Goal: Transaction & Acquisition: Purchase product/service

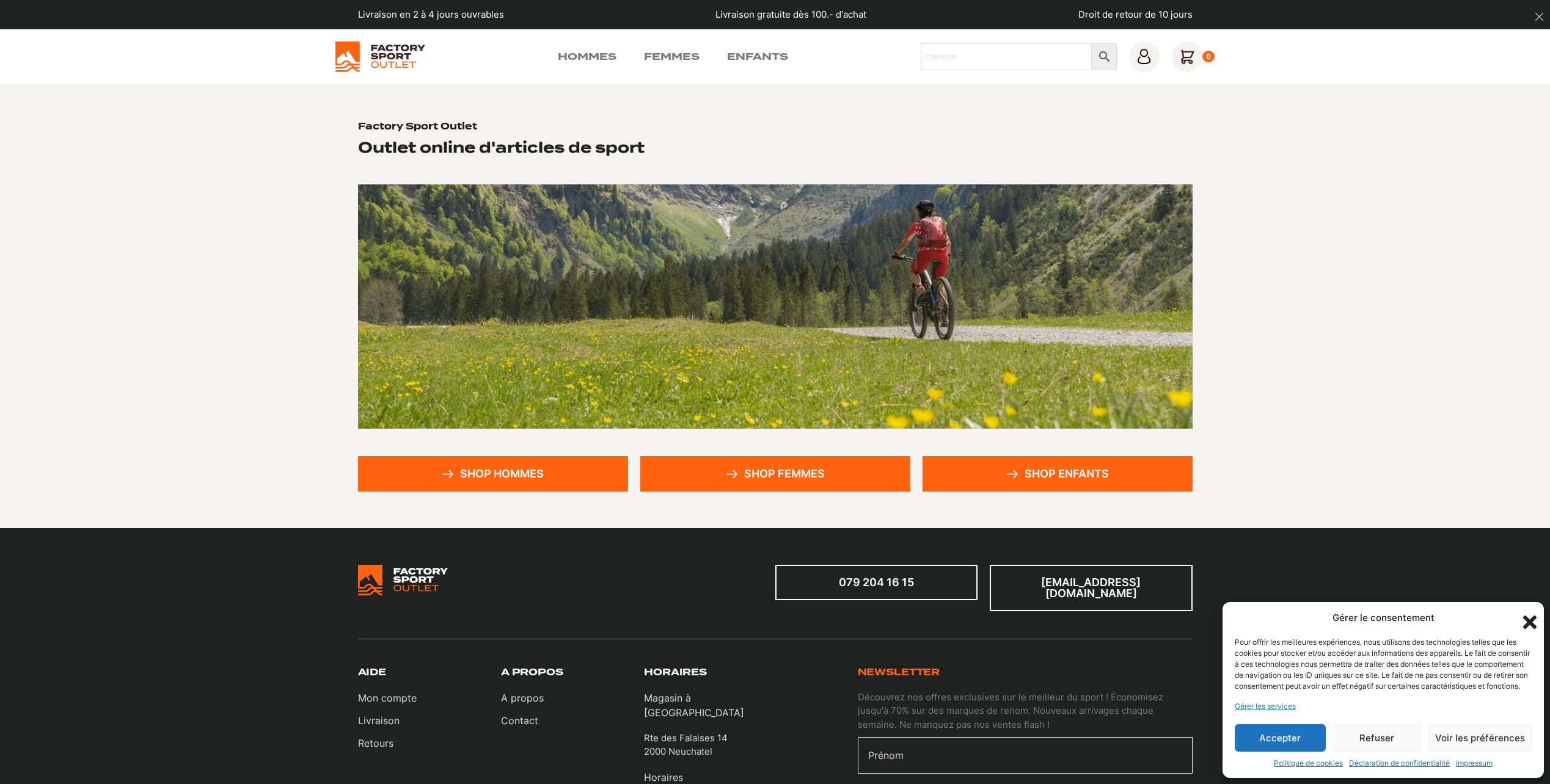
click at [1527, 615] on icon "Fermer la boîte de dialogue" at bounding box center [1529, 622] width 13 height 13
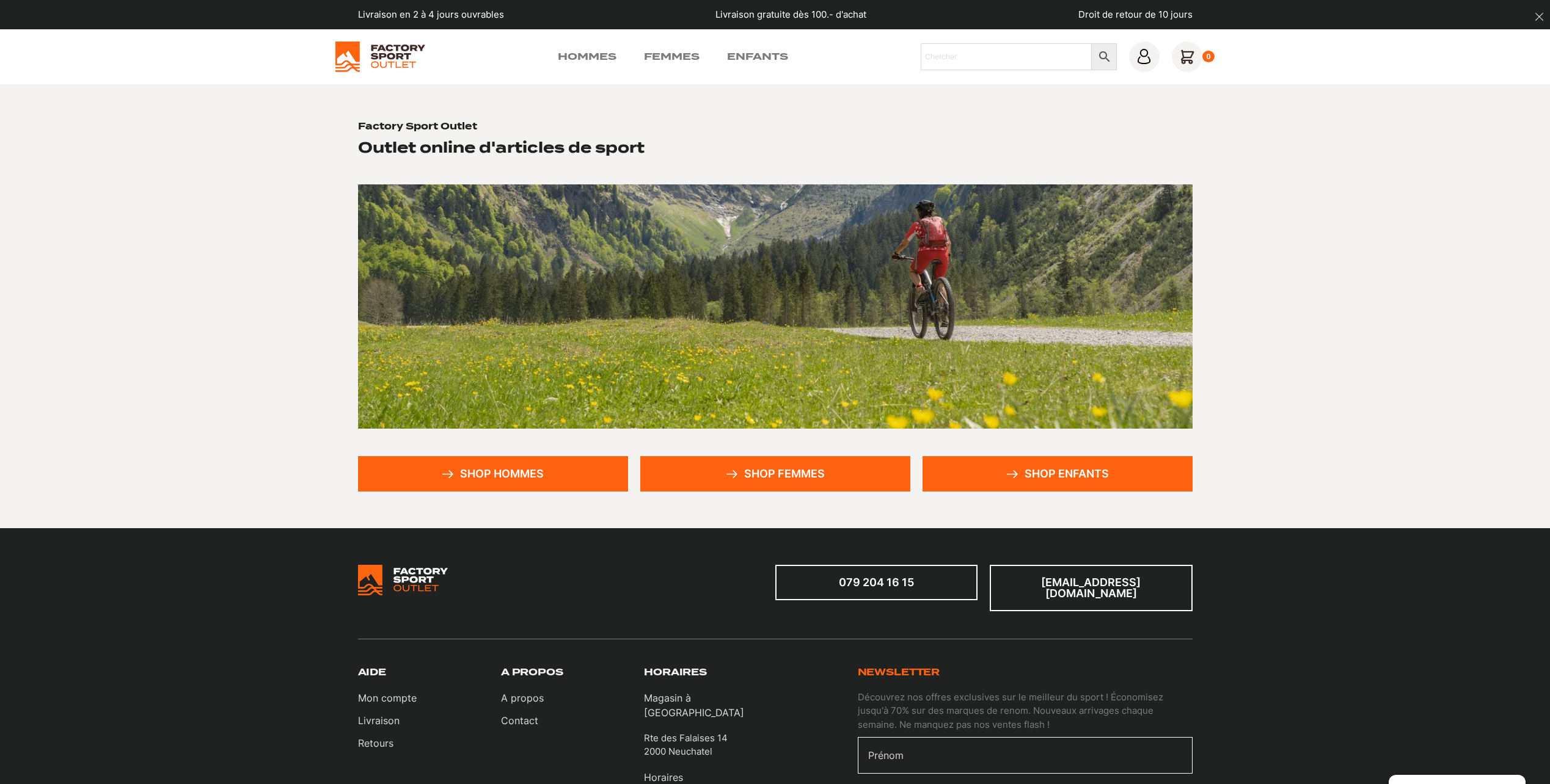
click at [522, 475] on link "Shop hommes" at bounding box center [493, 474] width 270 height 36
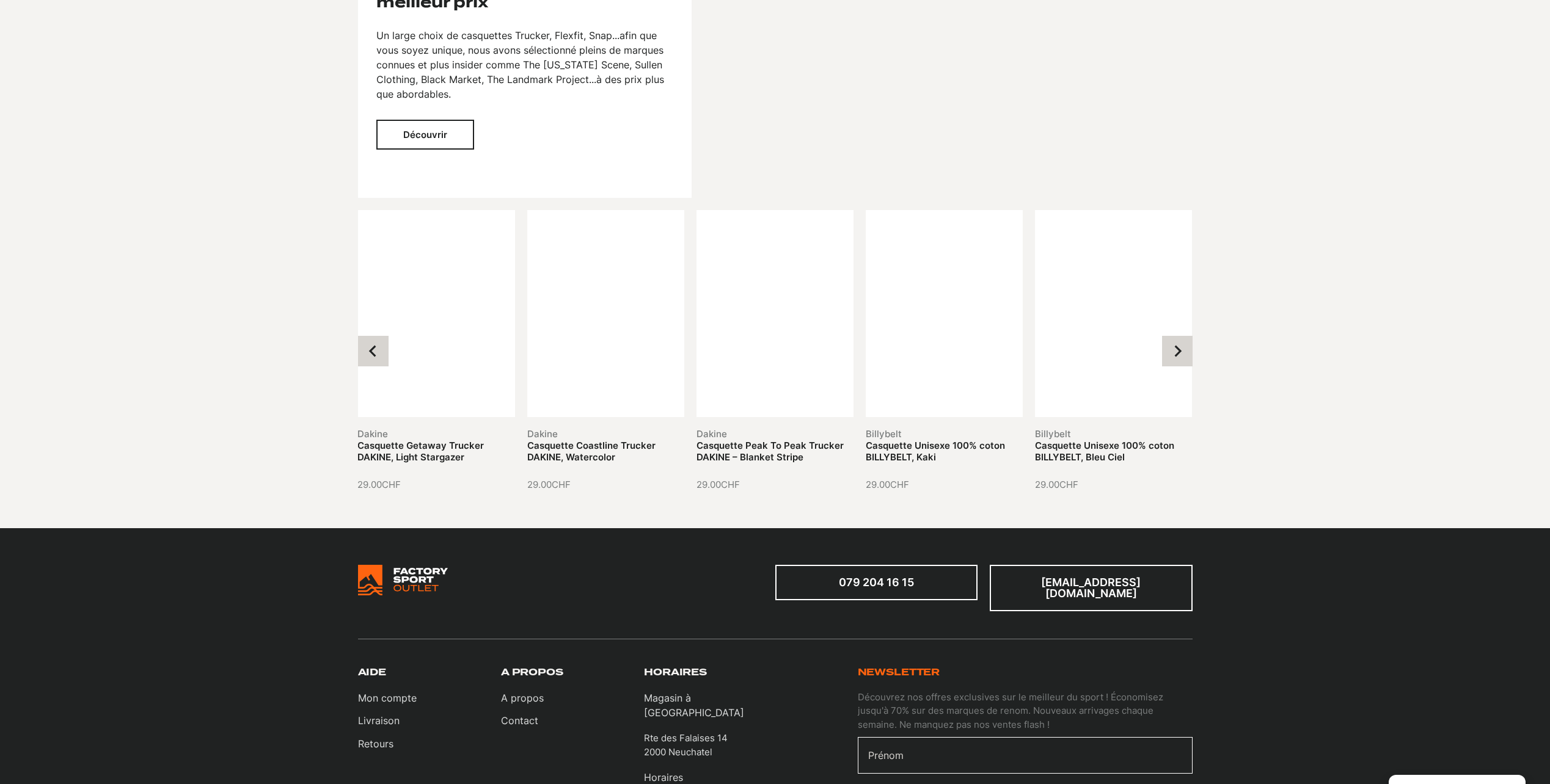
scroll to position [1832, 0]
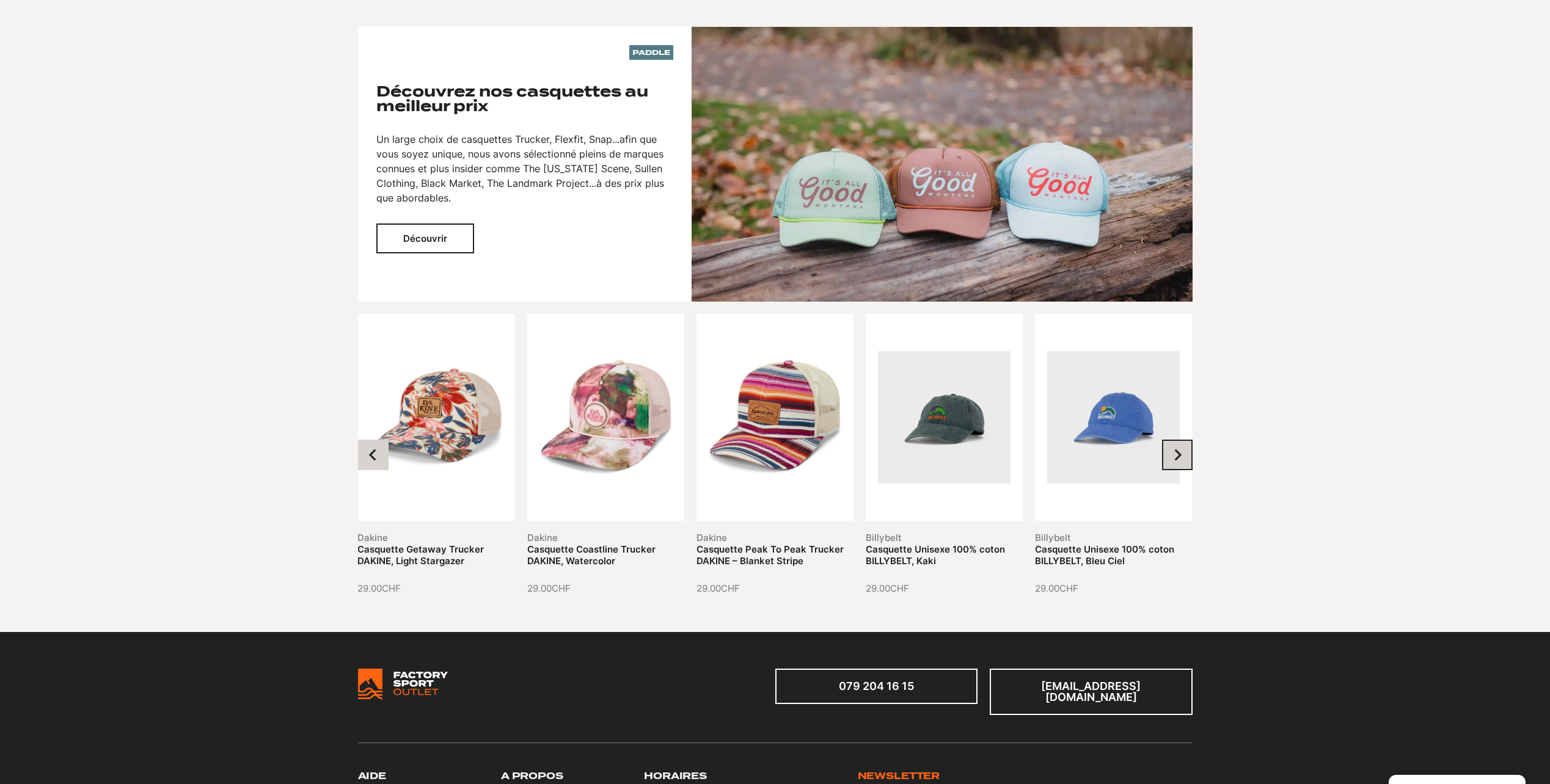
click at [1177, 455] on icon "Next slide" at bounding box center [1177, 454] width 12 height 12
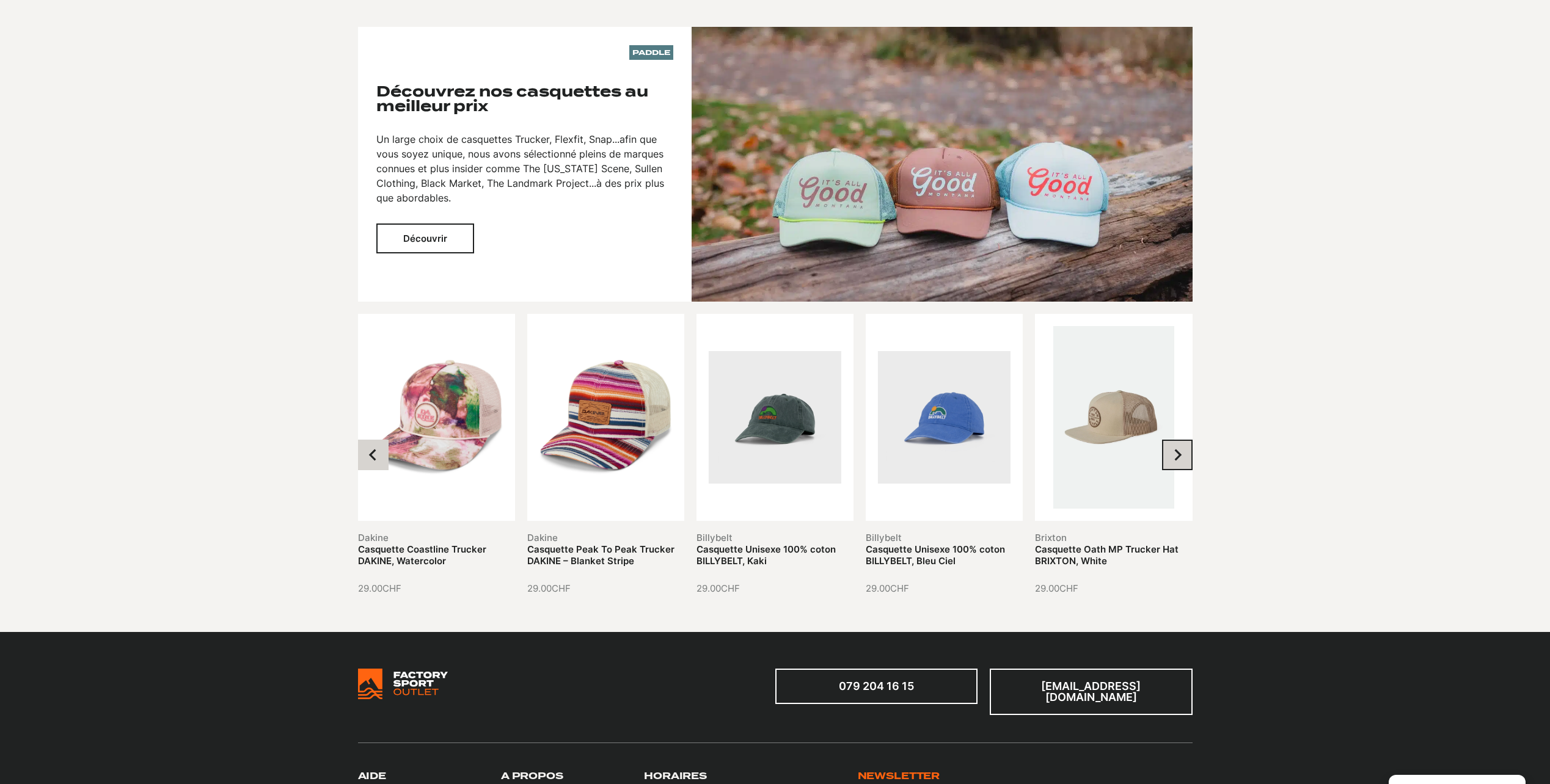
click at [1177, 455] on icon "Next slide" at bounding box center [1177, 454] width 12 height 12
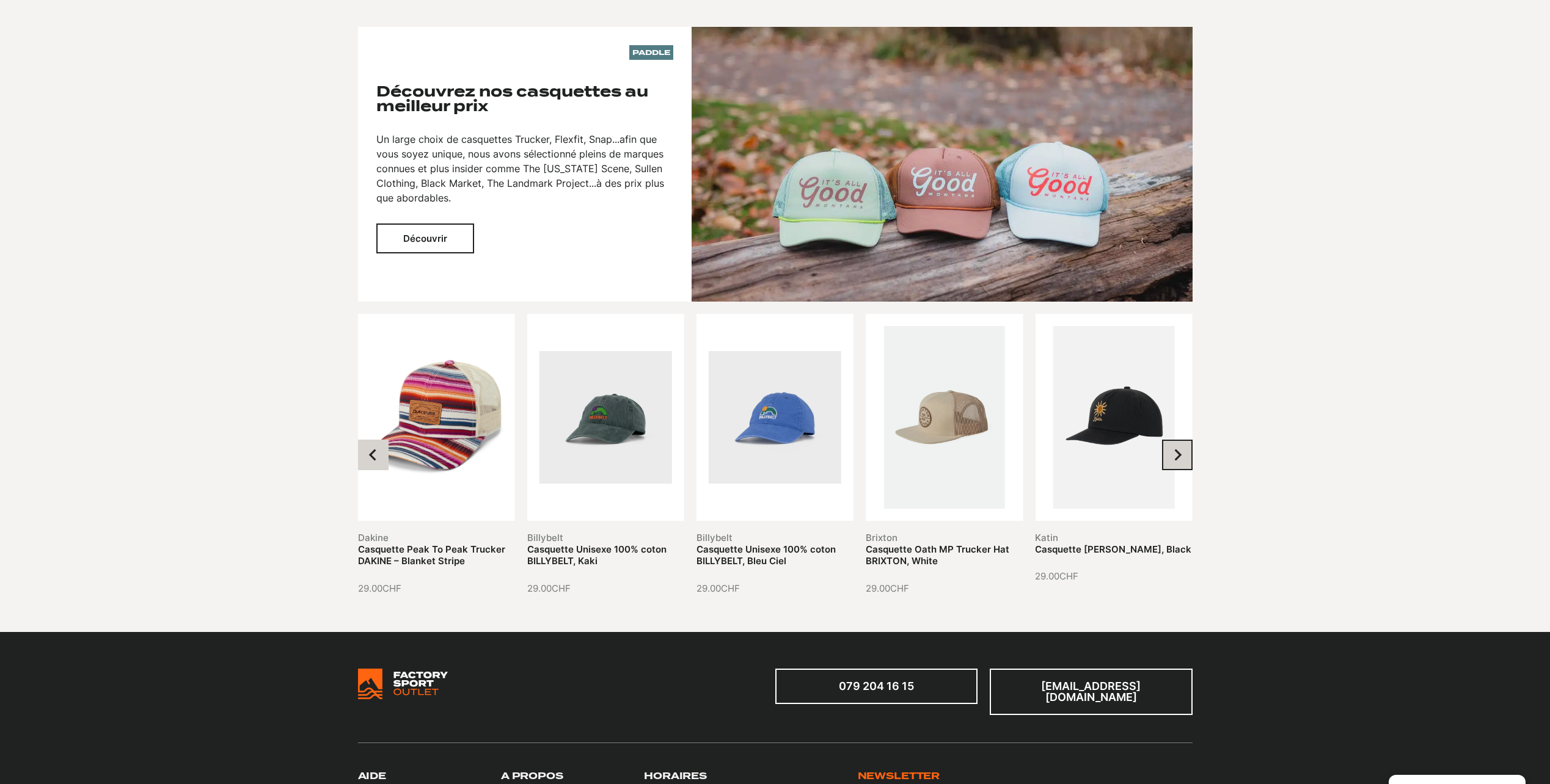
click at [1175, 455] on icon "Next slide" at bounding box center [1177, 454] width 12 height 12
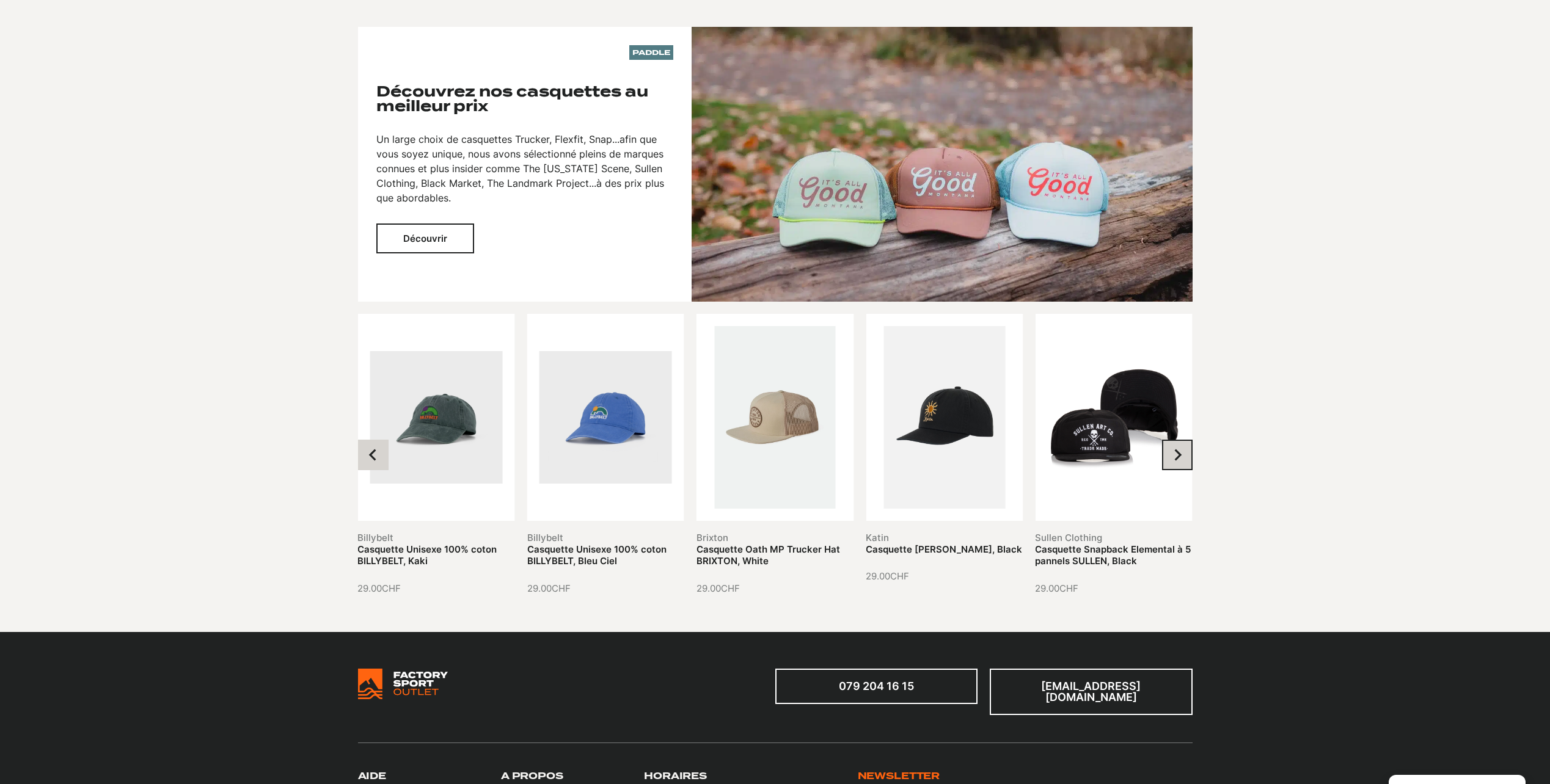
click at [1175, 453] on icon "Next slide" at bounding box center [1177, 454] width 12 height 12
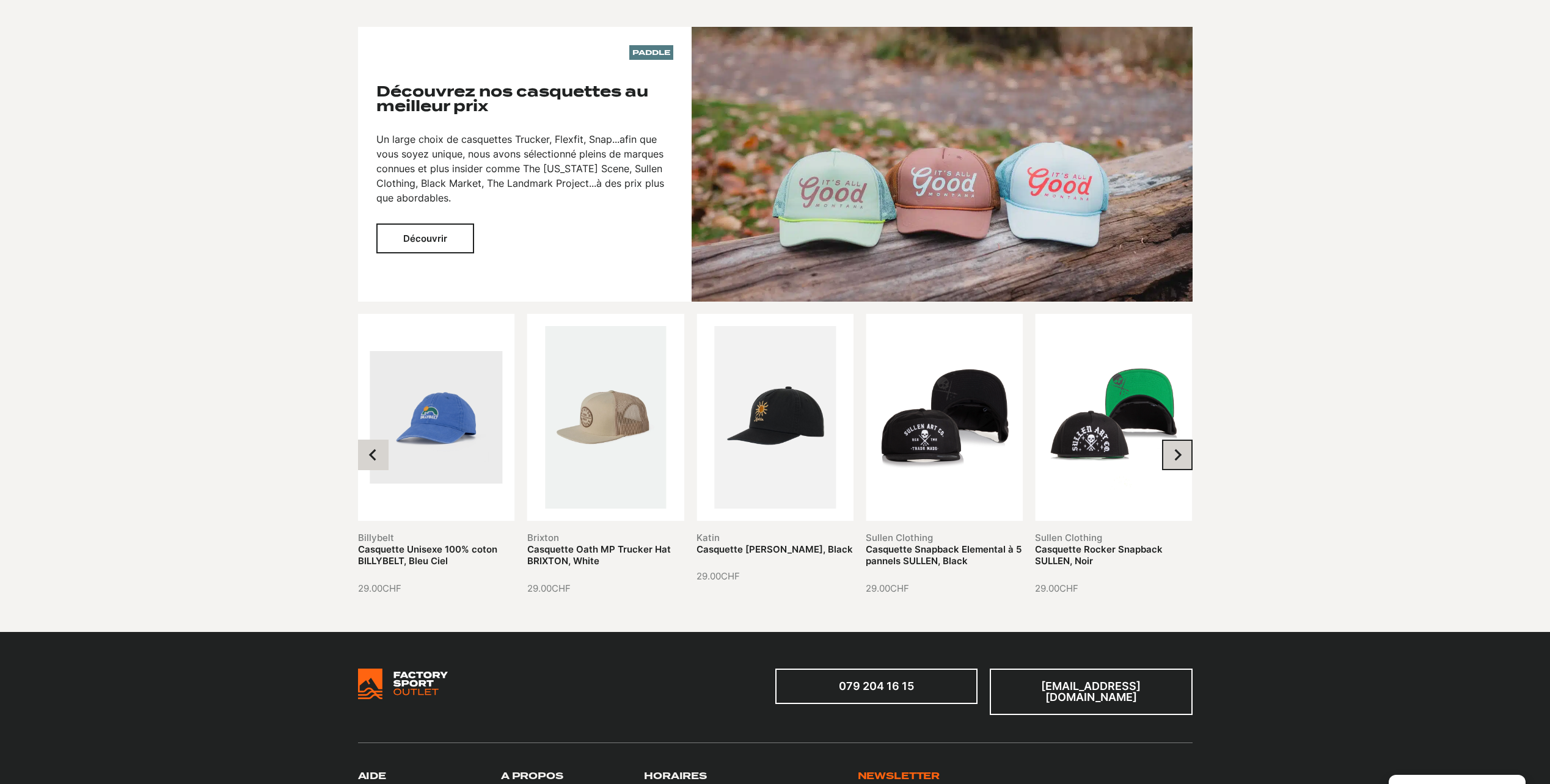
click at [1175, 453] on icon "Next slide" at bounding box center [1177, 454] width 12 height 12
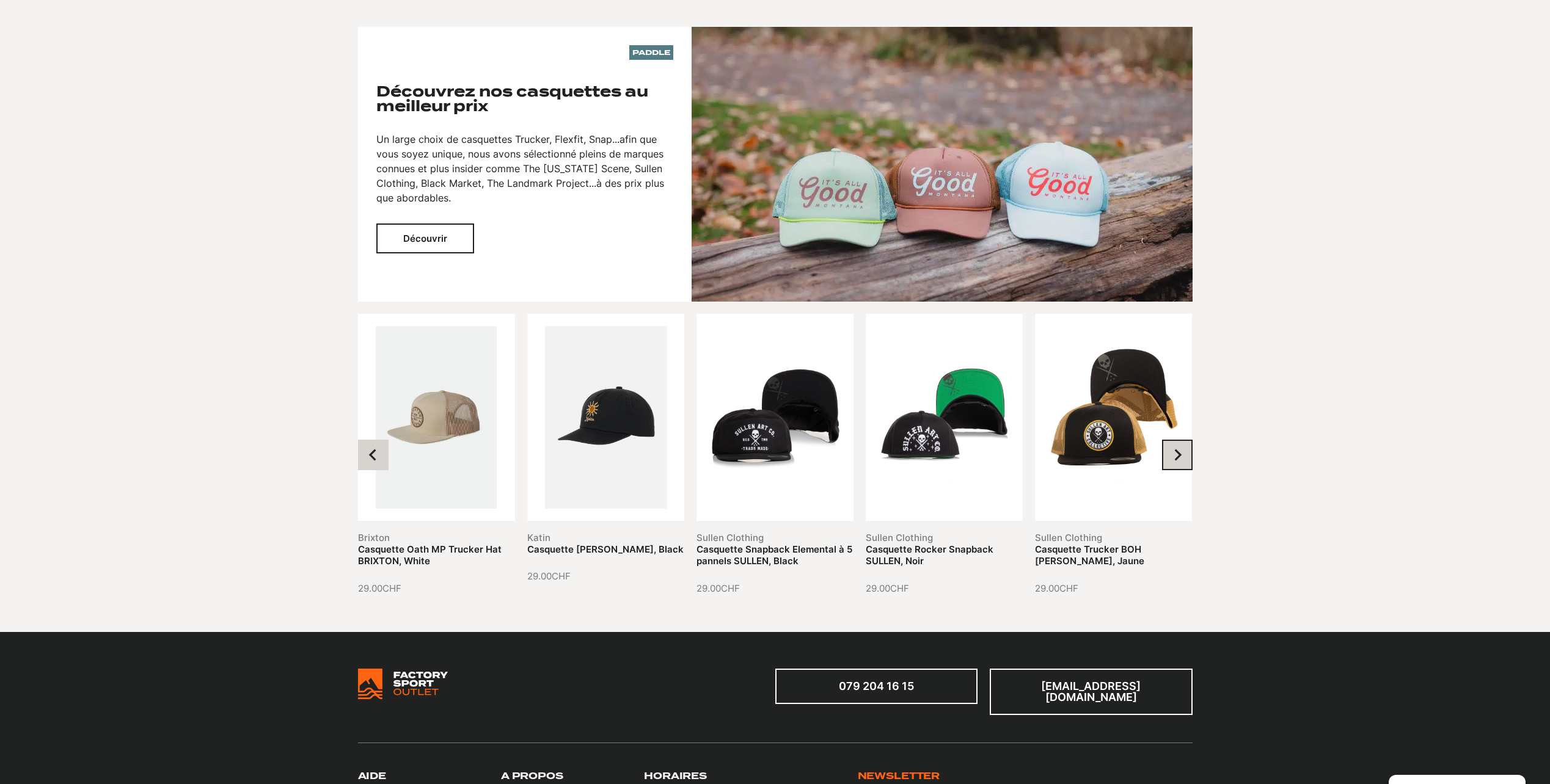
click at [1175, 453] on icon "Next slide" at bounding box center [1177, 454] width 12 height 12
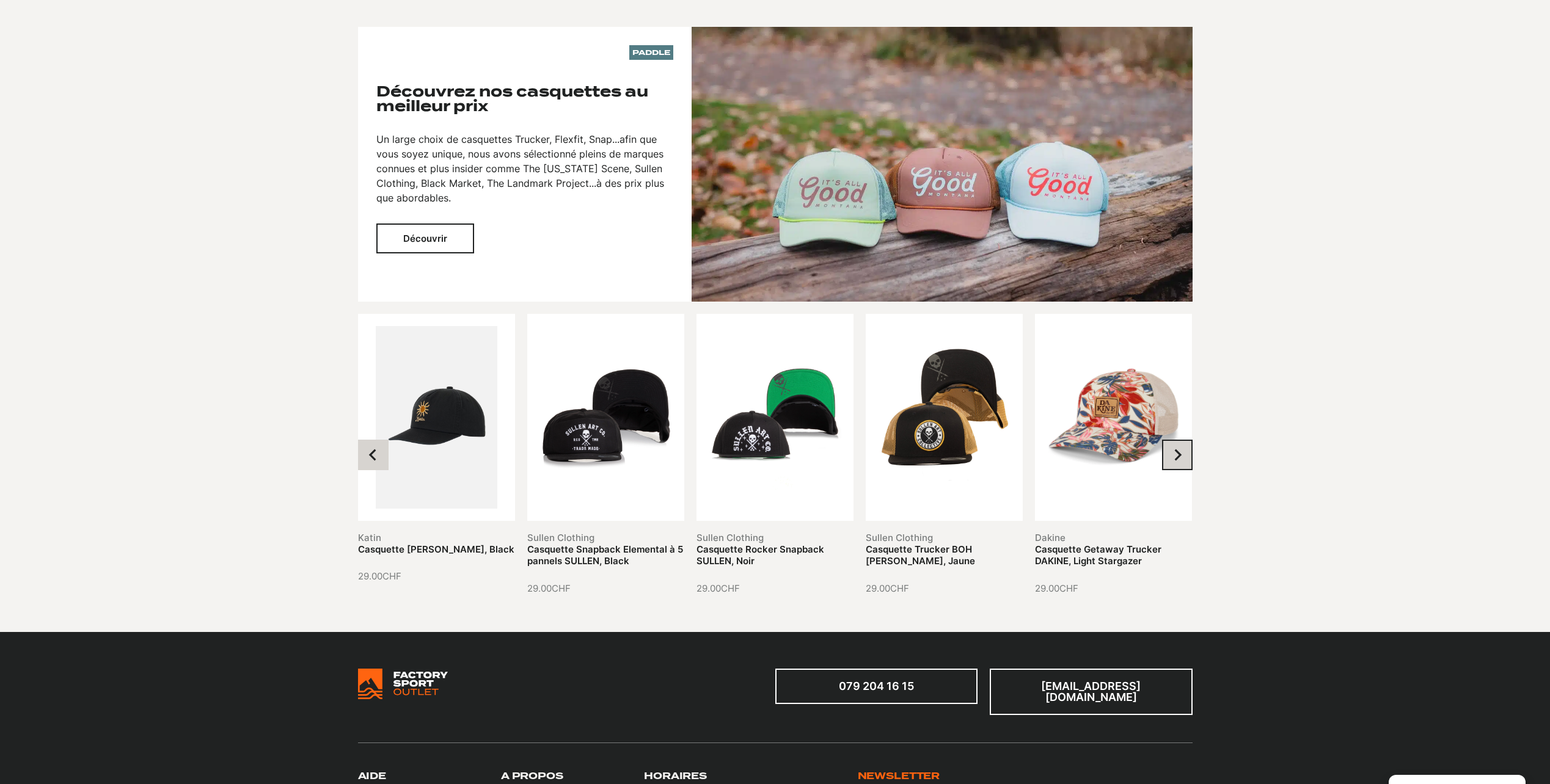
click at [1175, 453] on icon "Next slide" at bounding box center [1177, 454] width 12 height 12
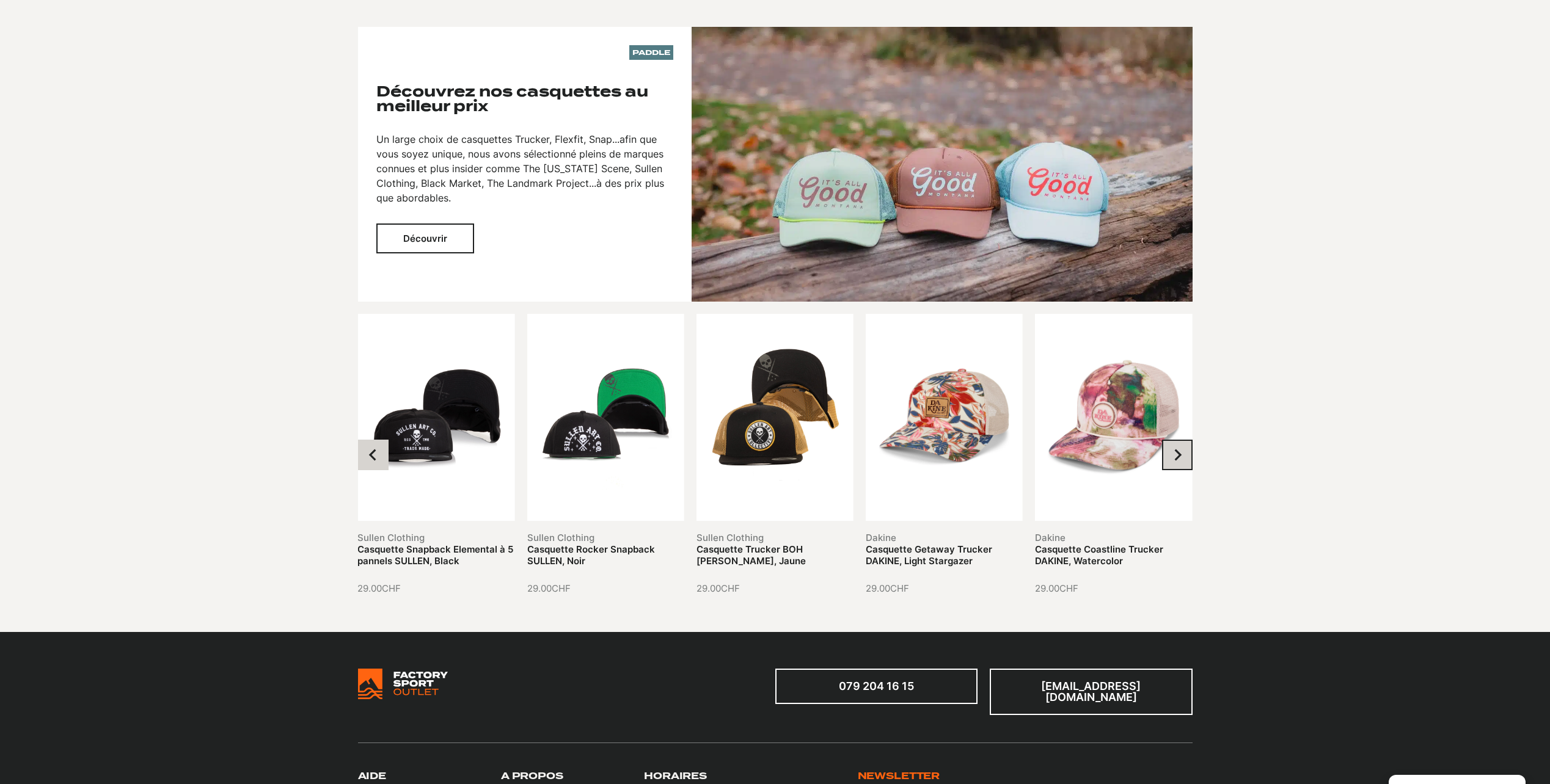
click at [1175, 453] on icon "Next slide" at bounding box center [1177, 454] width 12 height 12
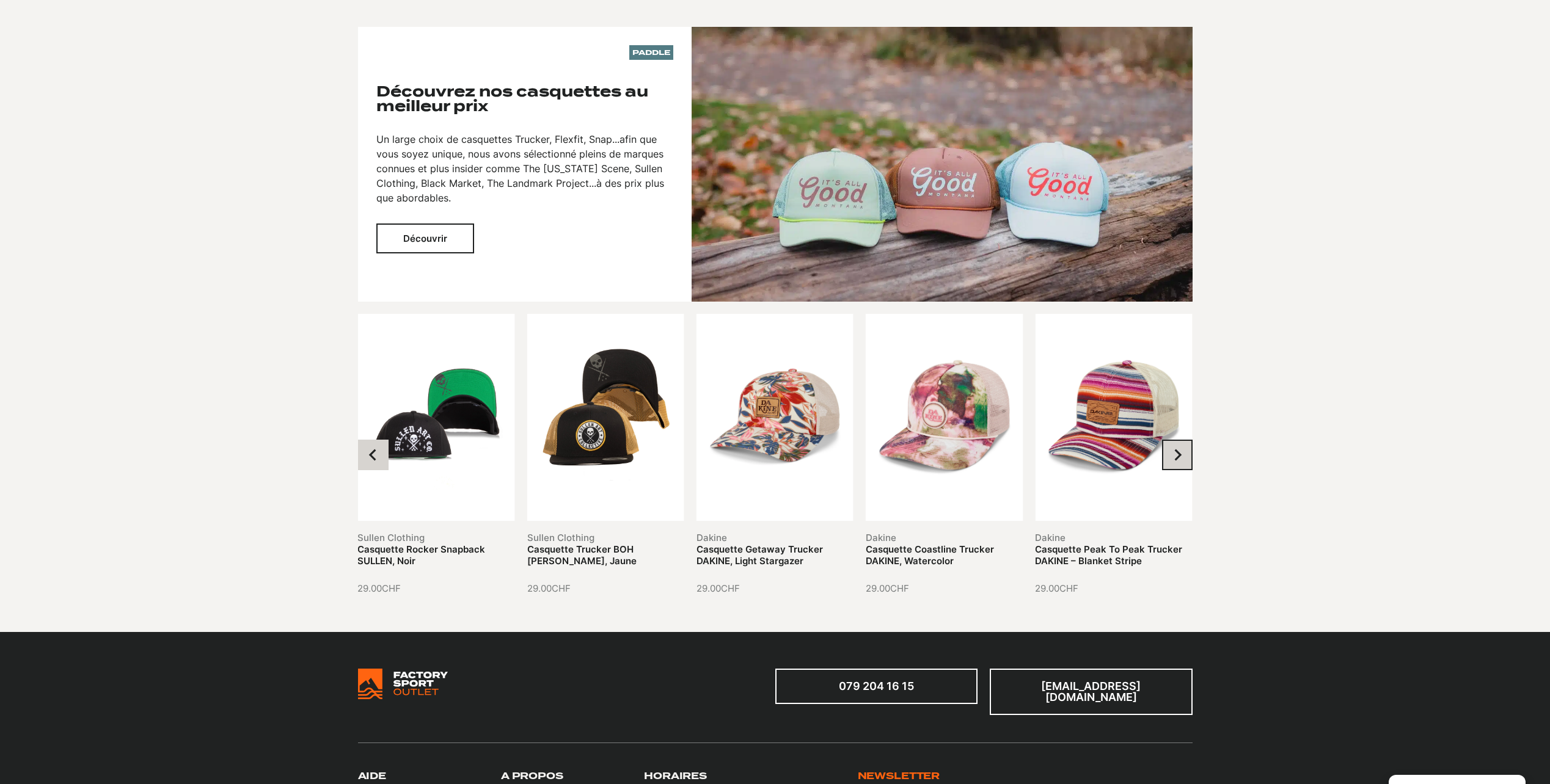
click at [1175, 453] on icon "Next slide" at bounding box center [1177, 454] width 12 height 12
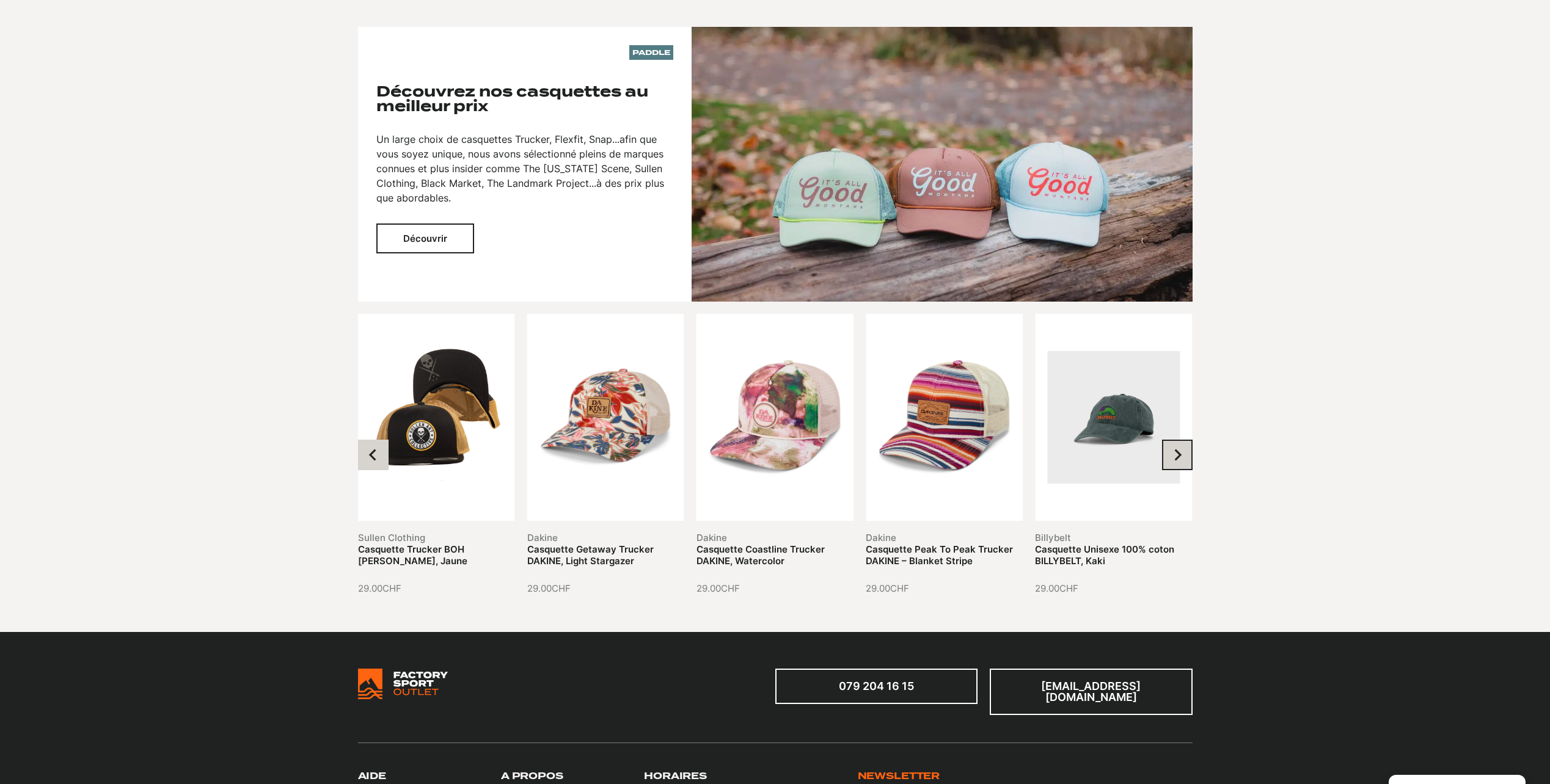
click at [1175, 453] on icon "Next slide" at bounding box center [1177, 454] width 12 height 12
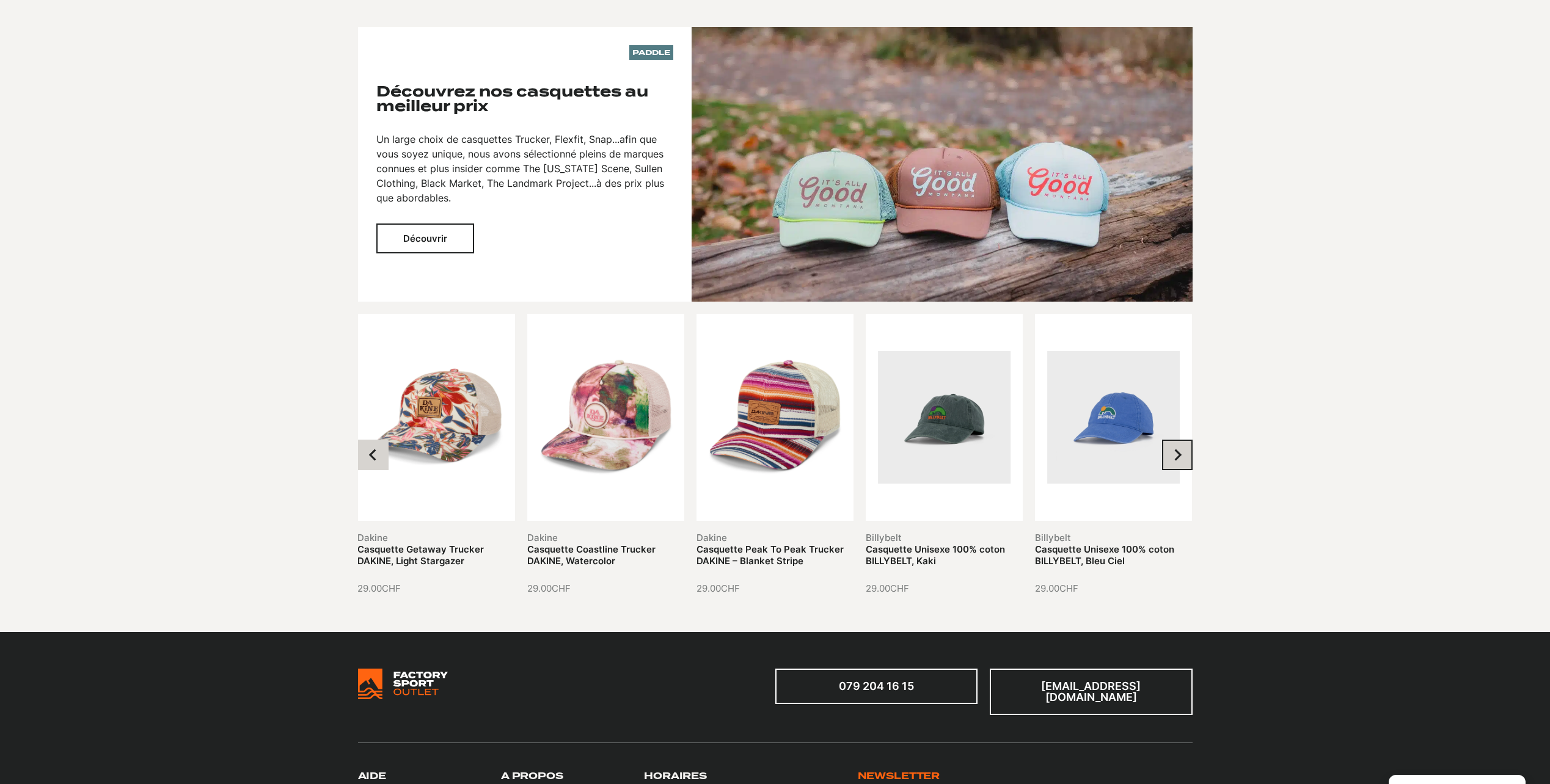
click at [1175, 453] on icon "Go to first slide" at bounding box center [1177, 454] width 12 height 12
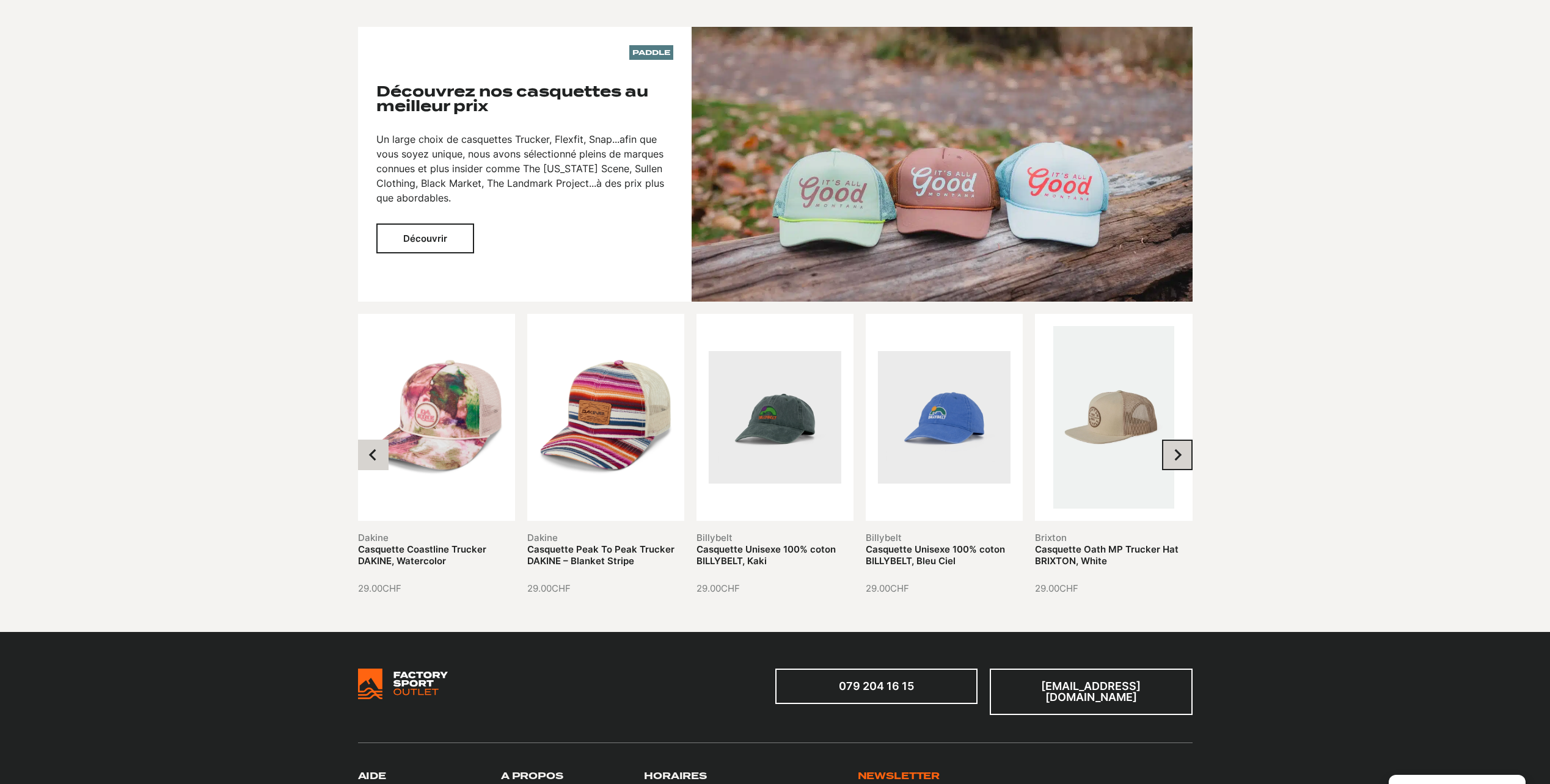
click at [1175, 449] on icon "Next slide" at bounding box center [1177, 454] width 12 height 12
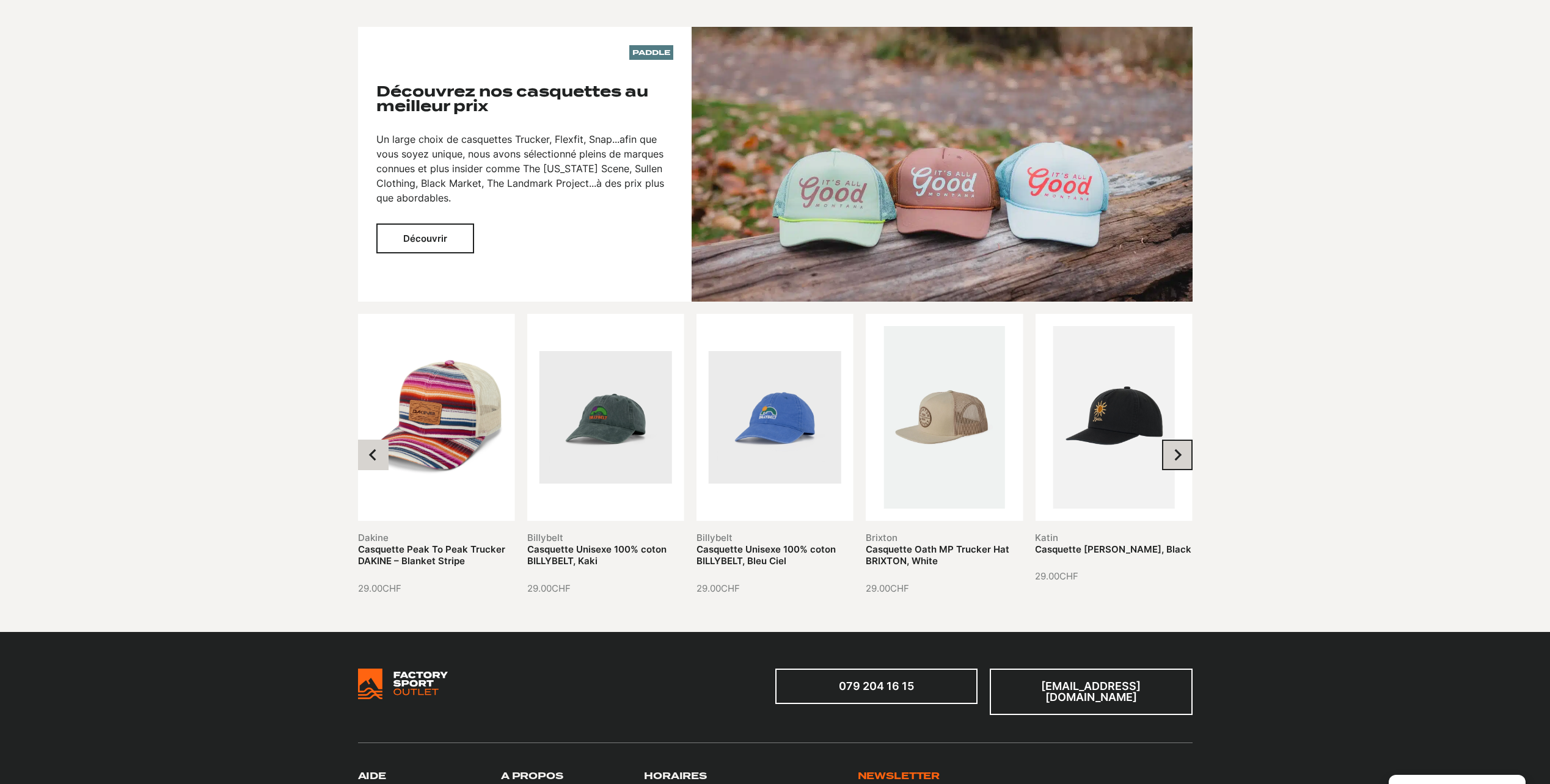
click at [1175, 449] on icon "Next slide" at bounding box center [1177, 454] width 12 height 12
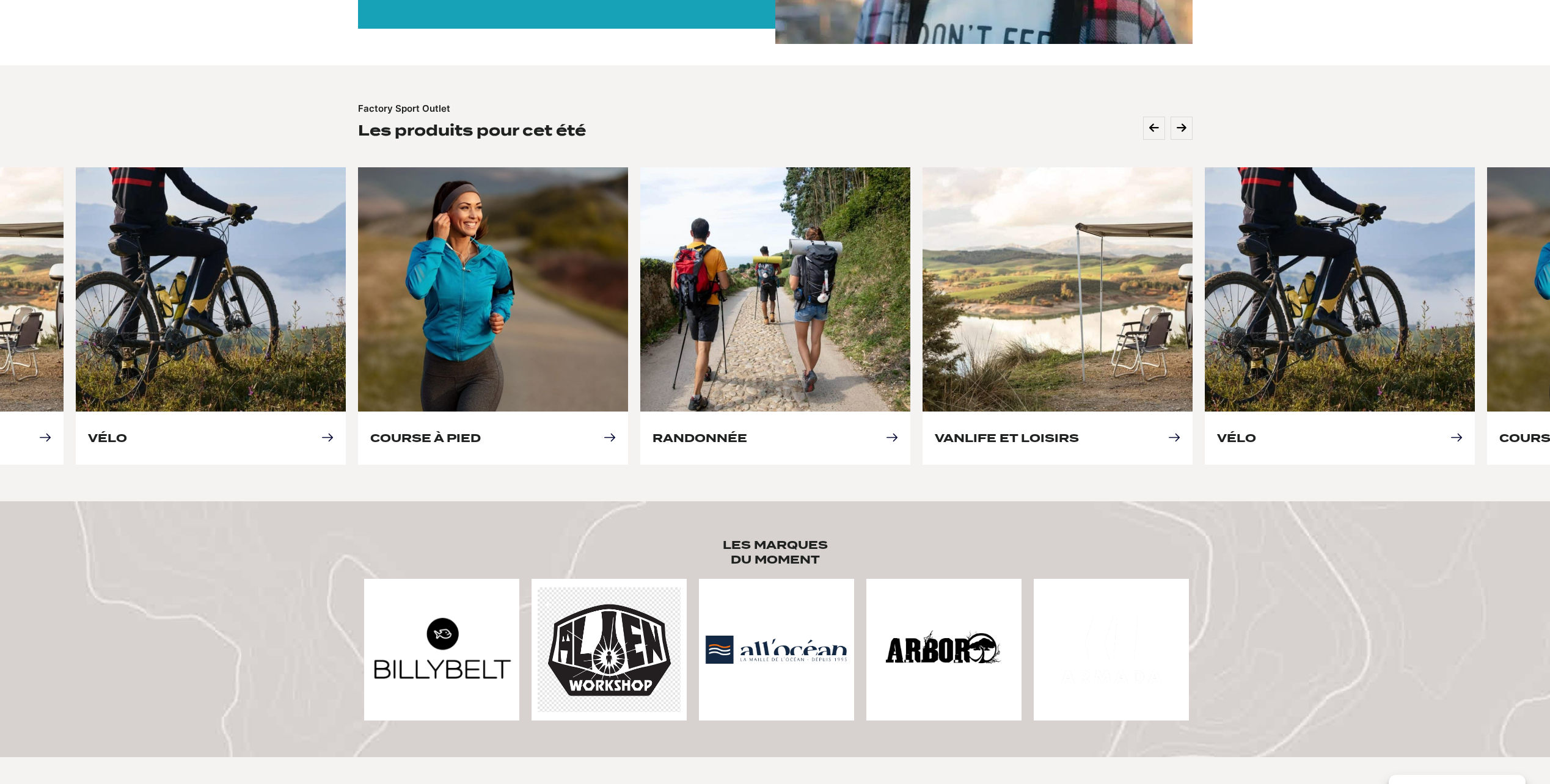
scroll to position [366, 0]
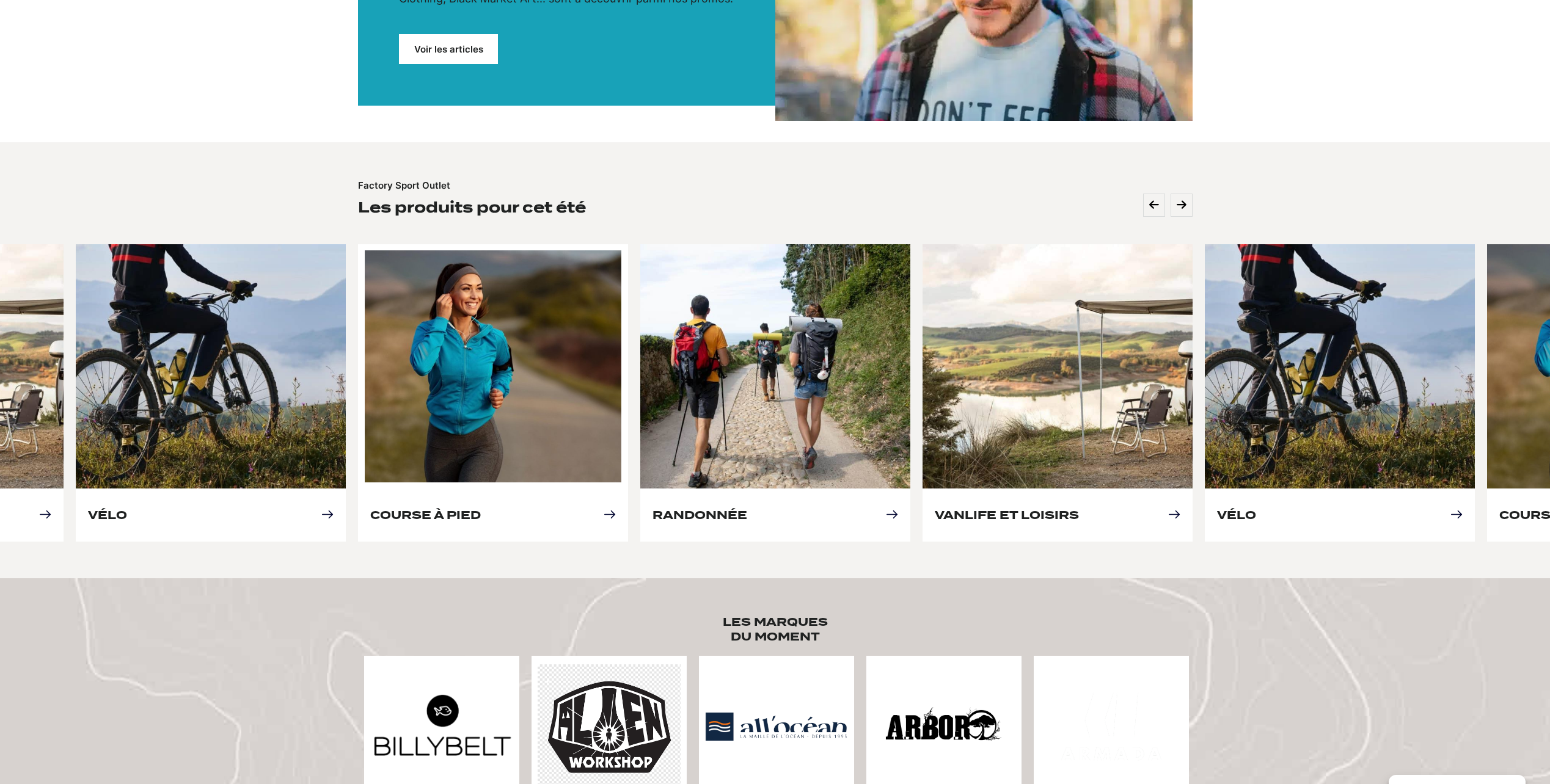
click at [481, 509] on link "Course à pied" at bounding box center [425, 515] width 111 height 13
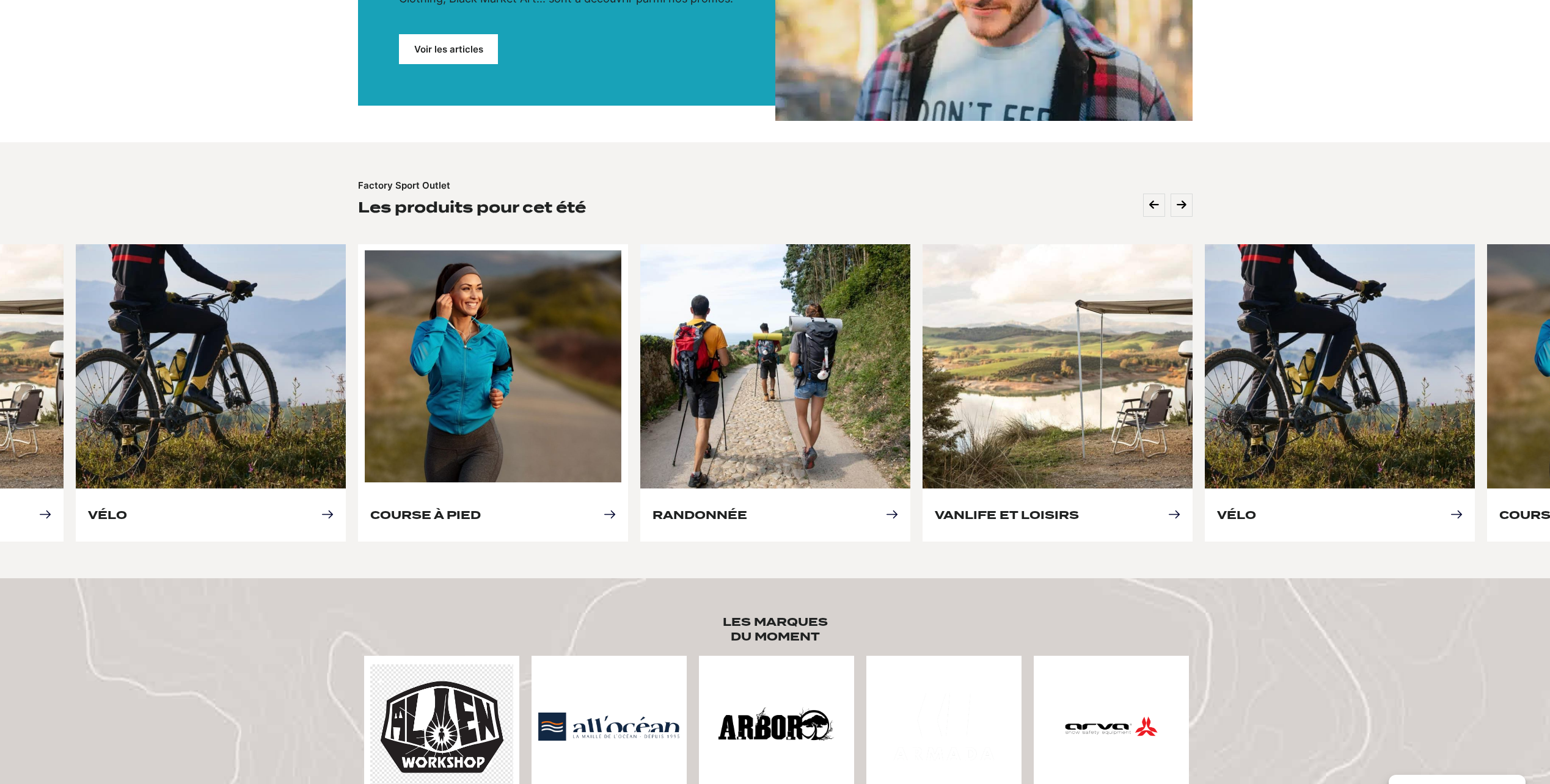
click at [481, 509] on link "Course à pied" at bounding box center [425, 515] width 111 height 13
click at [440, 514] on link "Course à pied" at bounding box center [425, 515] width 111 height 13
click at [481, 514] on link "Course à pied" at bounding box center [425, 515] width 111 height 13
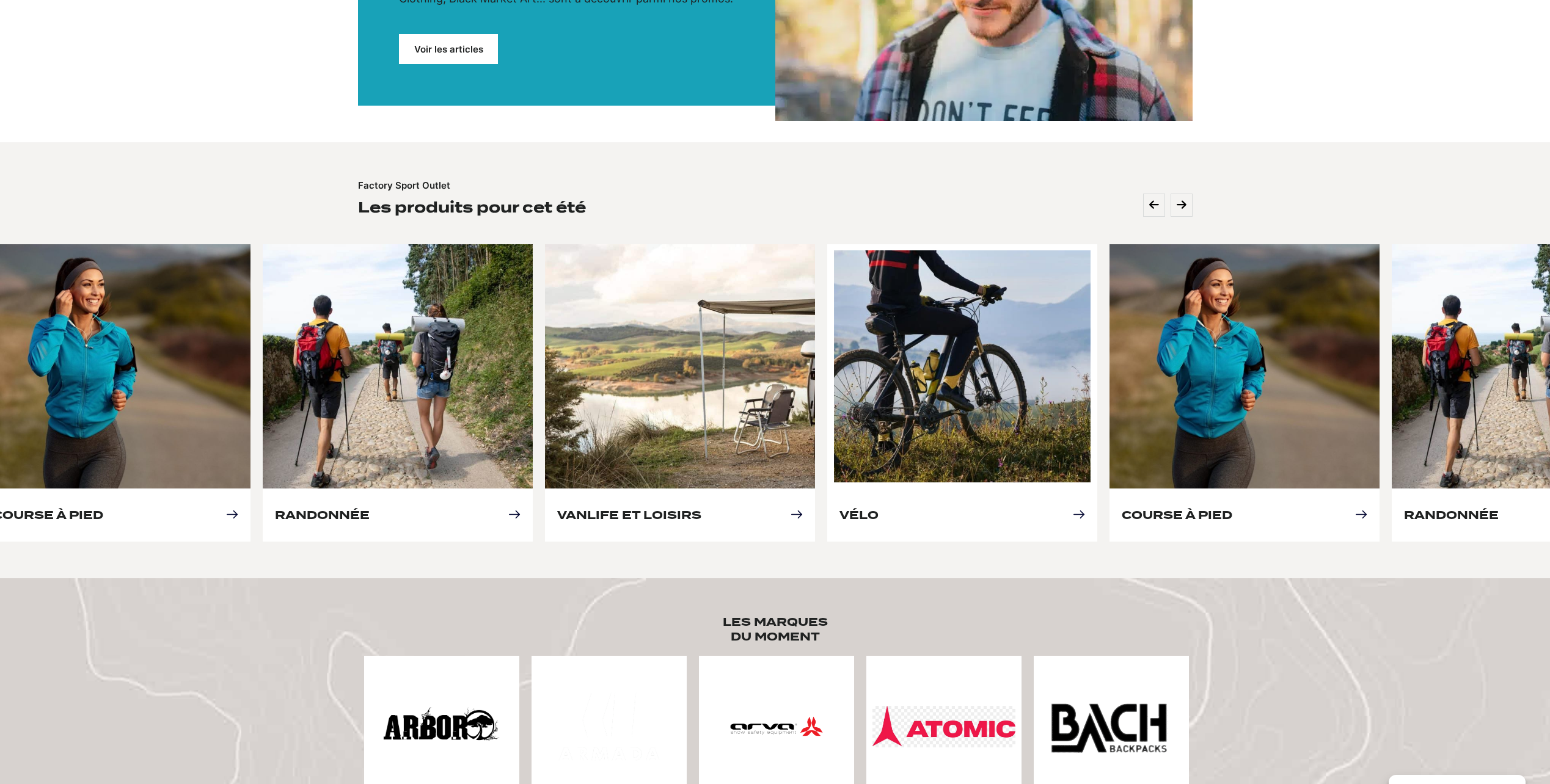
drag, startPoint x: 274, startPoint y: 383, endPoint x: 916, endPoint y: 409, distance: 642.5
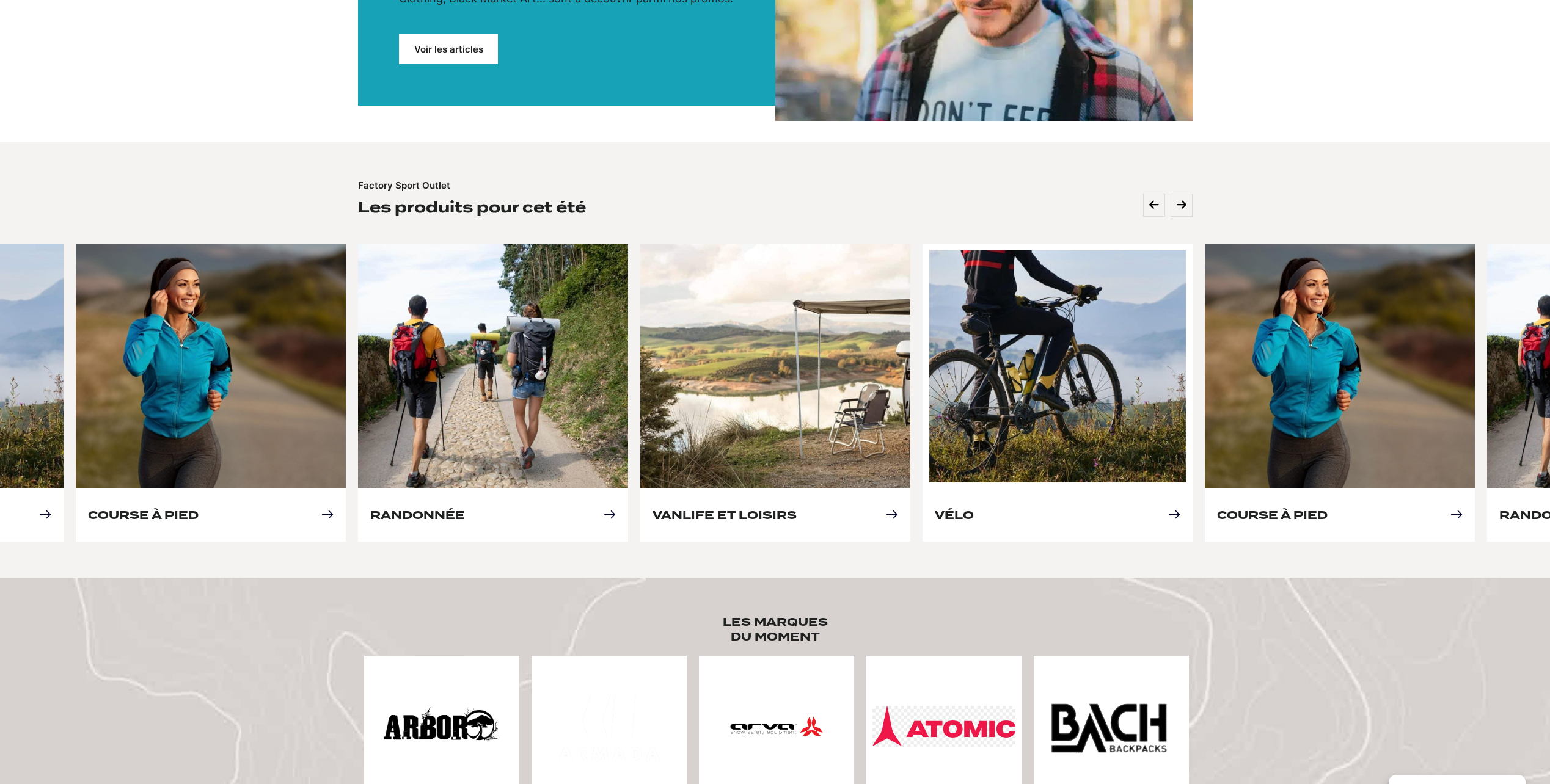
drag, startPoint x: 250, startPoint y: 379, endPoint x: 680, endPoint y: 384, distance: 430.0
click at [199, 509] on link "Course à pied" at bounding box center [143, 515] width 111 height 13
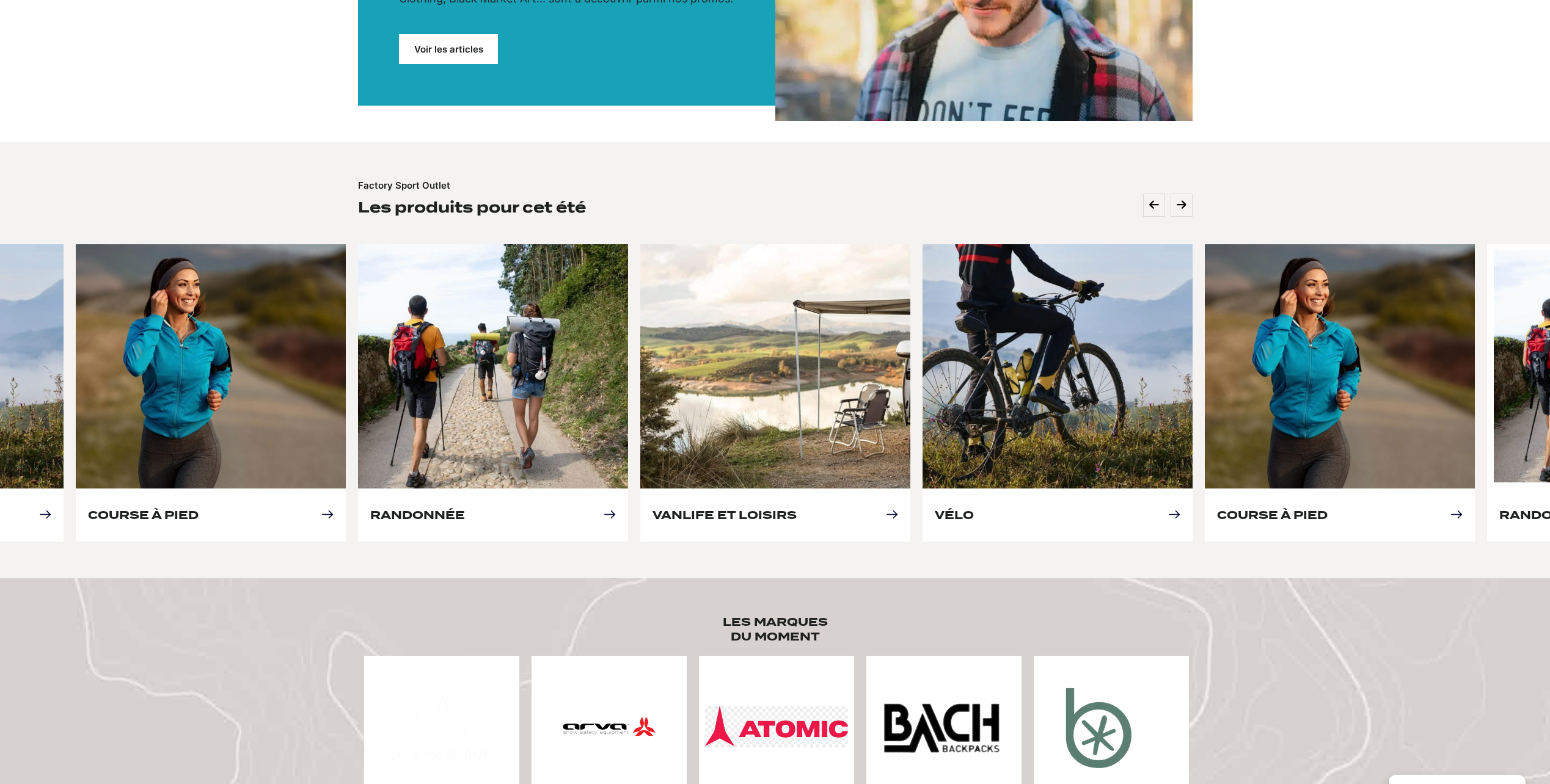
drag, startPoint x: 904, startPoint y: 384, endPoint x: 1114, endPoint y: 387, distance: 210.0
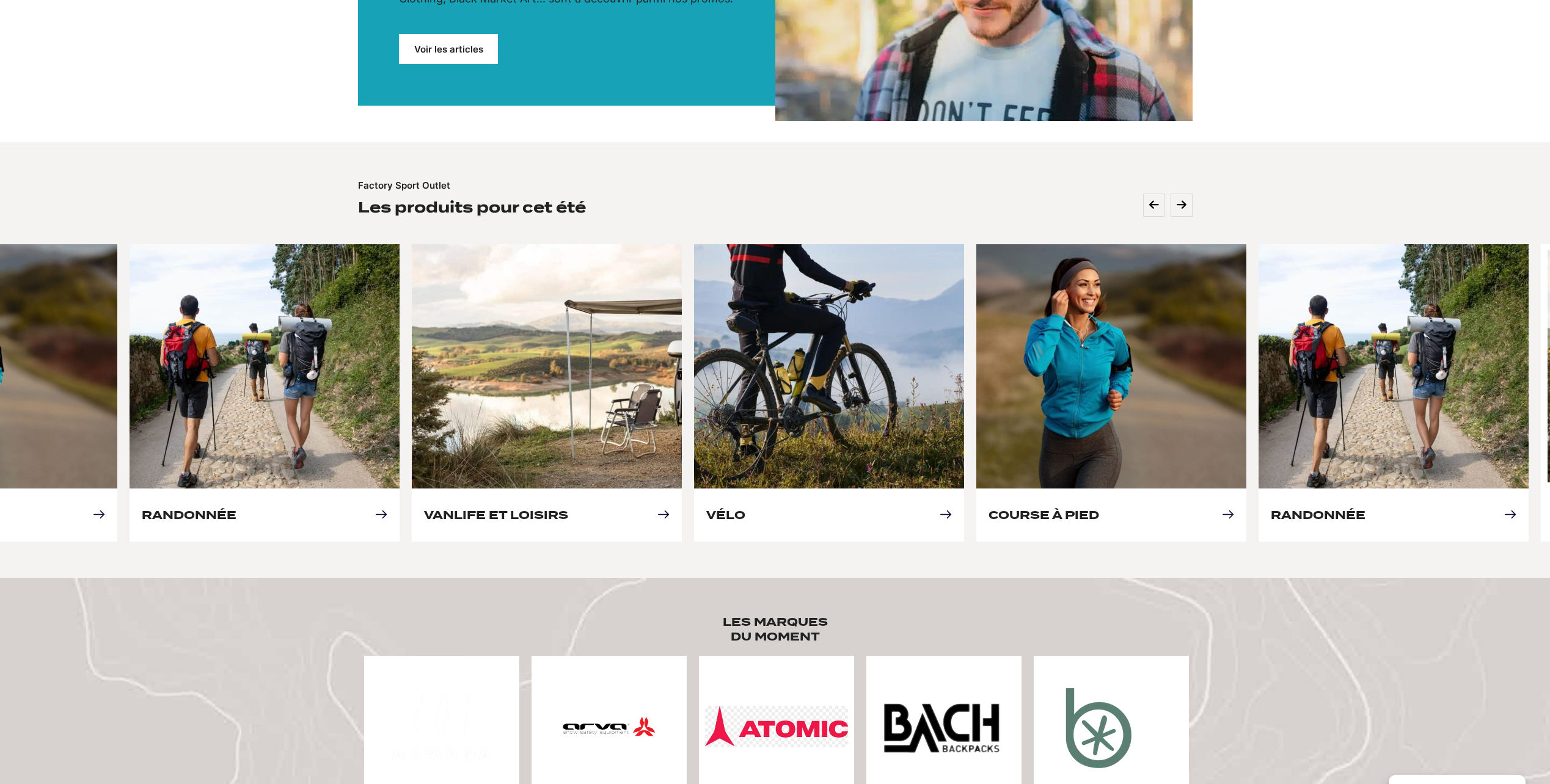
drag, startPoint x: 415, startPoint y: 385, endPoint x: 1047, endPoint y: 388, distance: 632.0
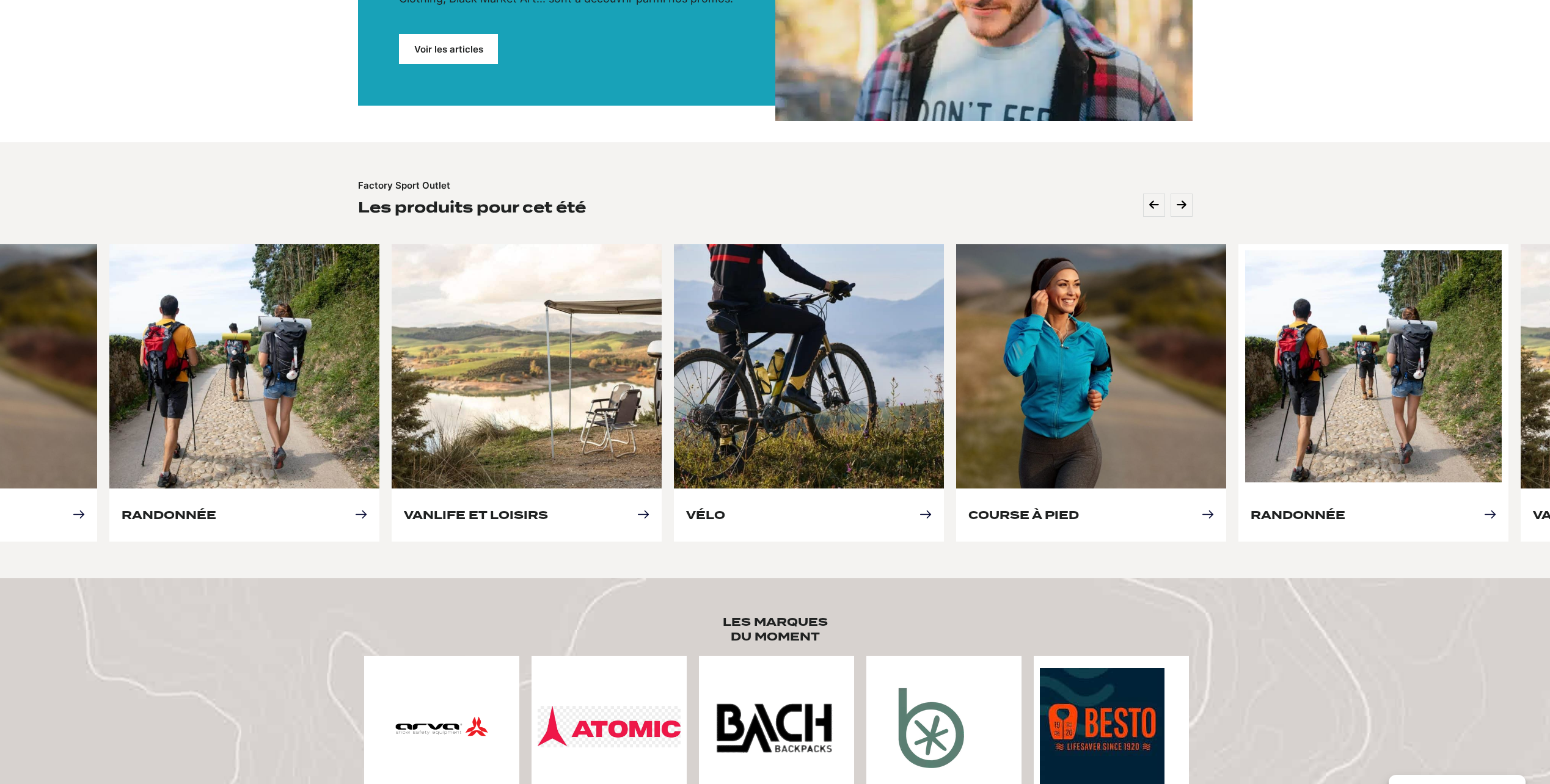
drag, startPoint x: 758, startPoint y: 366, endPoint x: 1030, endPoint y: 365, distance: 272.0
click at [725, 509] on link "Vélo" at bounding box center [706, 515] width 39 height 13
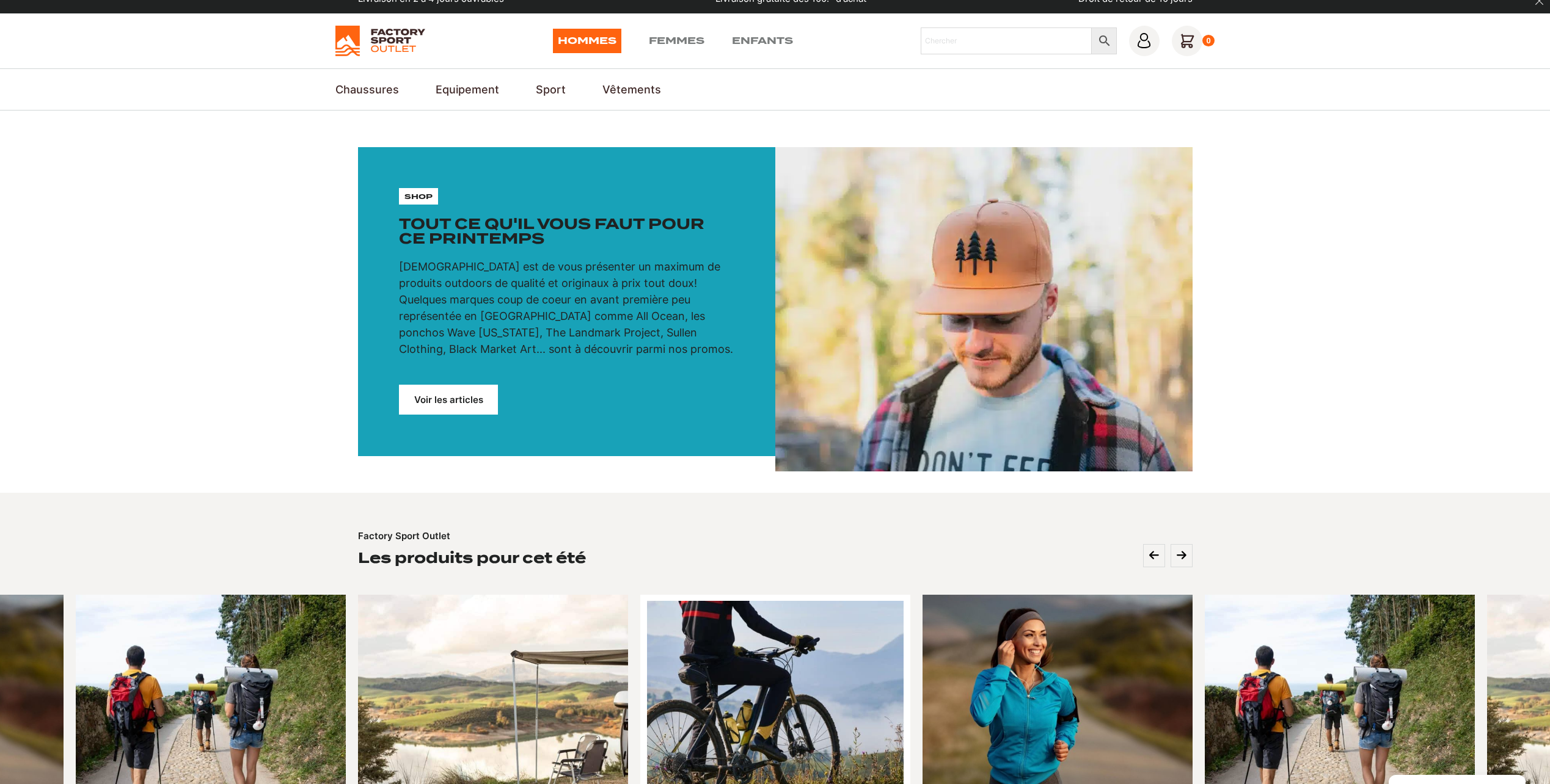
scroll to position [0, 0]
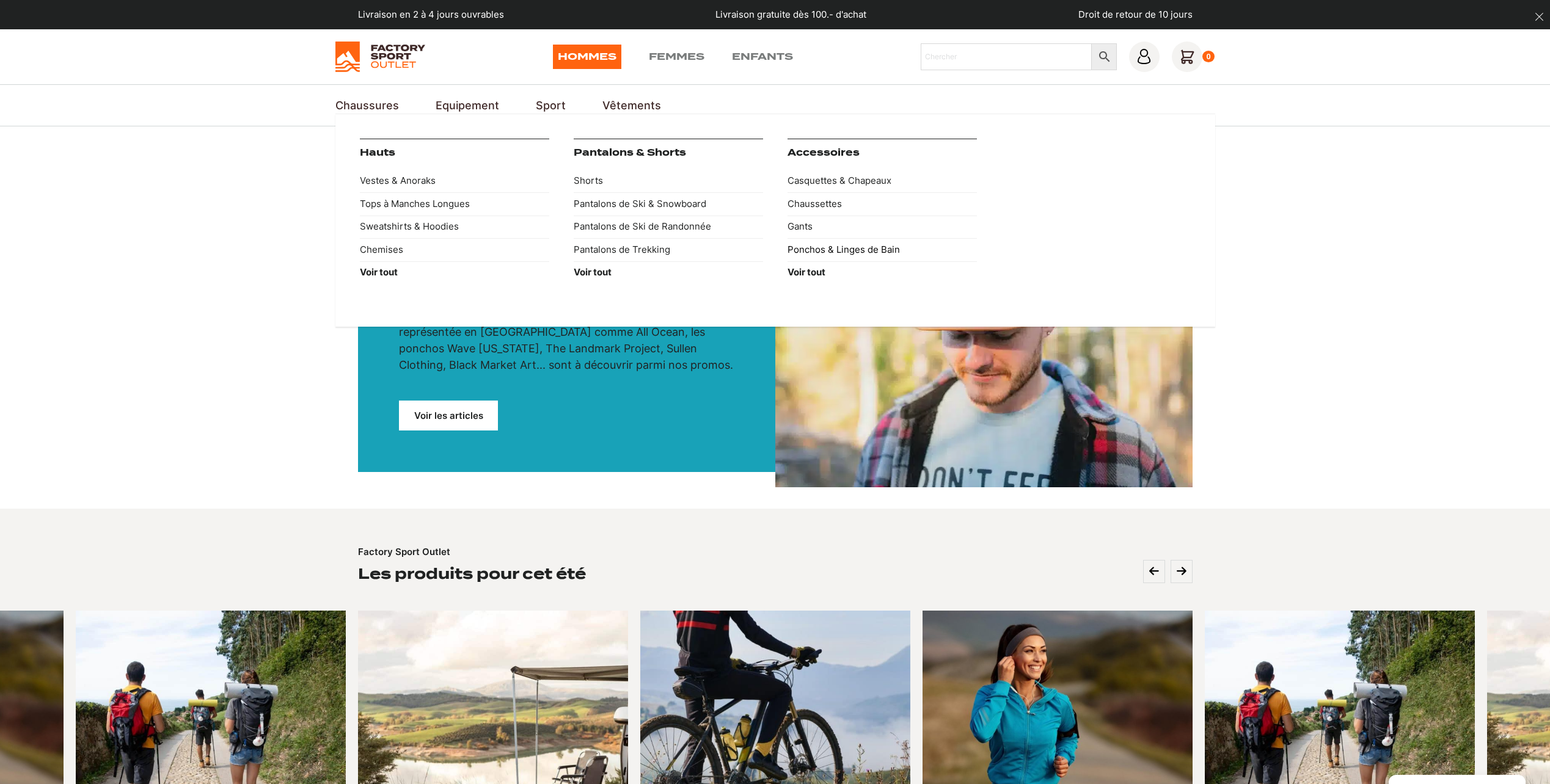
click at [828, 245] on link "Ponchos & Linges de Bain" at bounding box center [882, 249] width 189 height 23
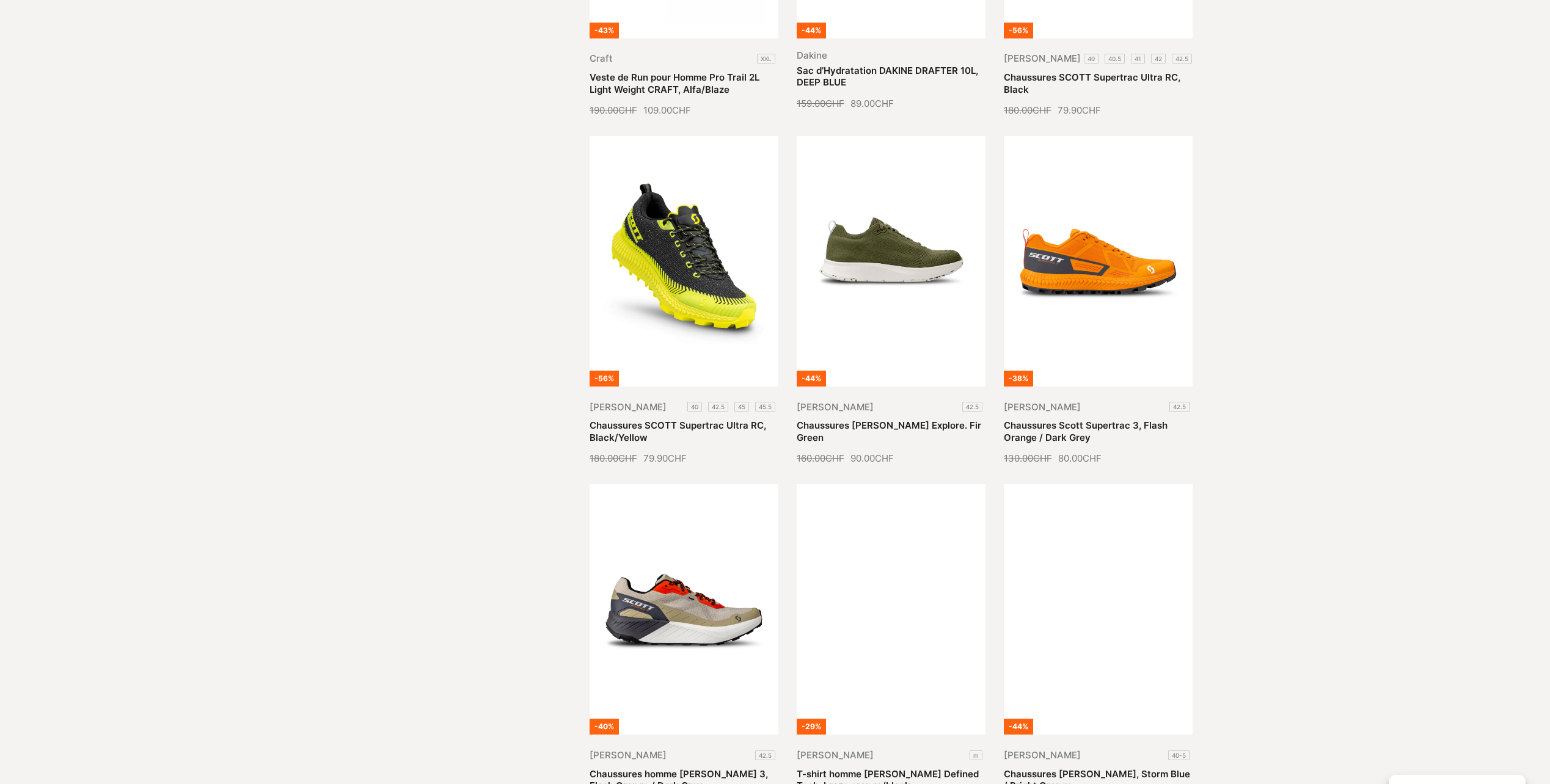
scroll to position [1282, 0]
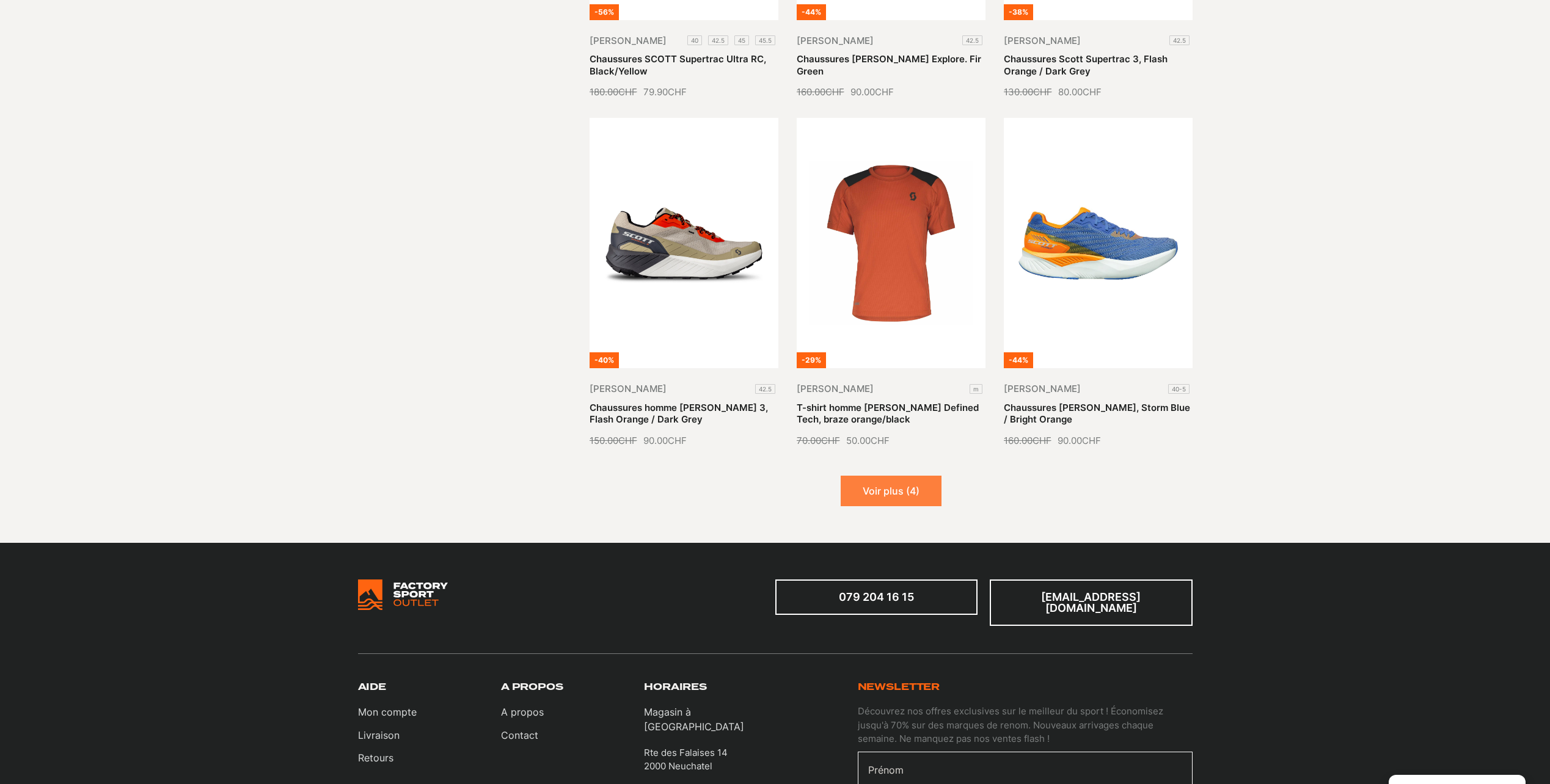
click at [907, 494] on button "Voir plus (4)" at bounding box center [891, 491] width 101 height 31
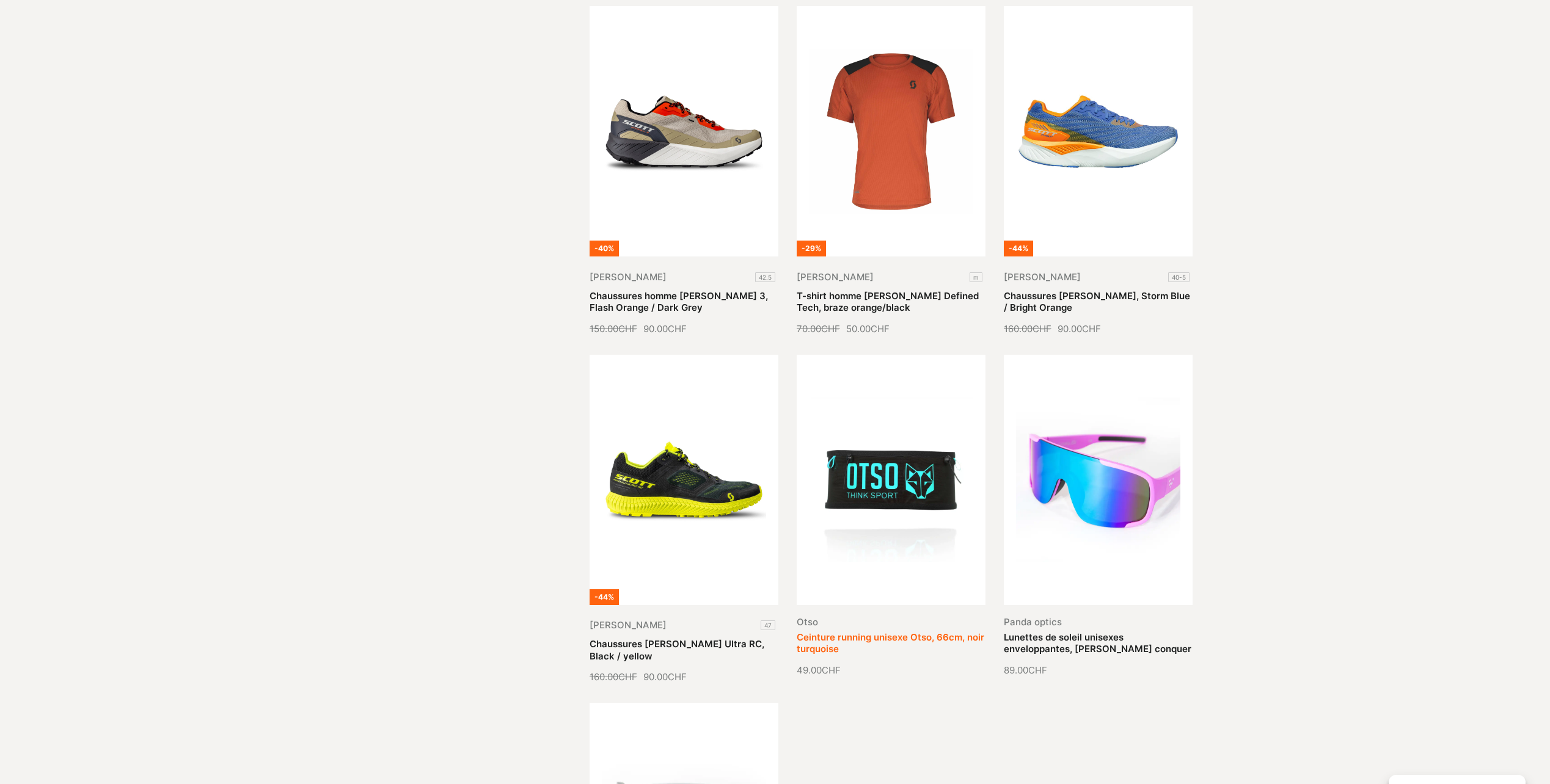
scroll to position [1466, 0]
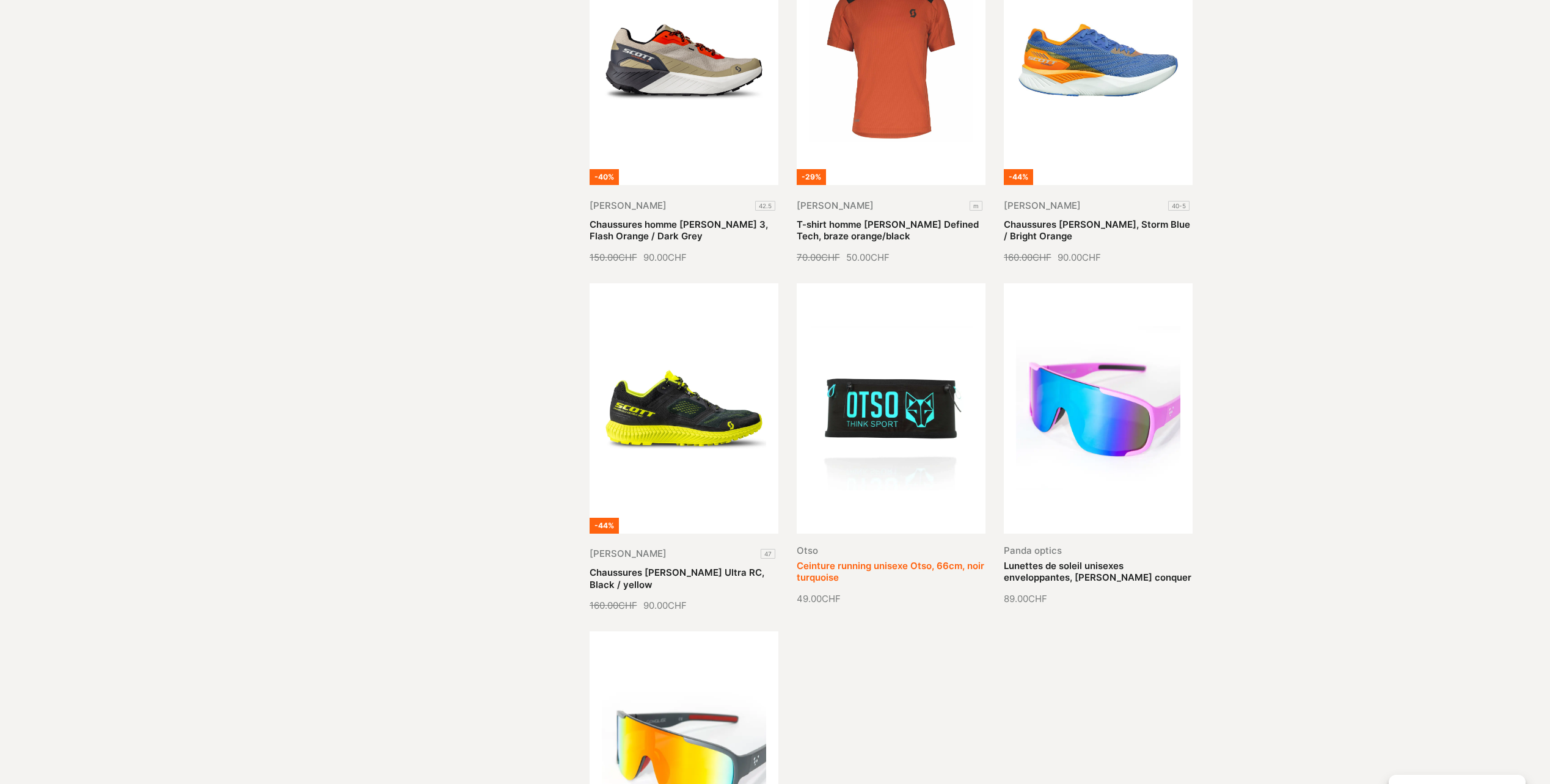
click at [863, 560] on link "Ceinture running unisexe Otso, 66cm, noir turquoise" at bounding box center [890, 571] width 187 height 23
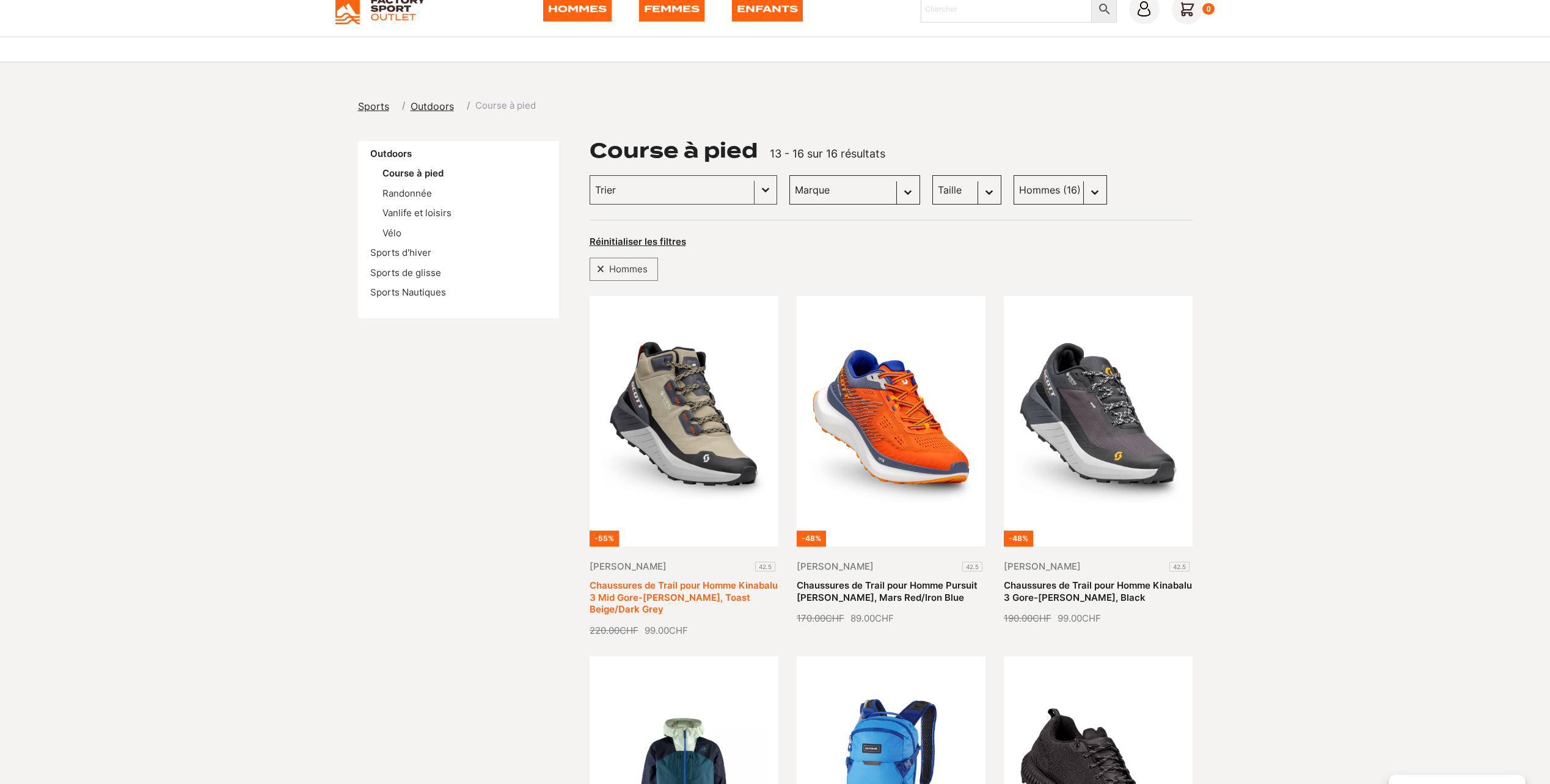
scroll to position [0, 0]
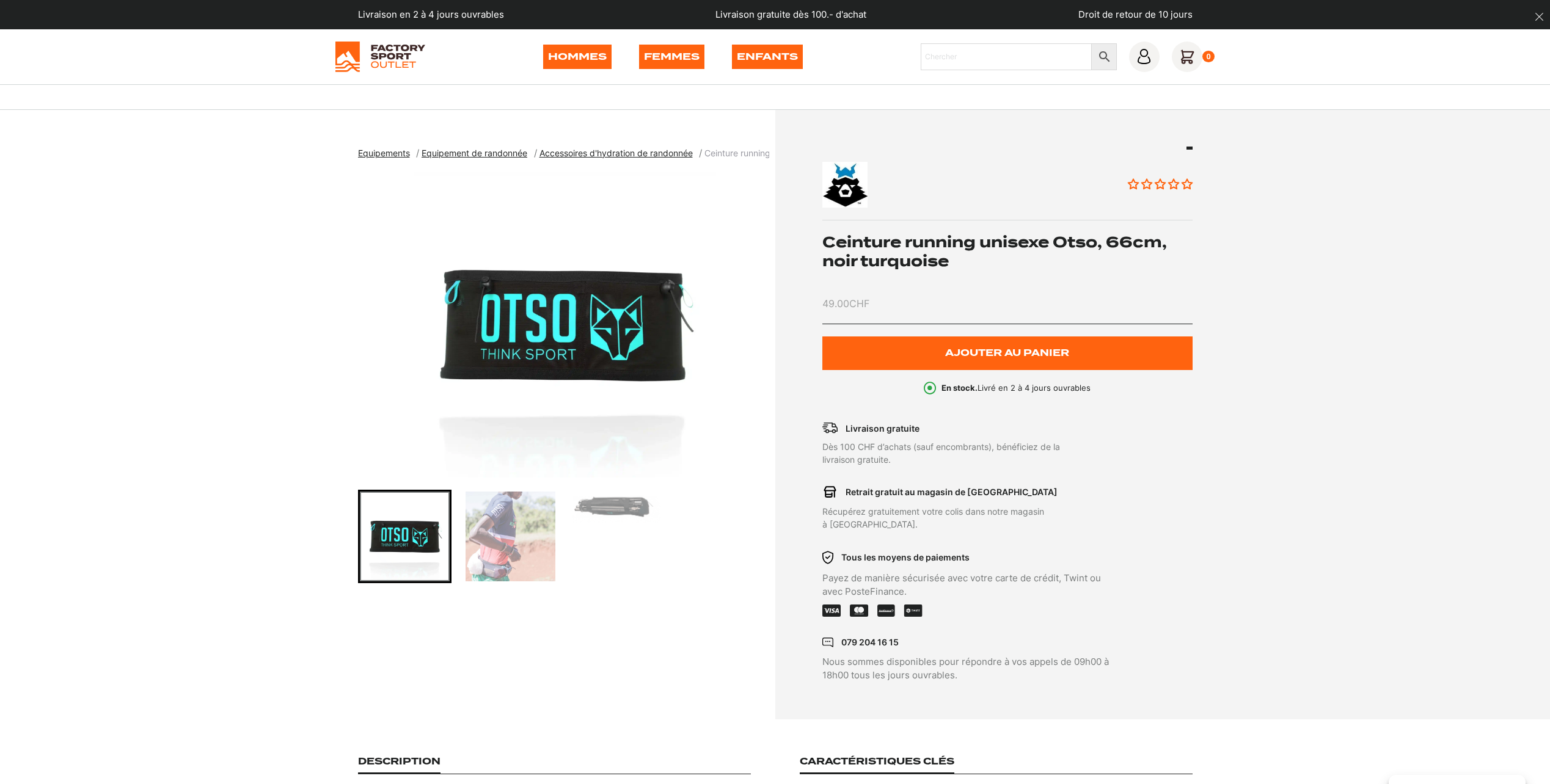
click at [529, 557] on img "Go to slide 2" at bounding box center [511, 537] width 90 height 90
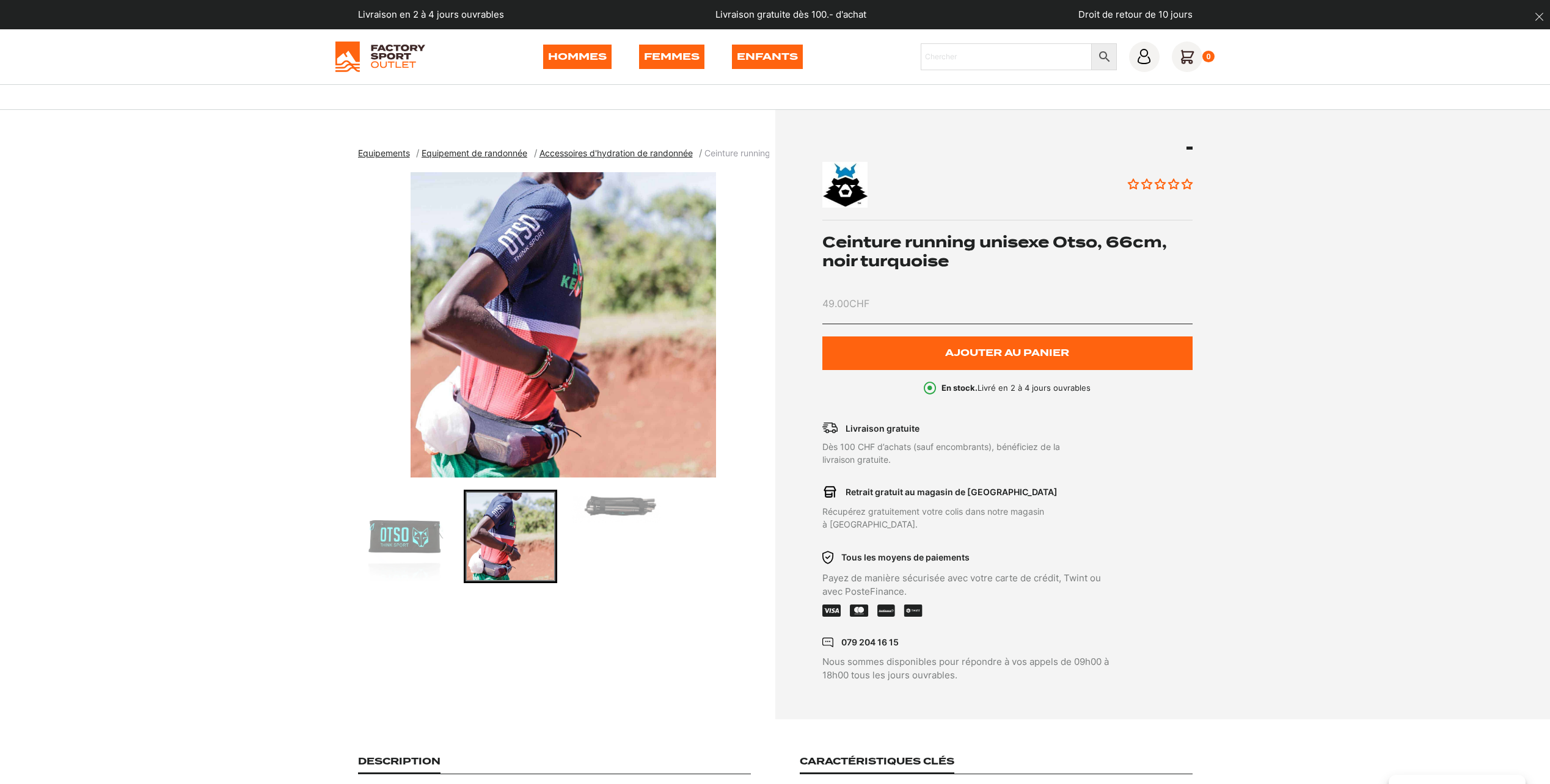
click at [596, 541] on div "Go to slide 3" at bounding box center [617, 537] width 94 height 94
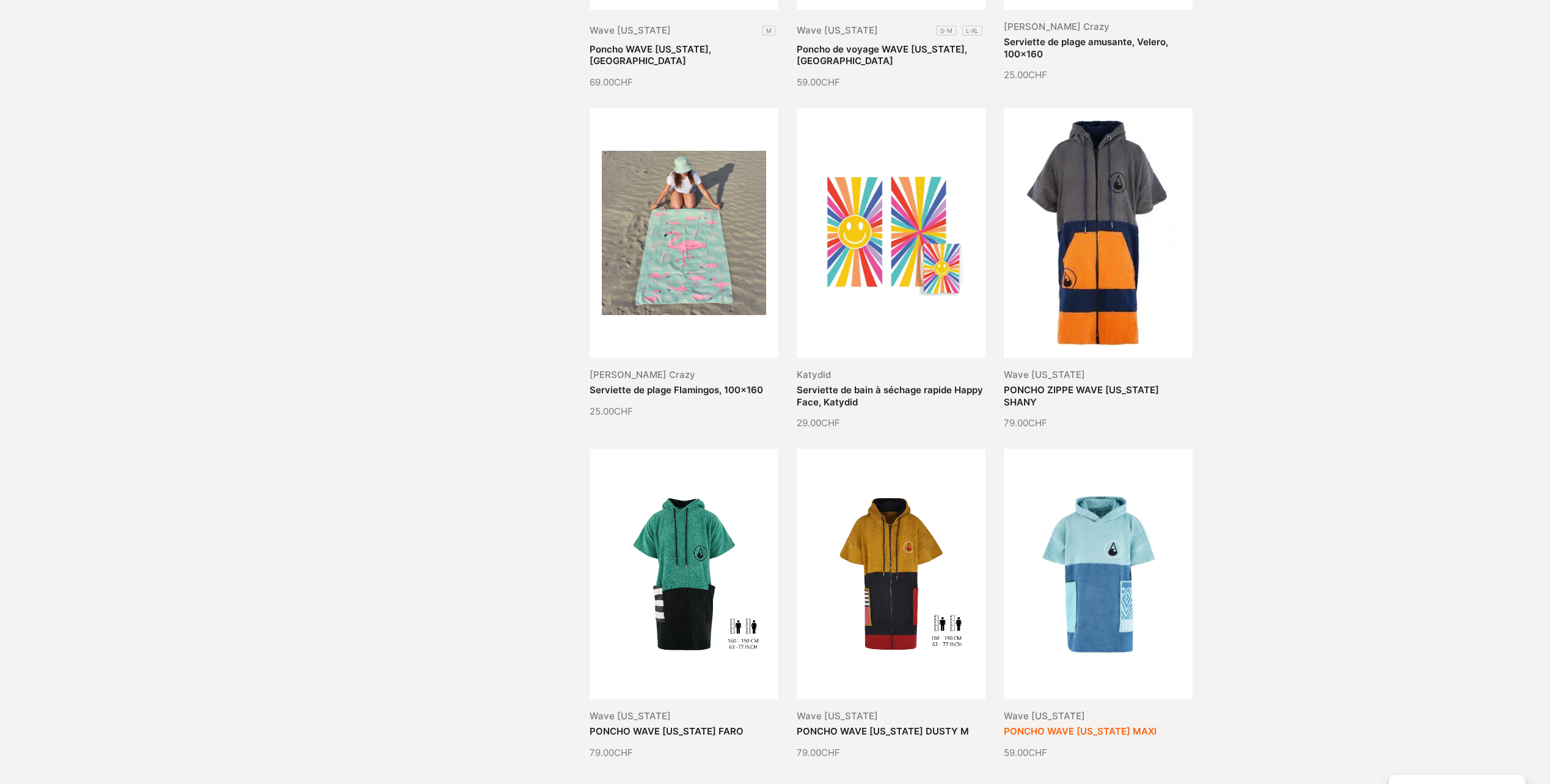
scroll to position [916, 0]
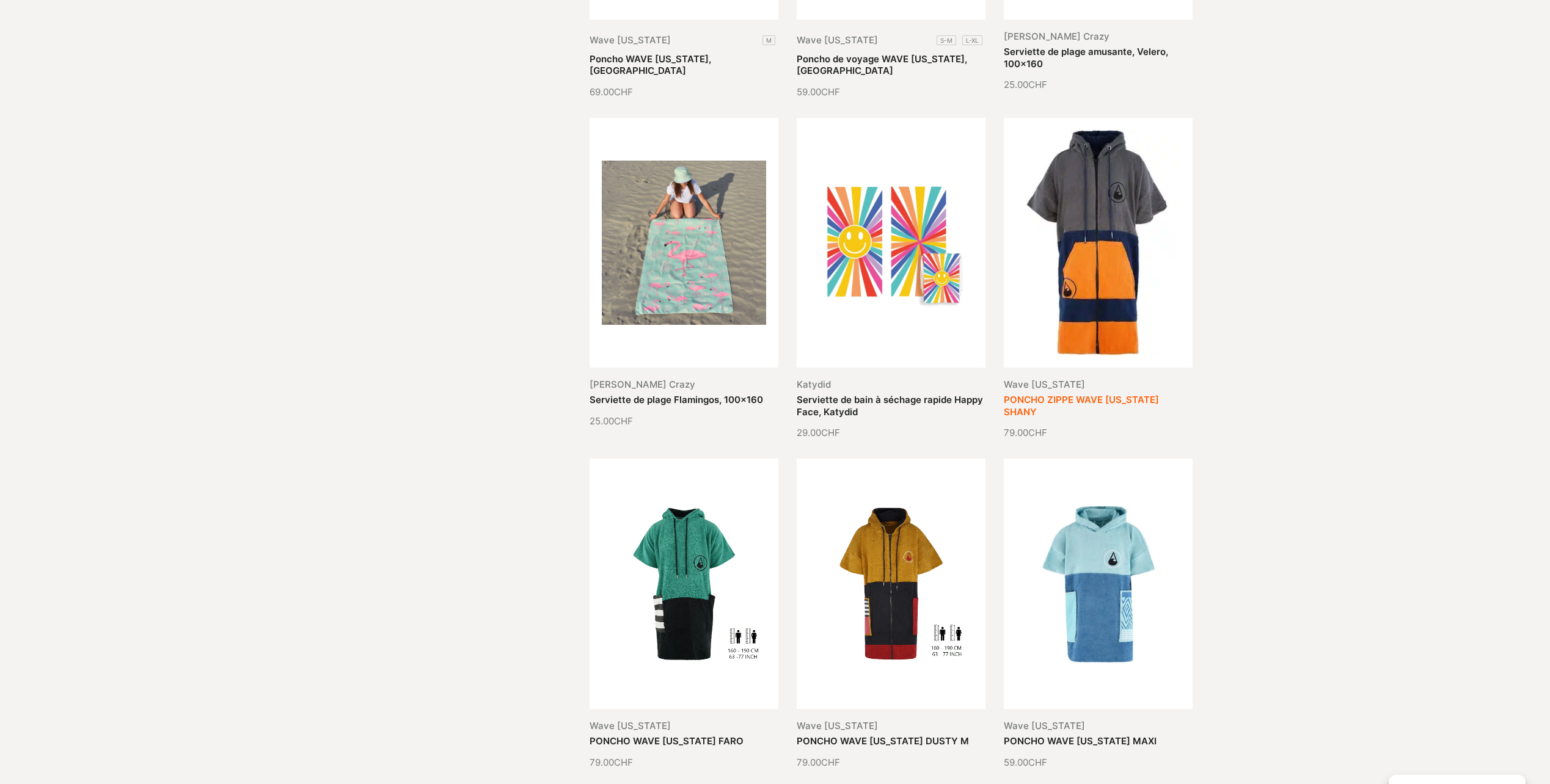
click at [1094, 393] on link "PONCHO ZIPPE WAVE [US_STATE] SHANY" at bounding box center [1081, 405] width 156 height 23
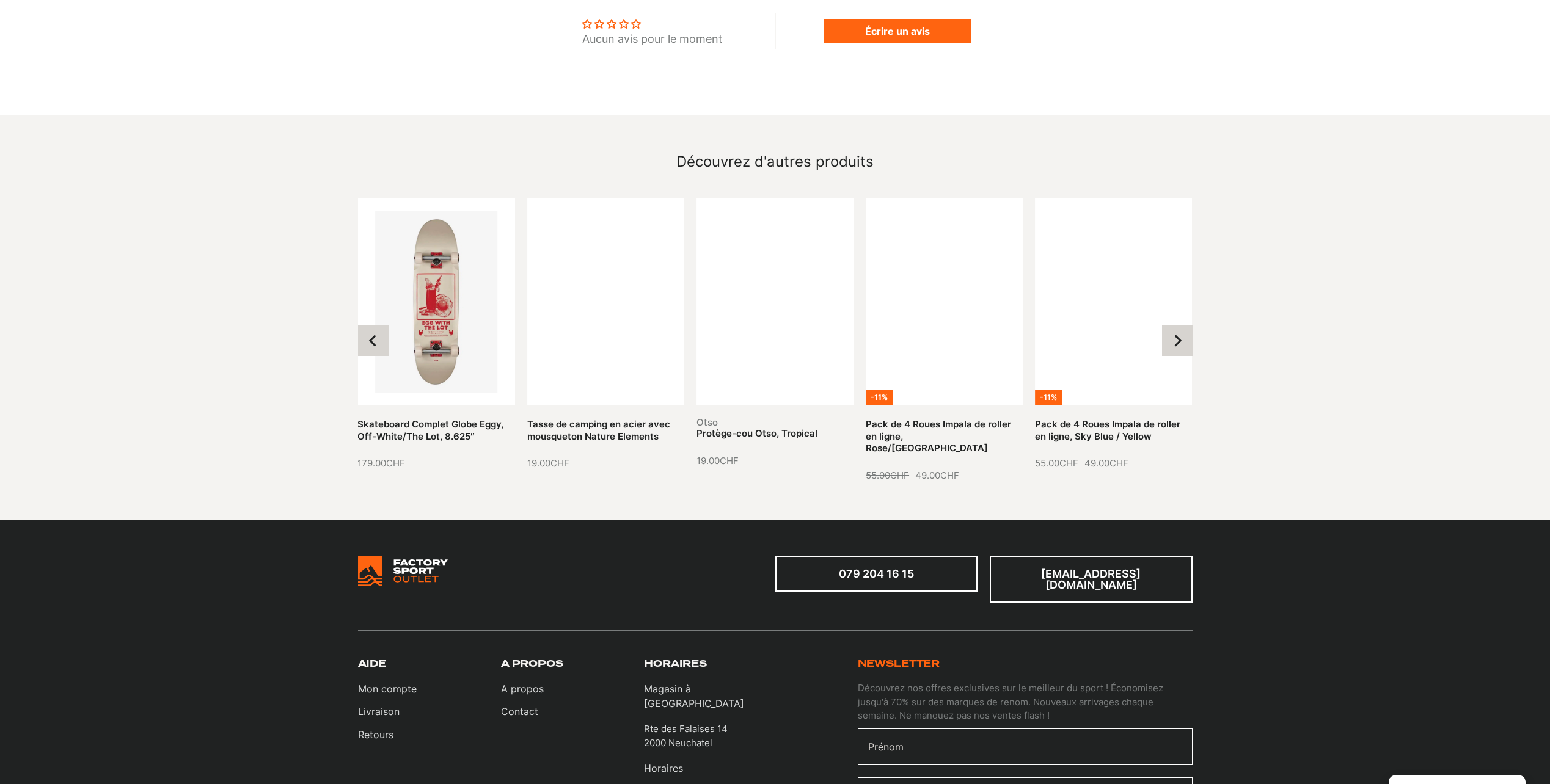
scroll to position [1099, 0]
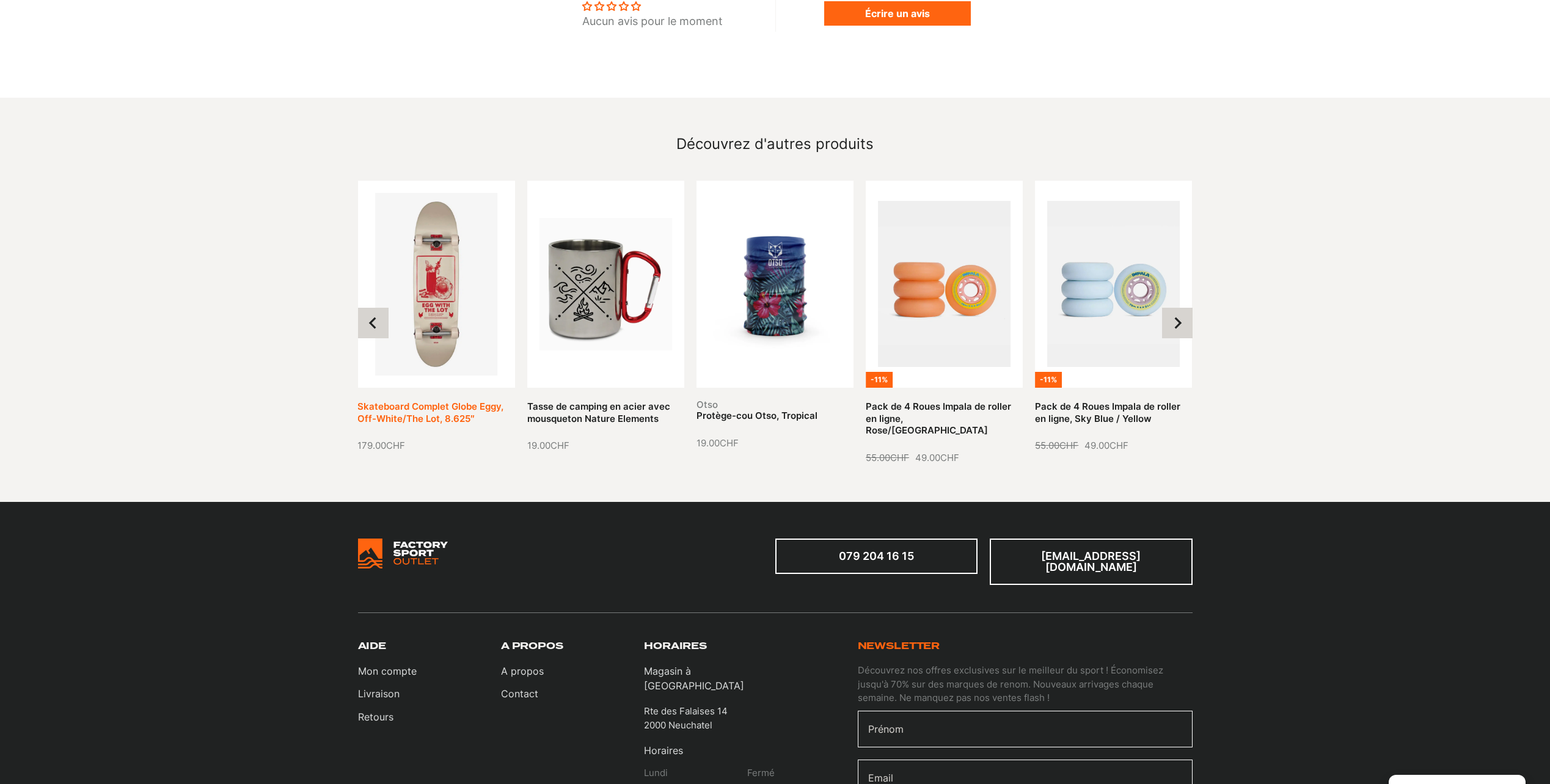
drag, startPoint x: 402, startPoint y: 392, endPoint x: 412, endPoint y: 390, distance: 10.2
click at [404, 401] on link "Skateboard Complet Globe Eggy, Off-White/The Lot, 8.625″" at bounding box center [430, 412] width 146 height 23
click at [421, 401] on link "Skateboard Complet Globe Eggy, Off-White/The Lot, 8.625″" at bounding box center [430, 412] width 146 height 23
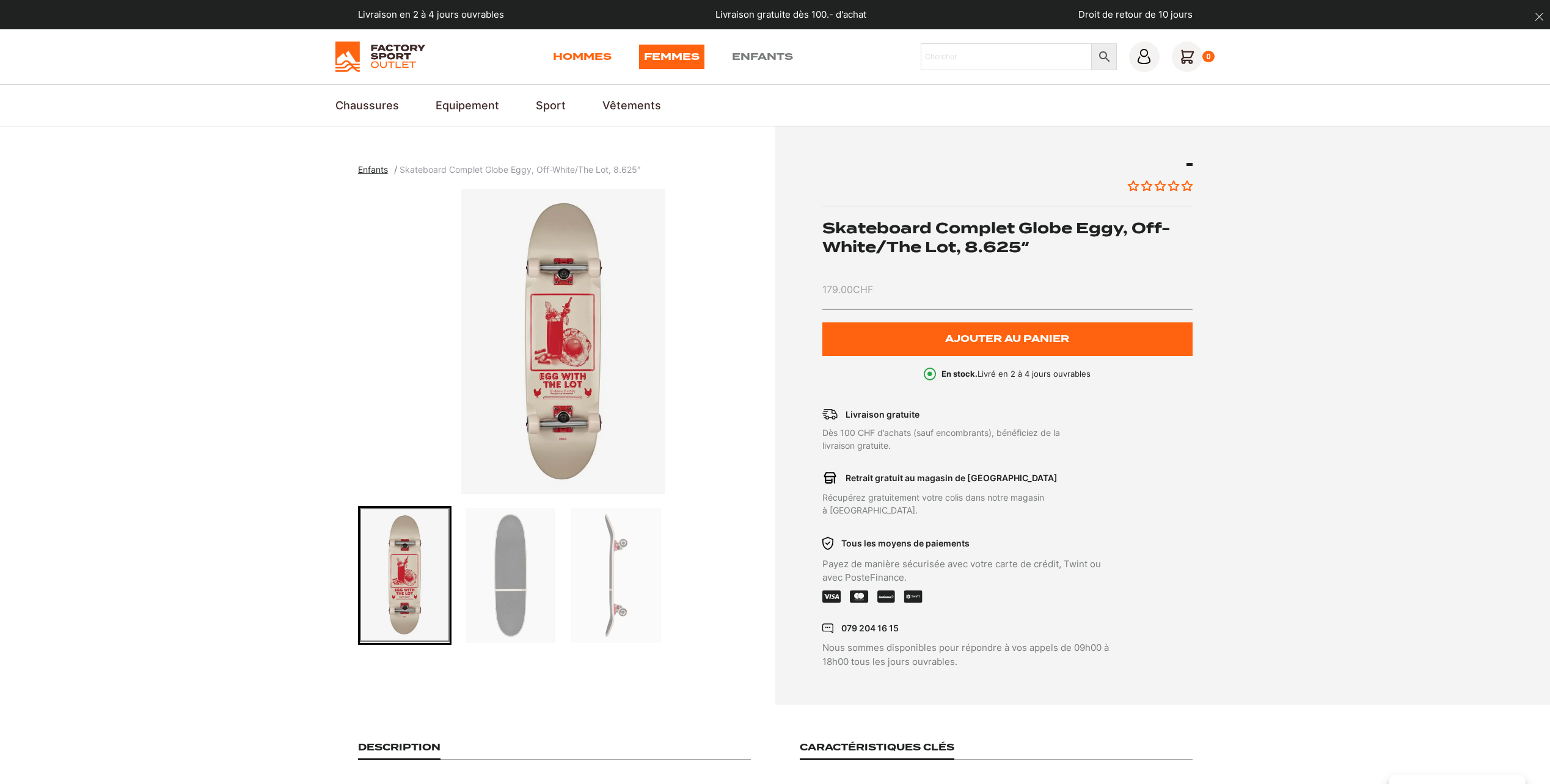
click at [567, 60] on link "Hommes" at bounding box center [582, 57] width 59 height 24
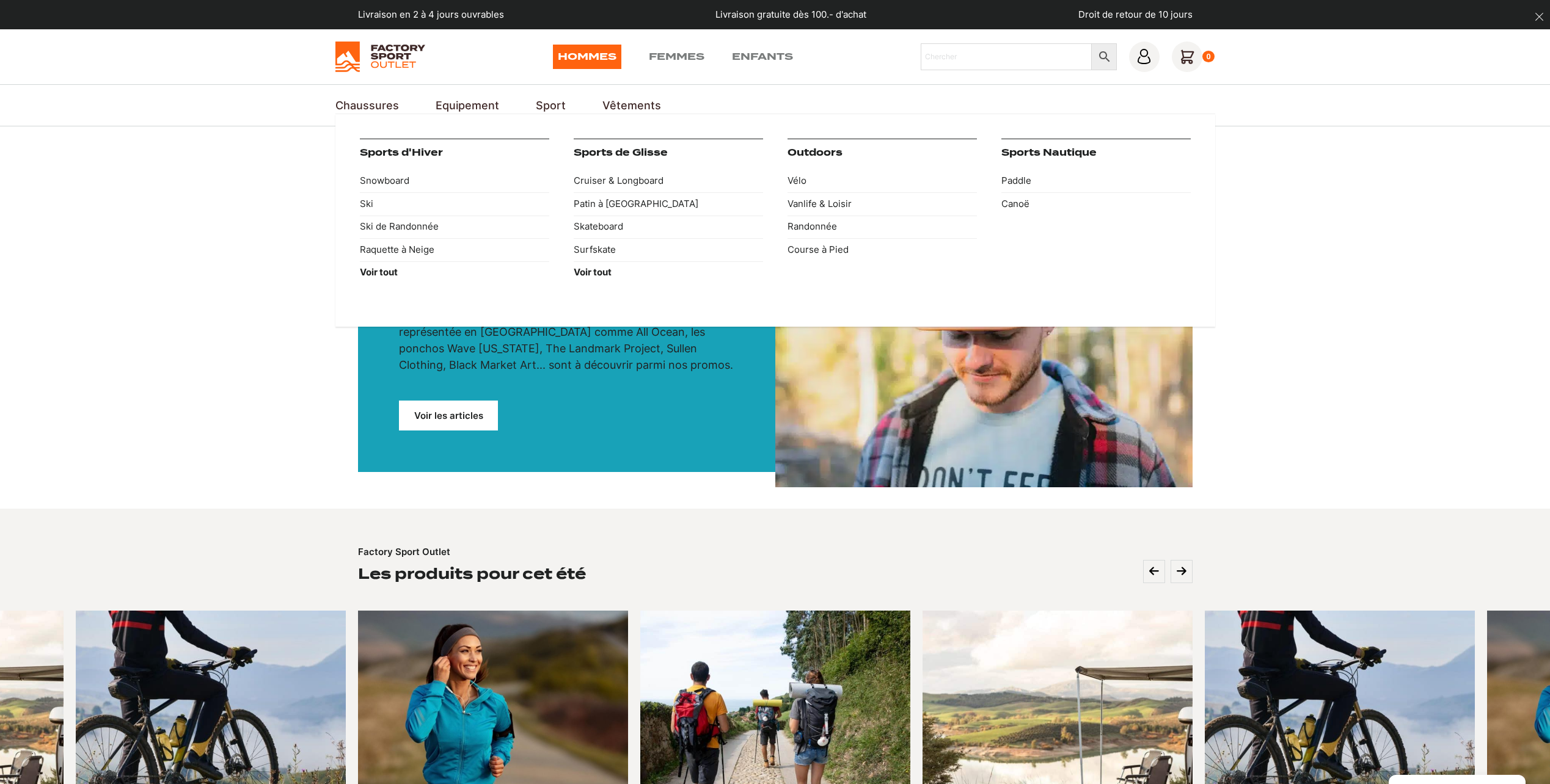
click at [557, 106] on link "Sport" at bounding box center [551, 106] width 30 height 17
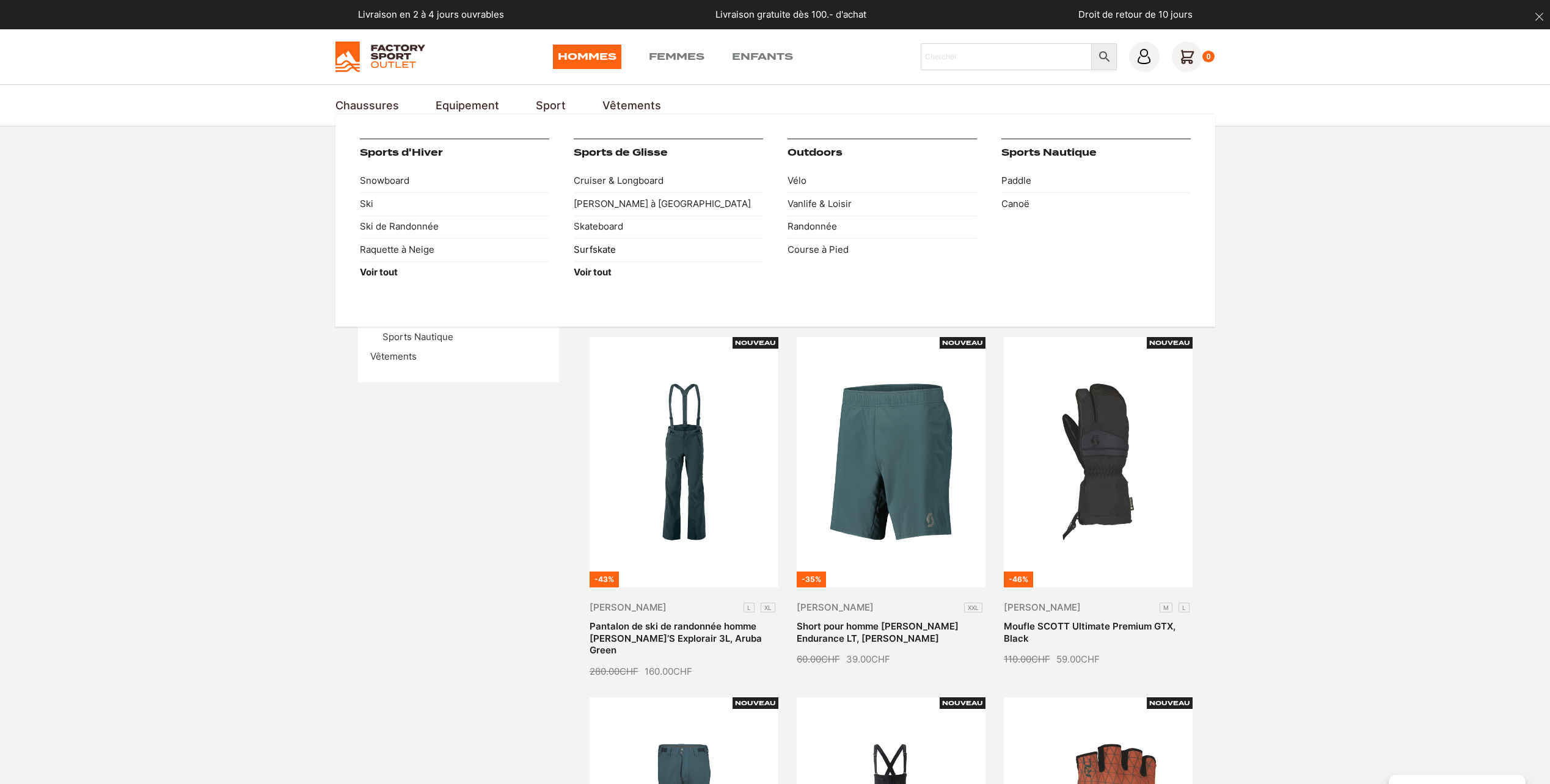
click link "Surfskate"
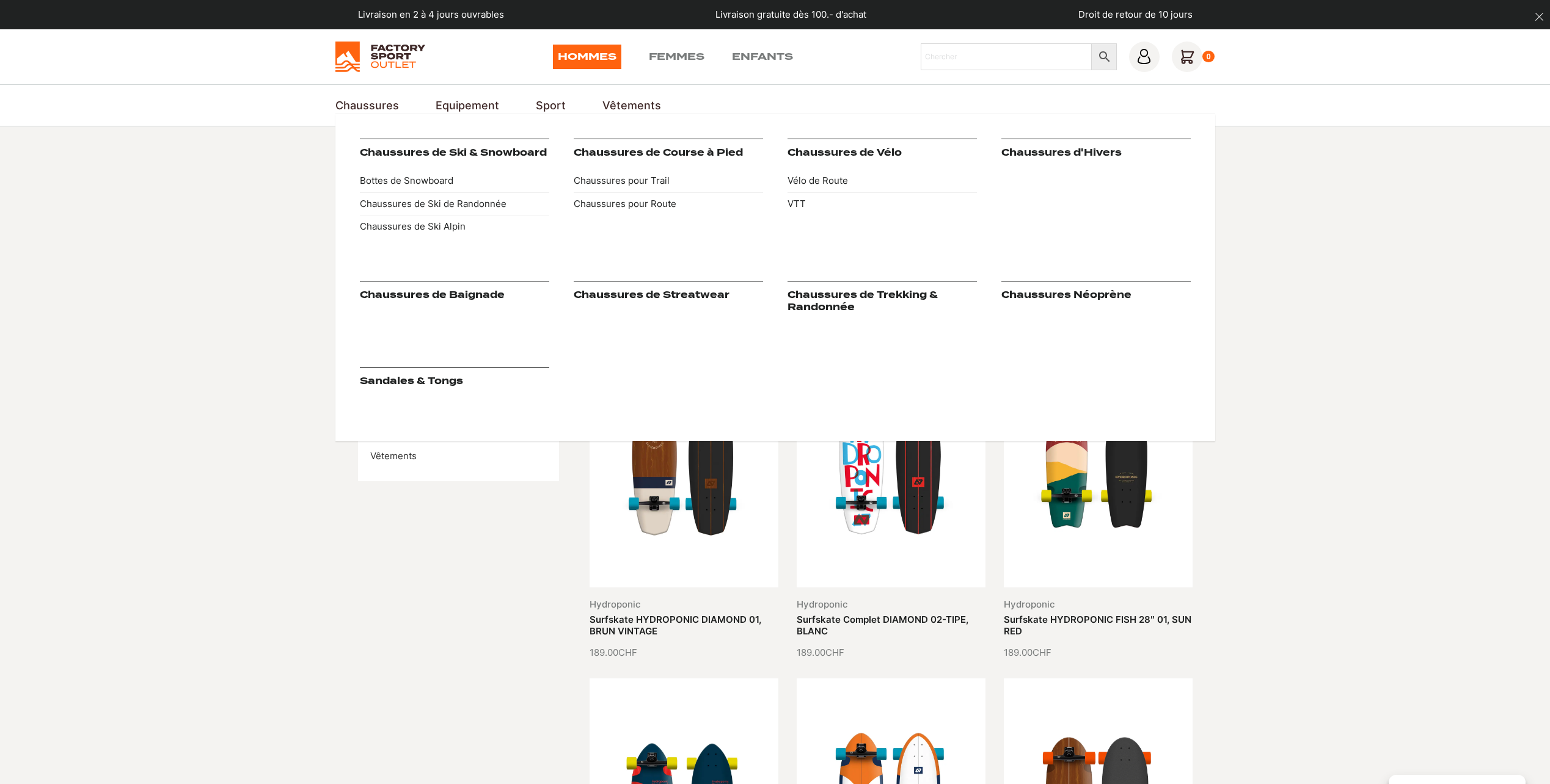
click at [479, 303] on h3 "Chaussures de Baignade" at bounding box center [455, 294] width 189 height 27
click at [474, 294] on link "Chaussures de Baignade" at bounding box center [432, 295] width 145 height 11
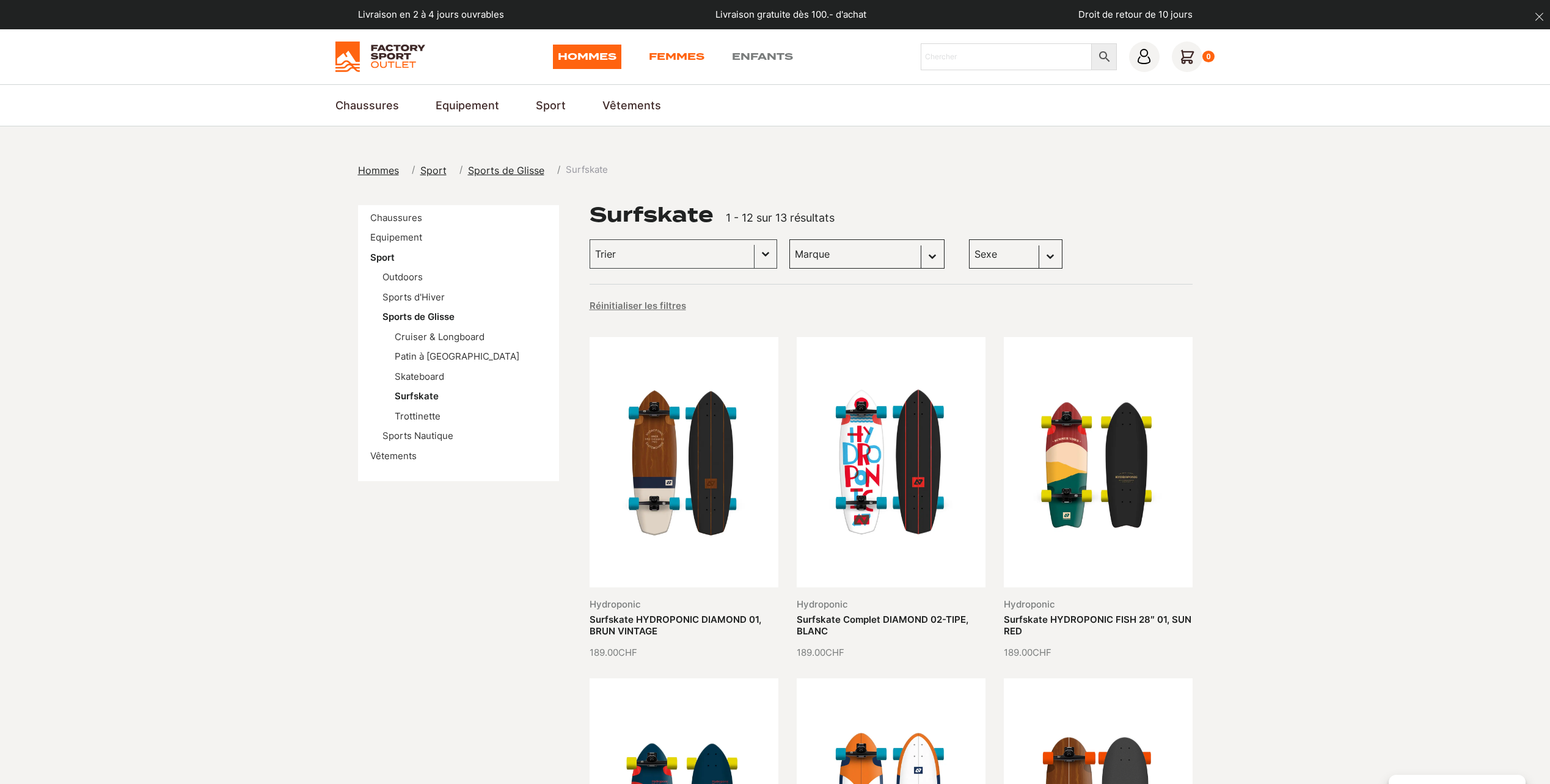
click at [655, 57] on link "Femmes" at bounding box center [676, 57] width 55 height 24
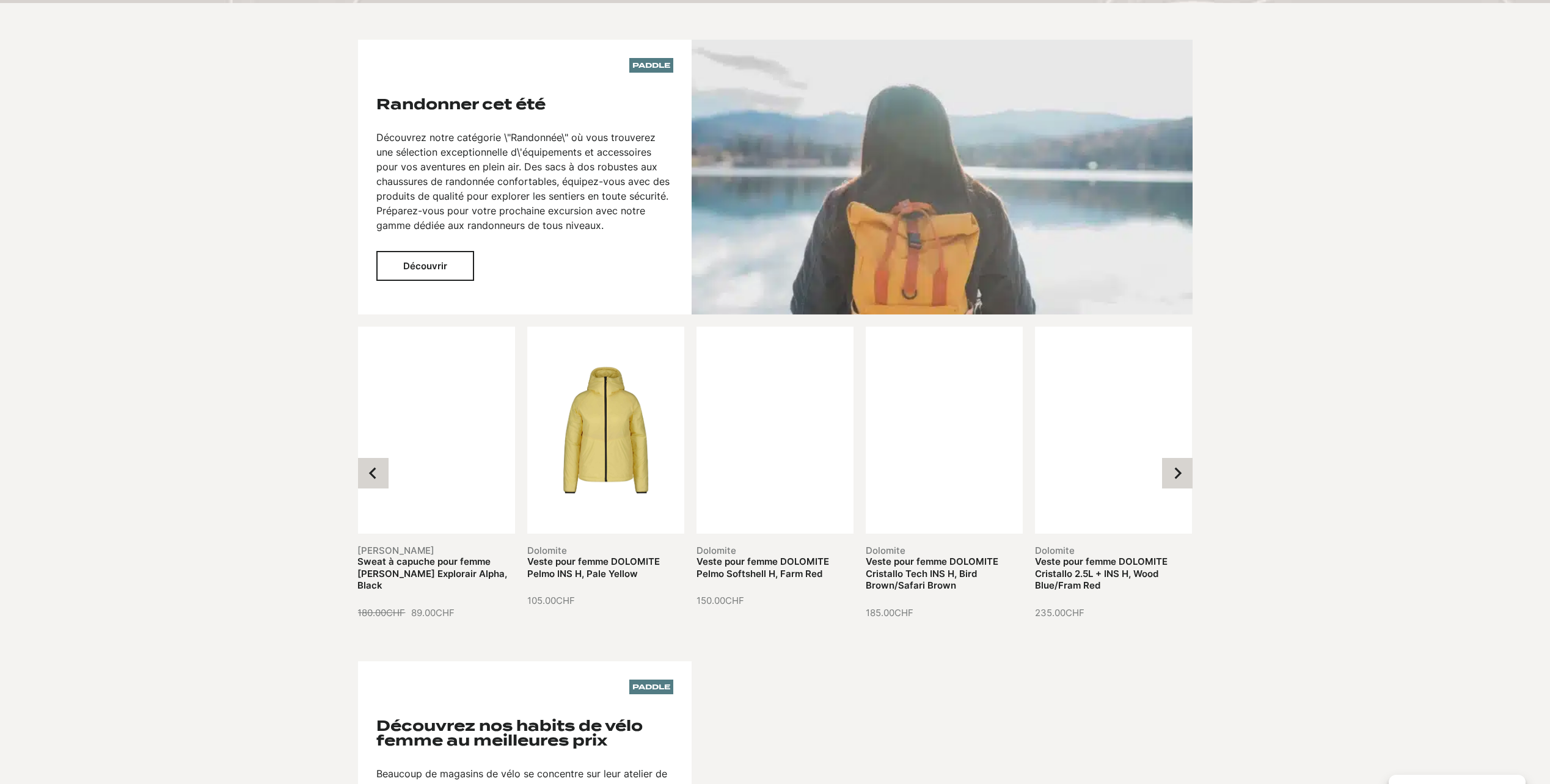
scroll to position [1282, 0]
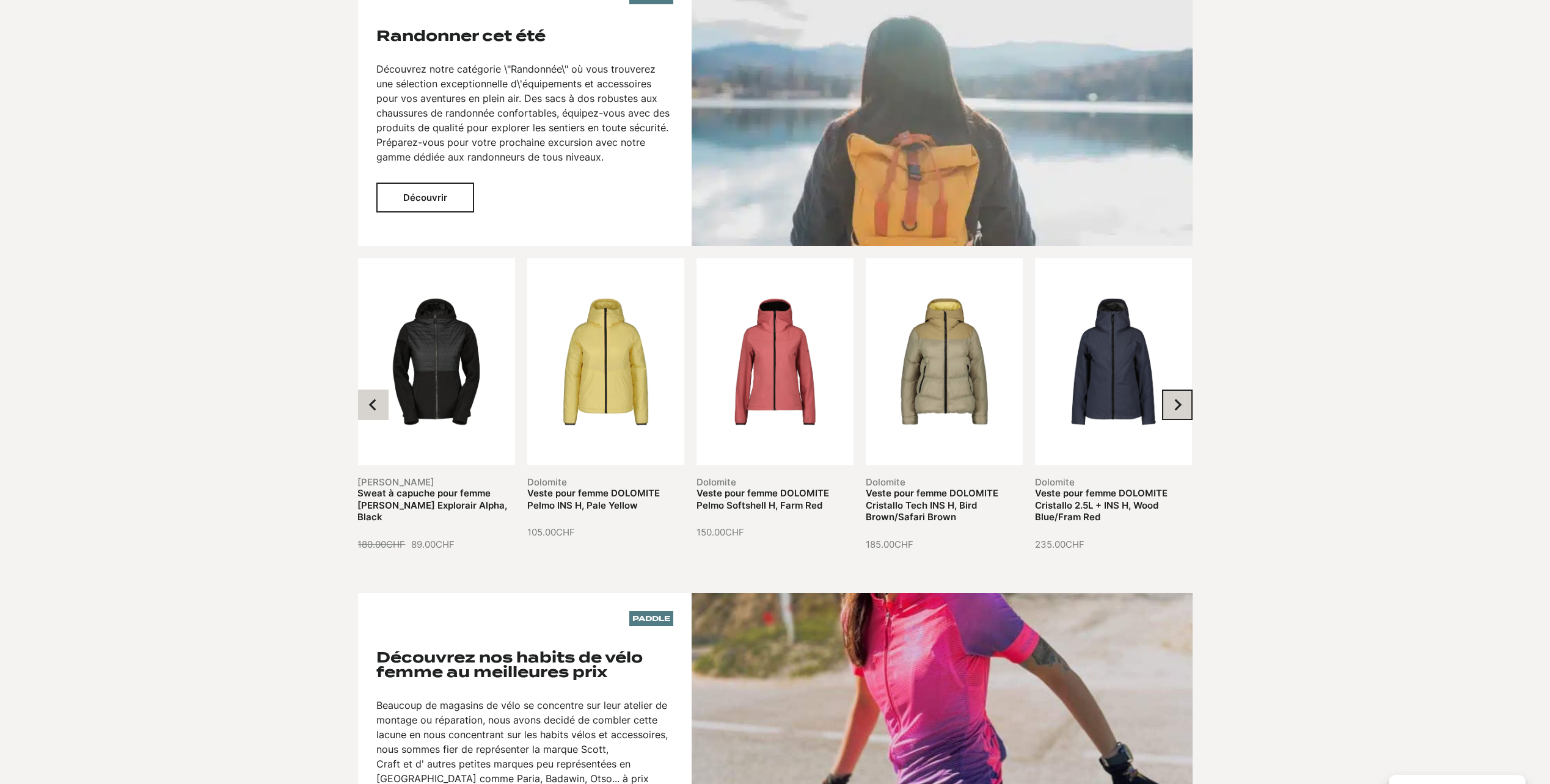
click at [1185, 390] on button "Next slide" at bounding box center [1177, 405] width 31 height 31
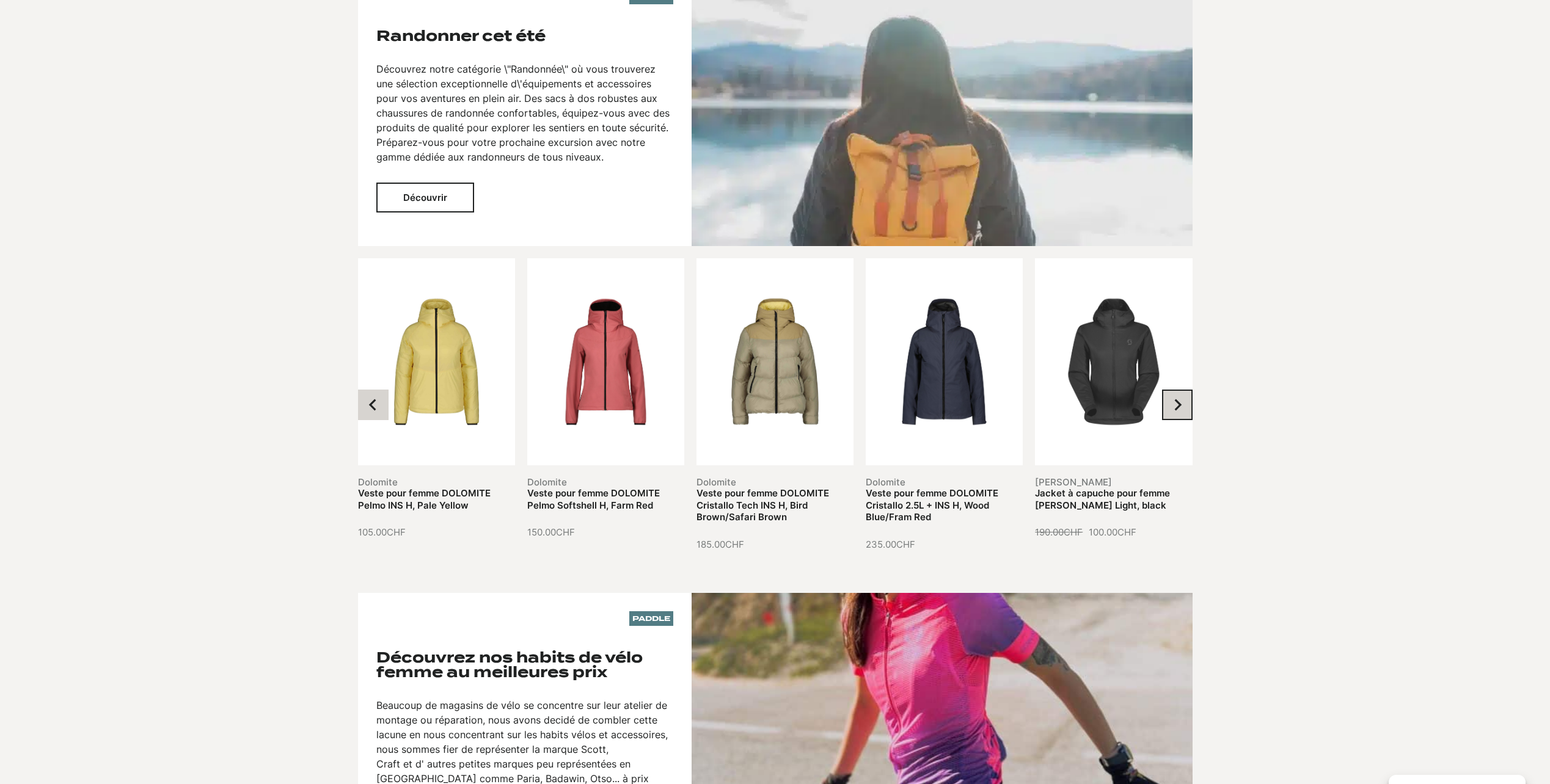
click at [1180, 399] on icon "Next slide" at bounding box center [1178, 405] width 7 height 11
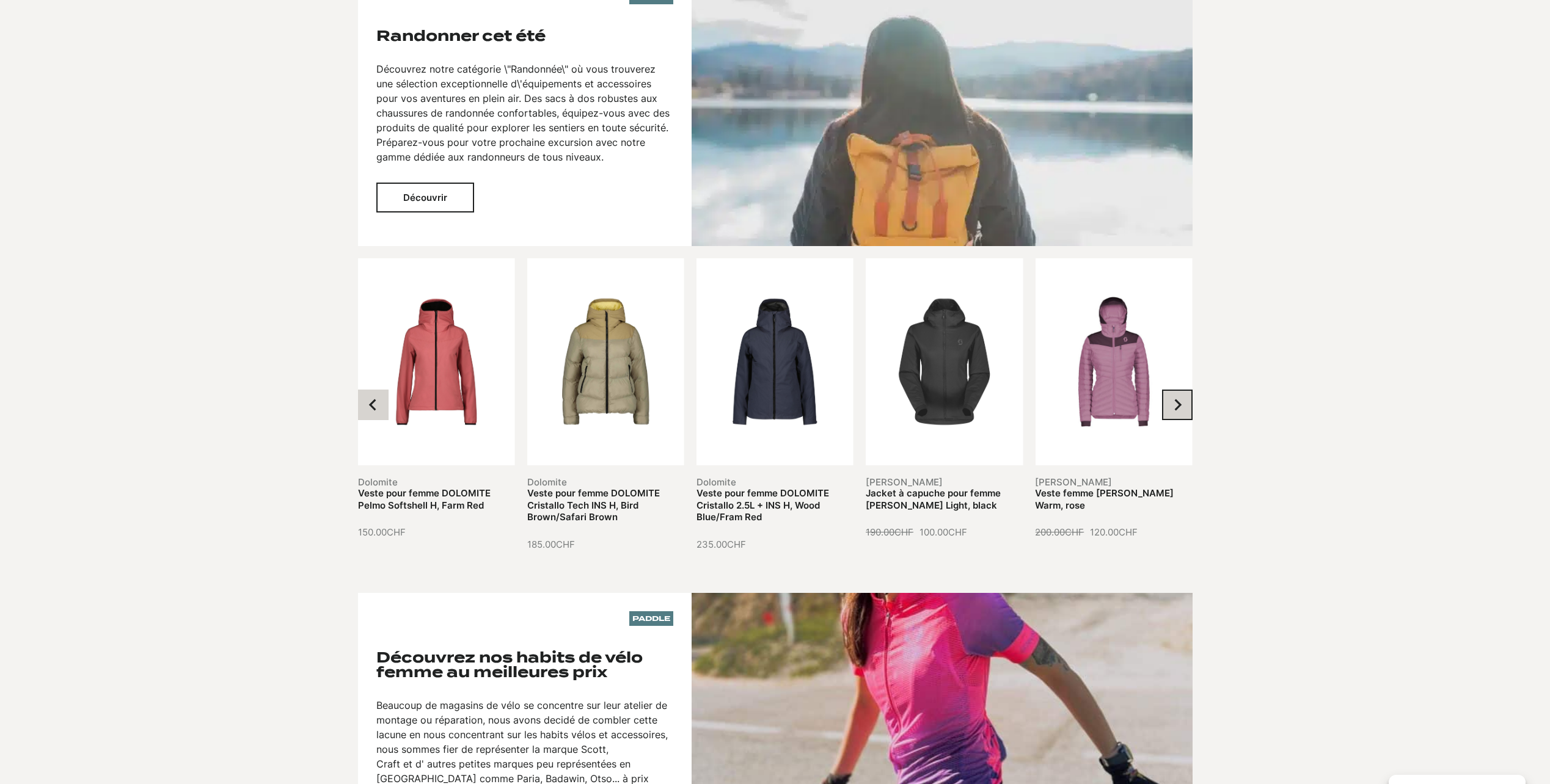
click at [1180, 399] on icon "Next slide" at bounding box center [1178, 405] width 7 height 11
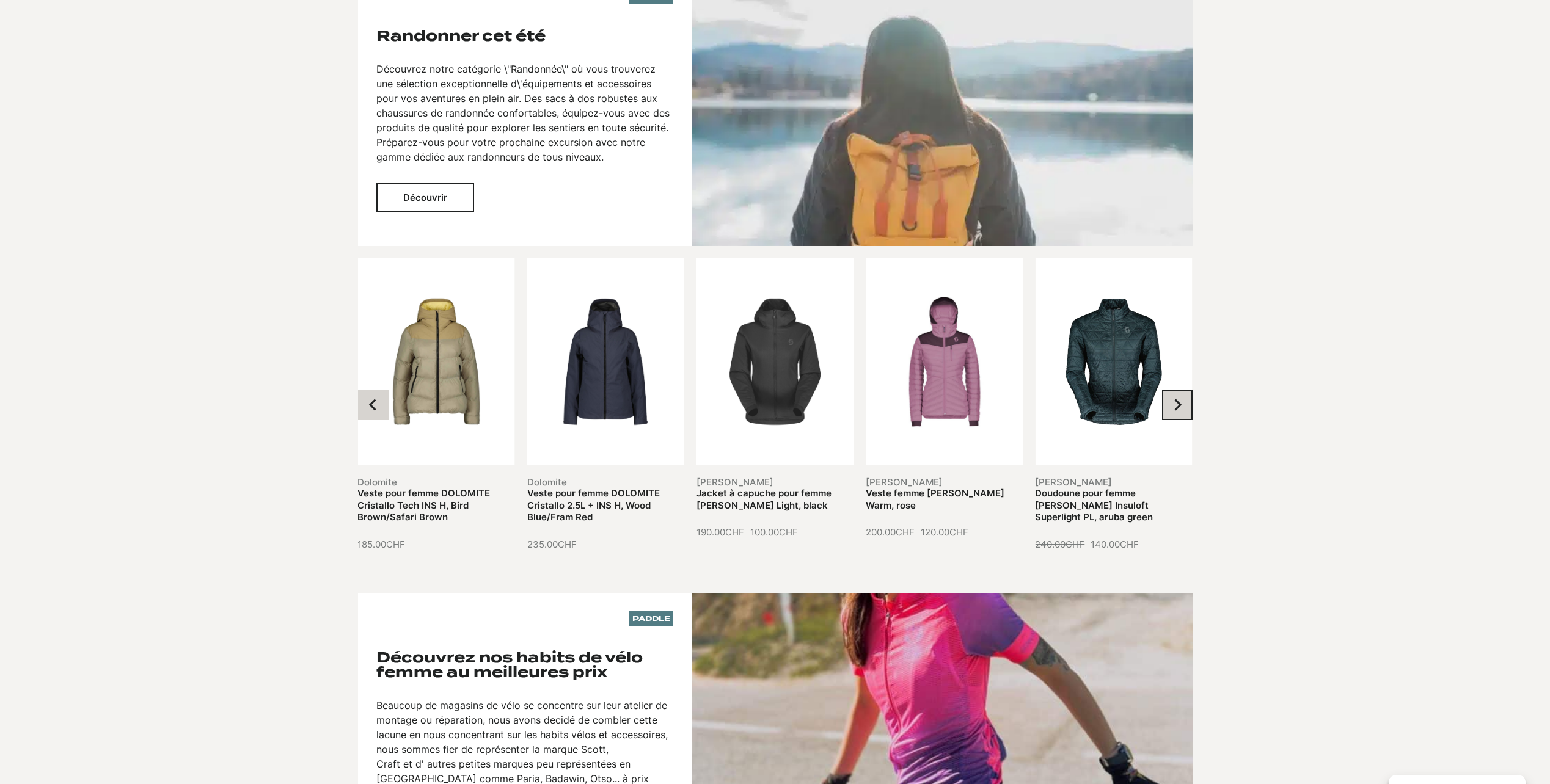
click at [1180, 399] on icon "Next slide" at bounding box center [1178, 405] width 7 height 11
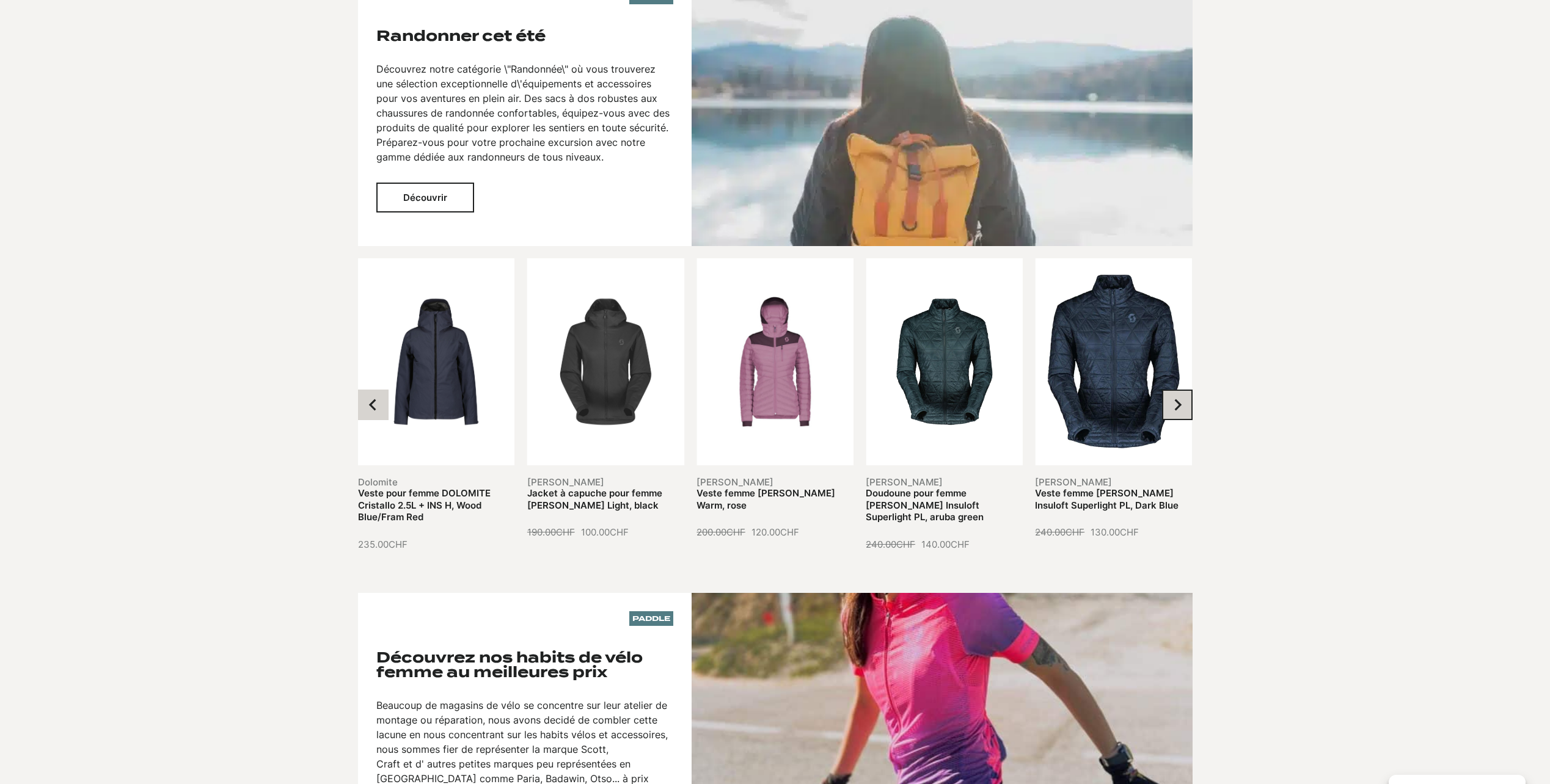
click at [1176, 399] on icon "Next slide" at bounding box center [1177, 405] width 12 height 12
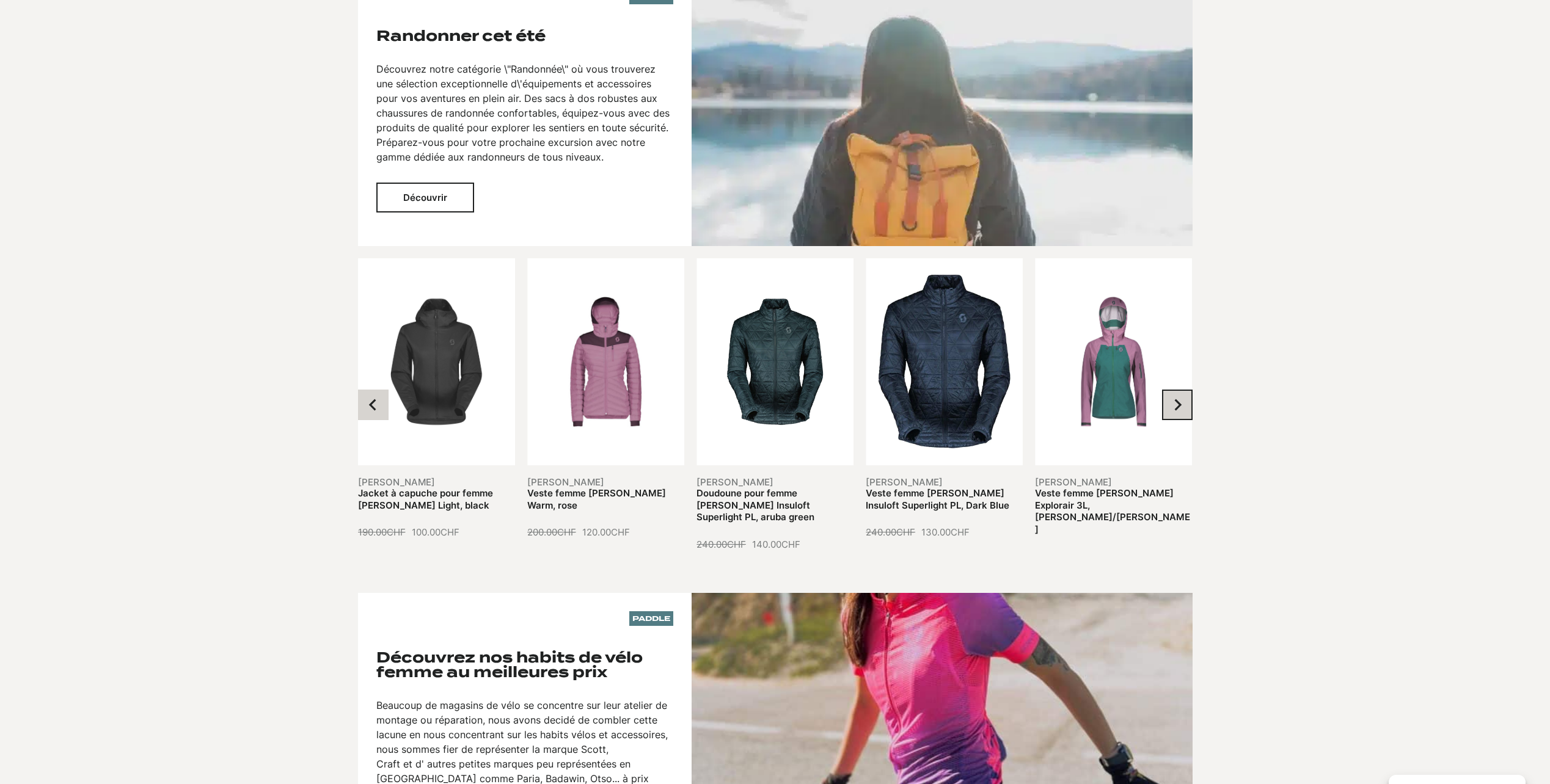
click at [1176, 399] on icon "Next slide" at bounding box center [1177, 405] width 12 height 12
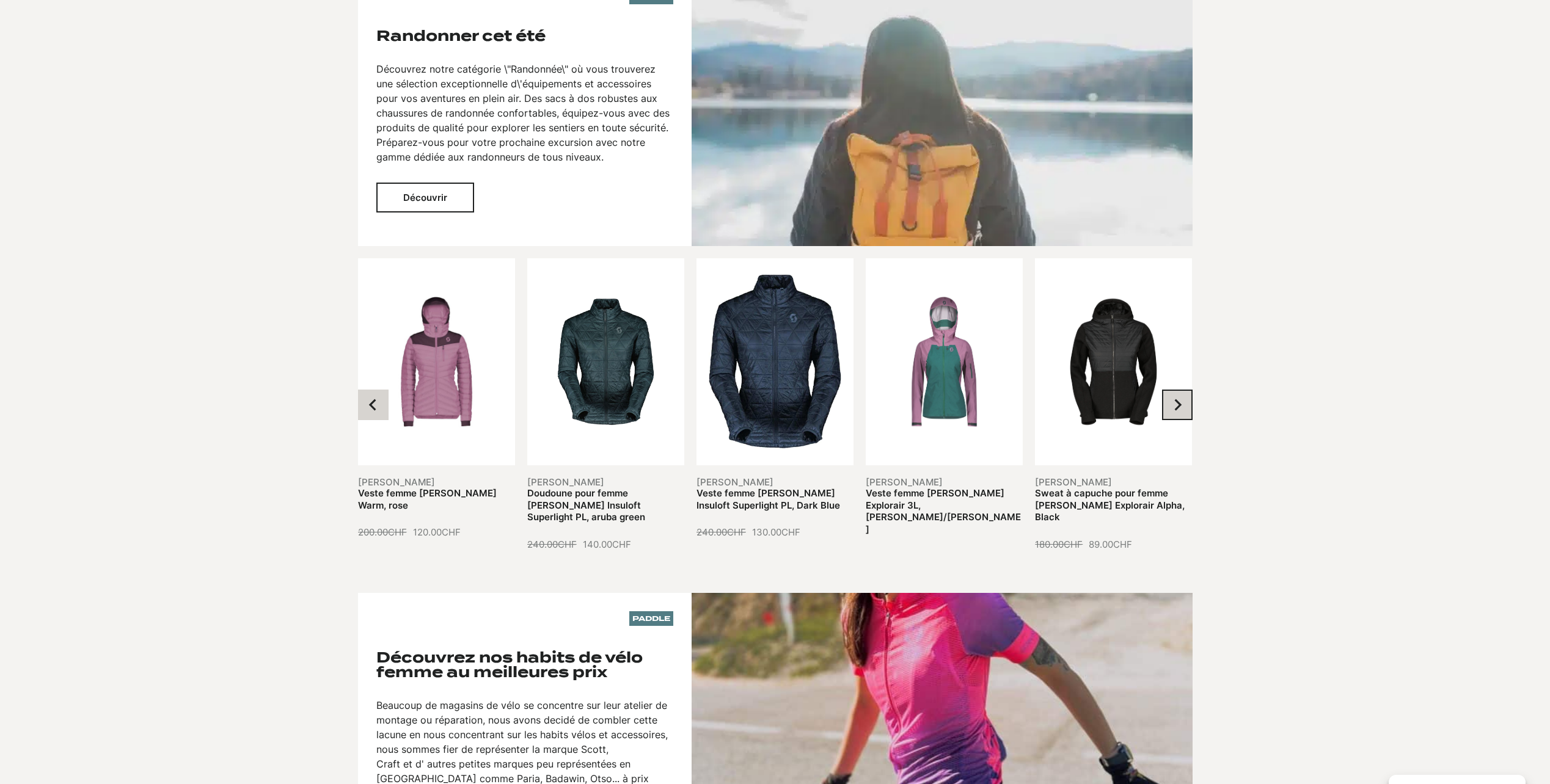
click at [1177, 399] on icon "Next slide" at bounding box center [1178, 405] width 7 height 11
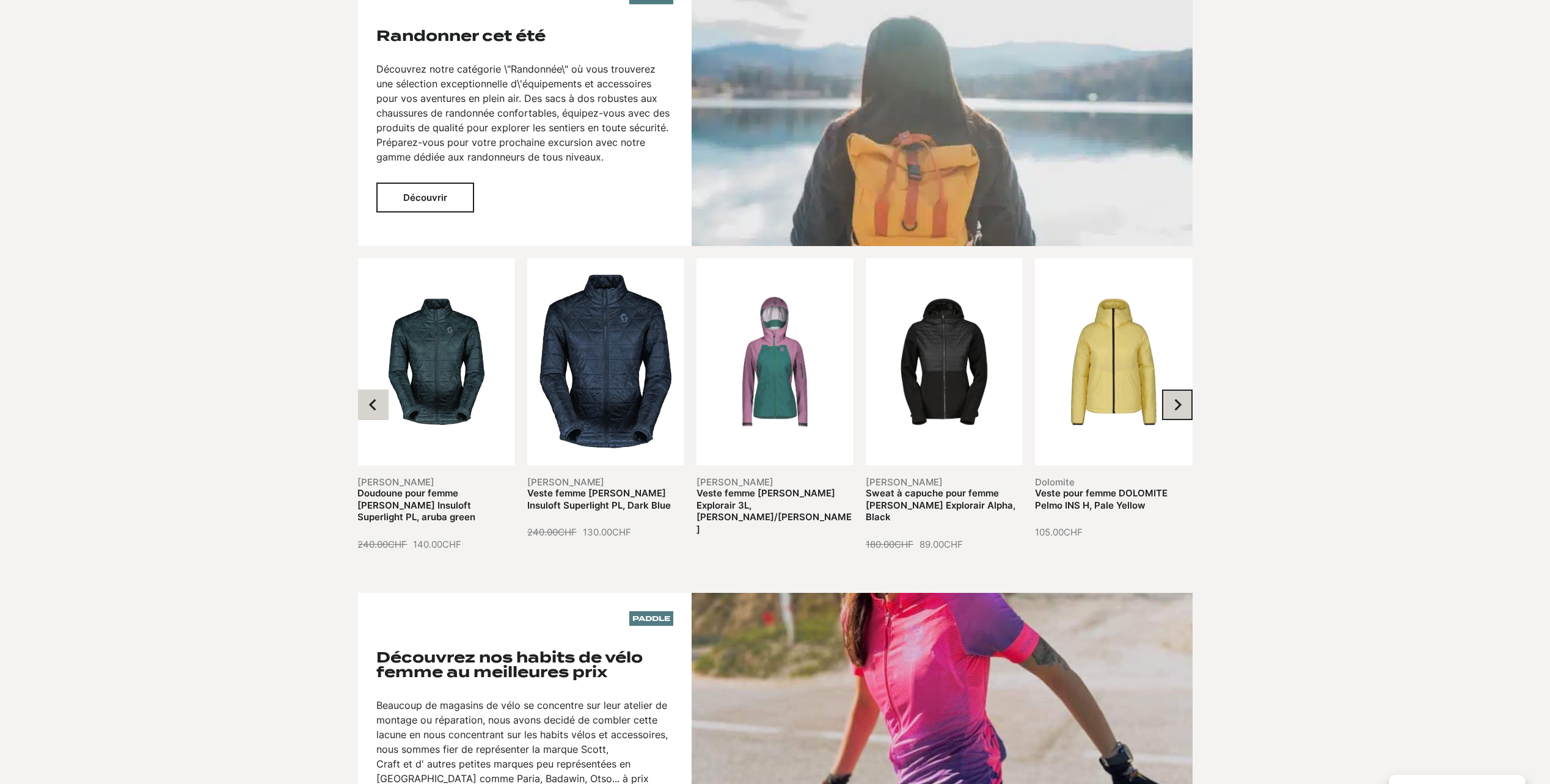
click at [1177, 399] on icon "Next slide" at bounding box center [1178, 405] width 7 height 11
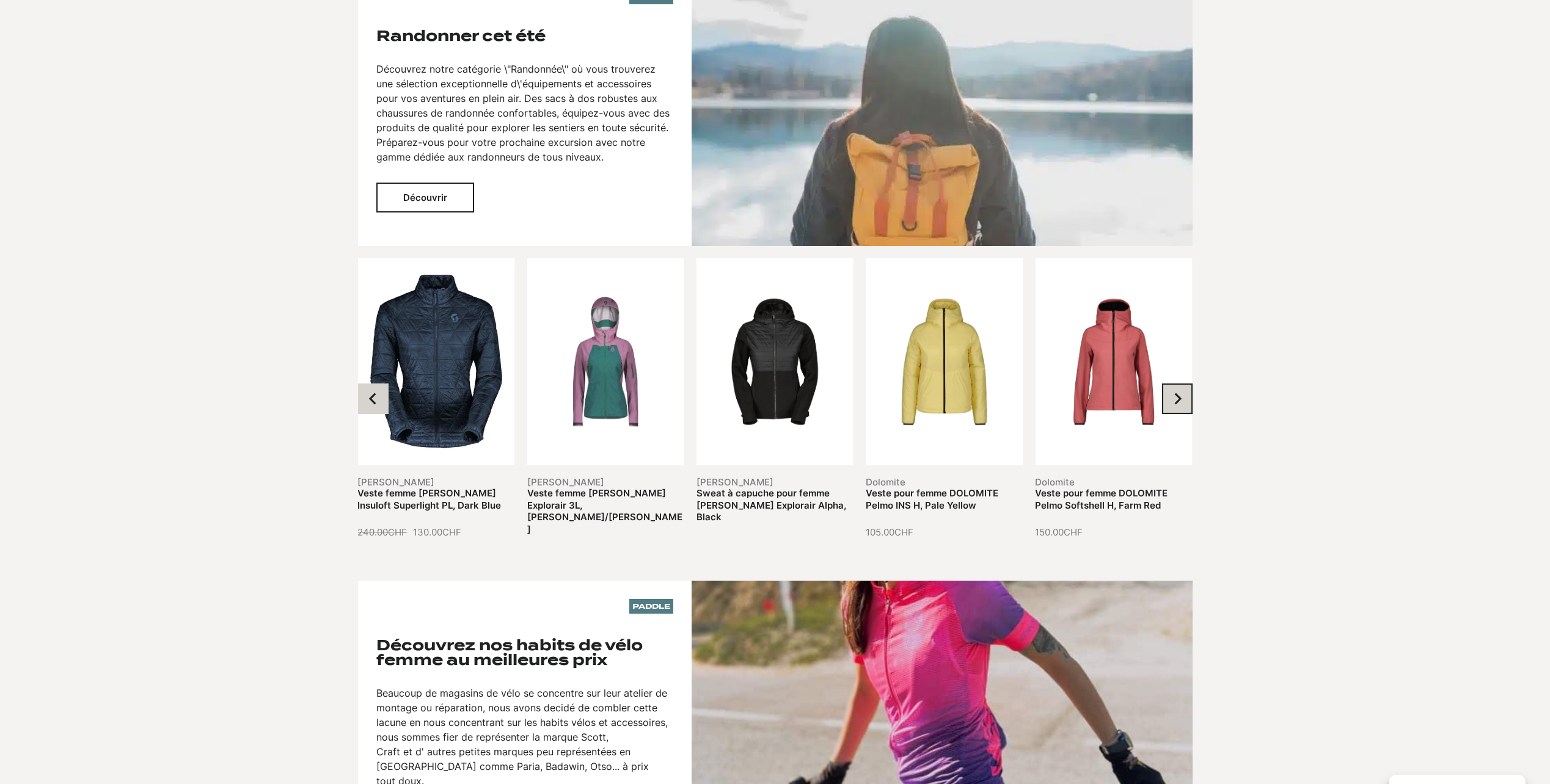
click at [1179, 389] on button "Next slide" at bounding box center [1177, 398] width 31 height 31
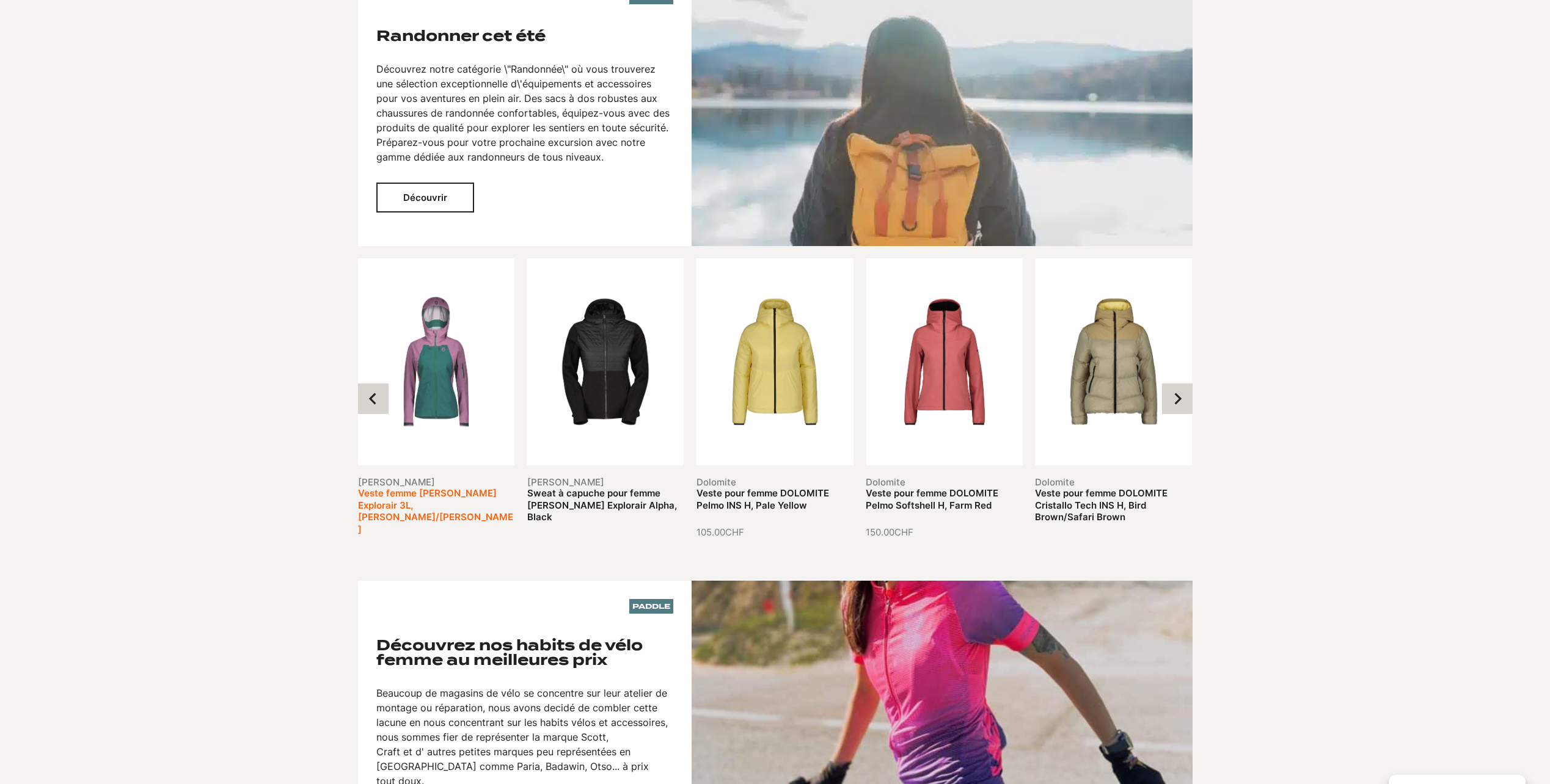
drag, startPoint x: 274, startPoint y: 404, endPoint x: 391, endPoint y: 286, distance: 166.2
click at [276, 401] on div "Paddle Randonner cet été Découvrez notre catégorie \"Randonnée\" où vous trouve…" at bounding box center [775, 566] width 1477 height 1191
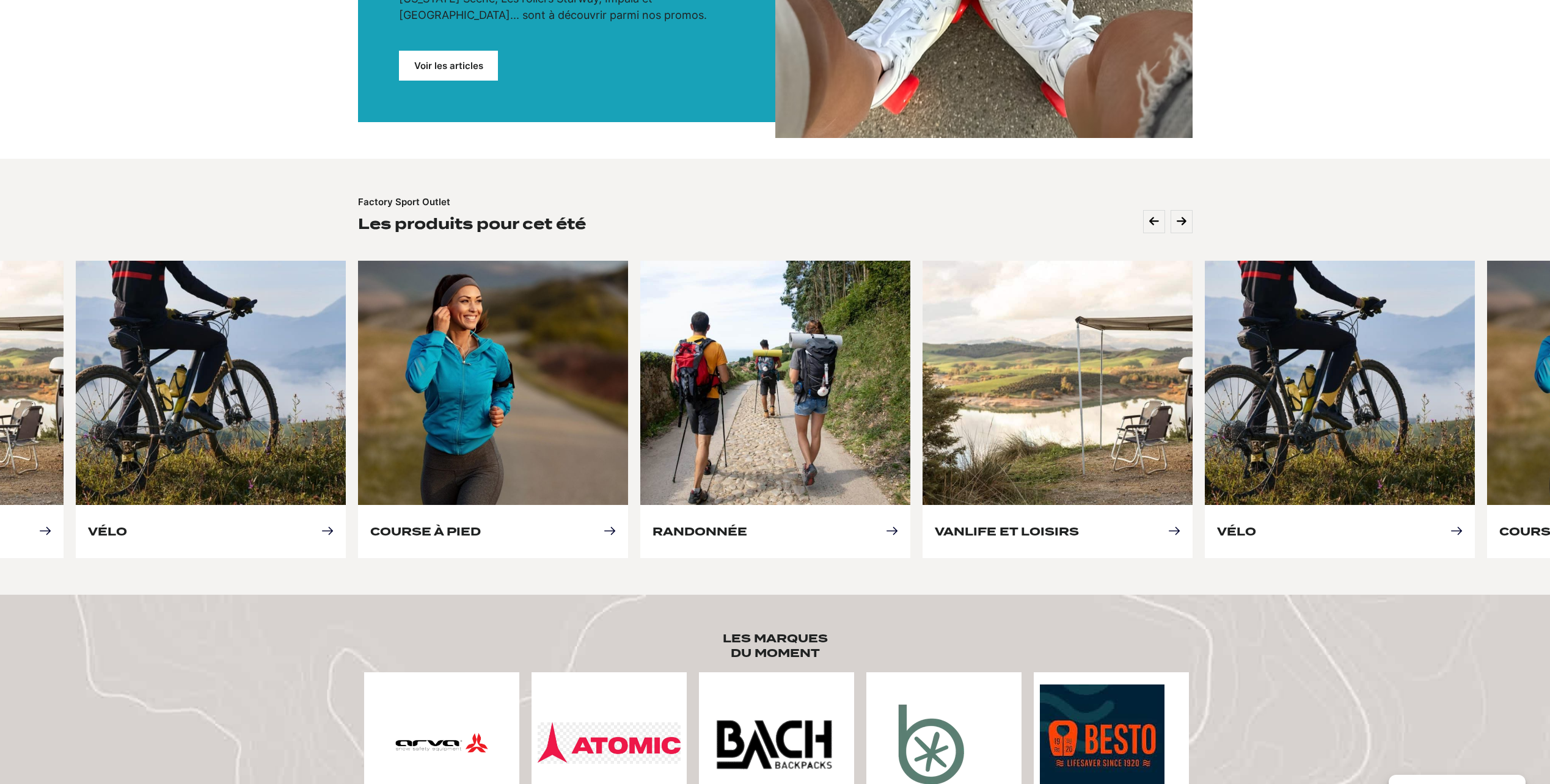
scroll to position [0, 0]
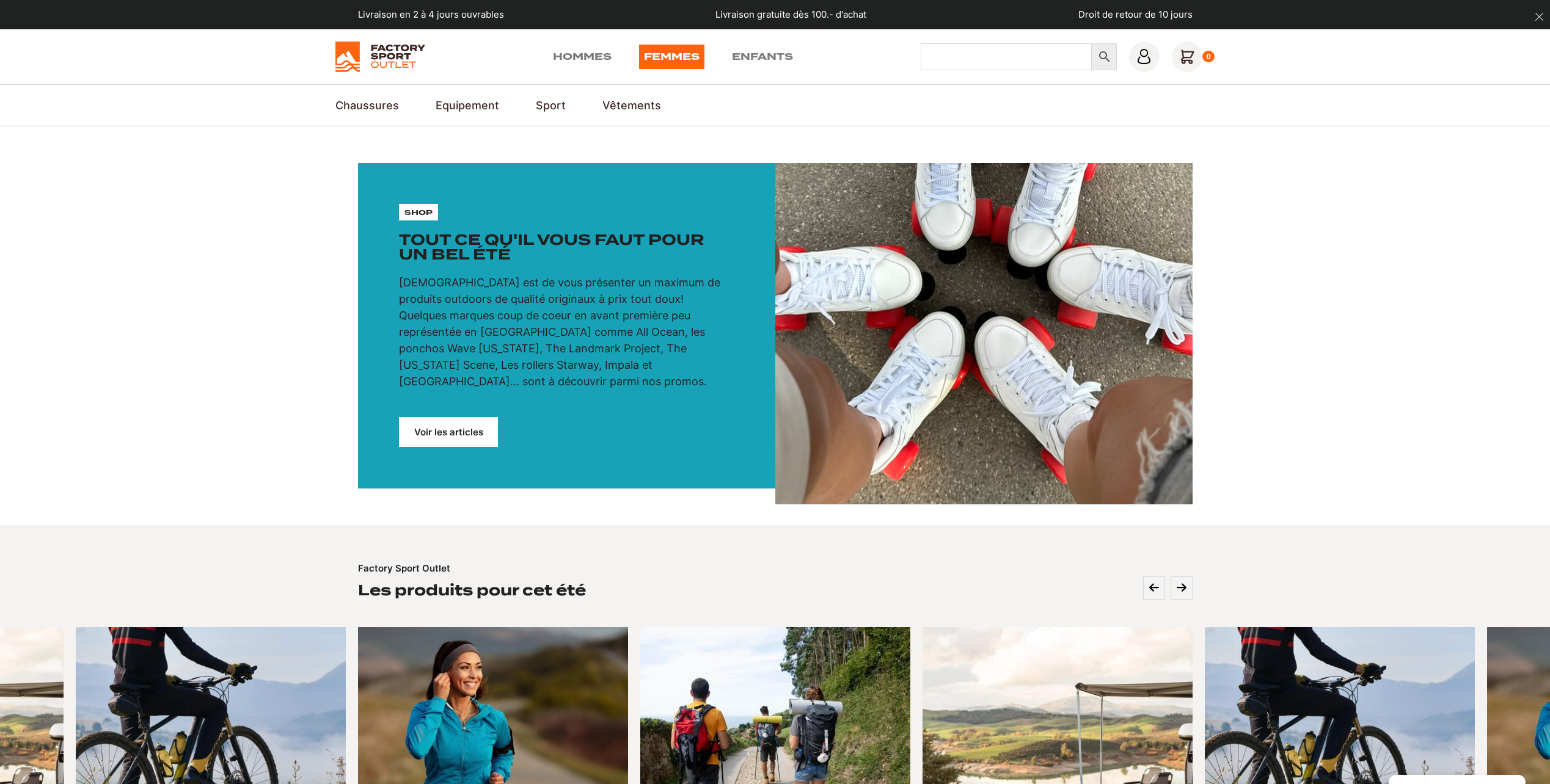
click at [958, 58] on input "Chercher" at bounding box center [1006, 56] width 171 height 27
type input "polaire"
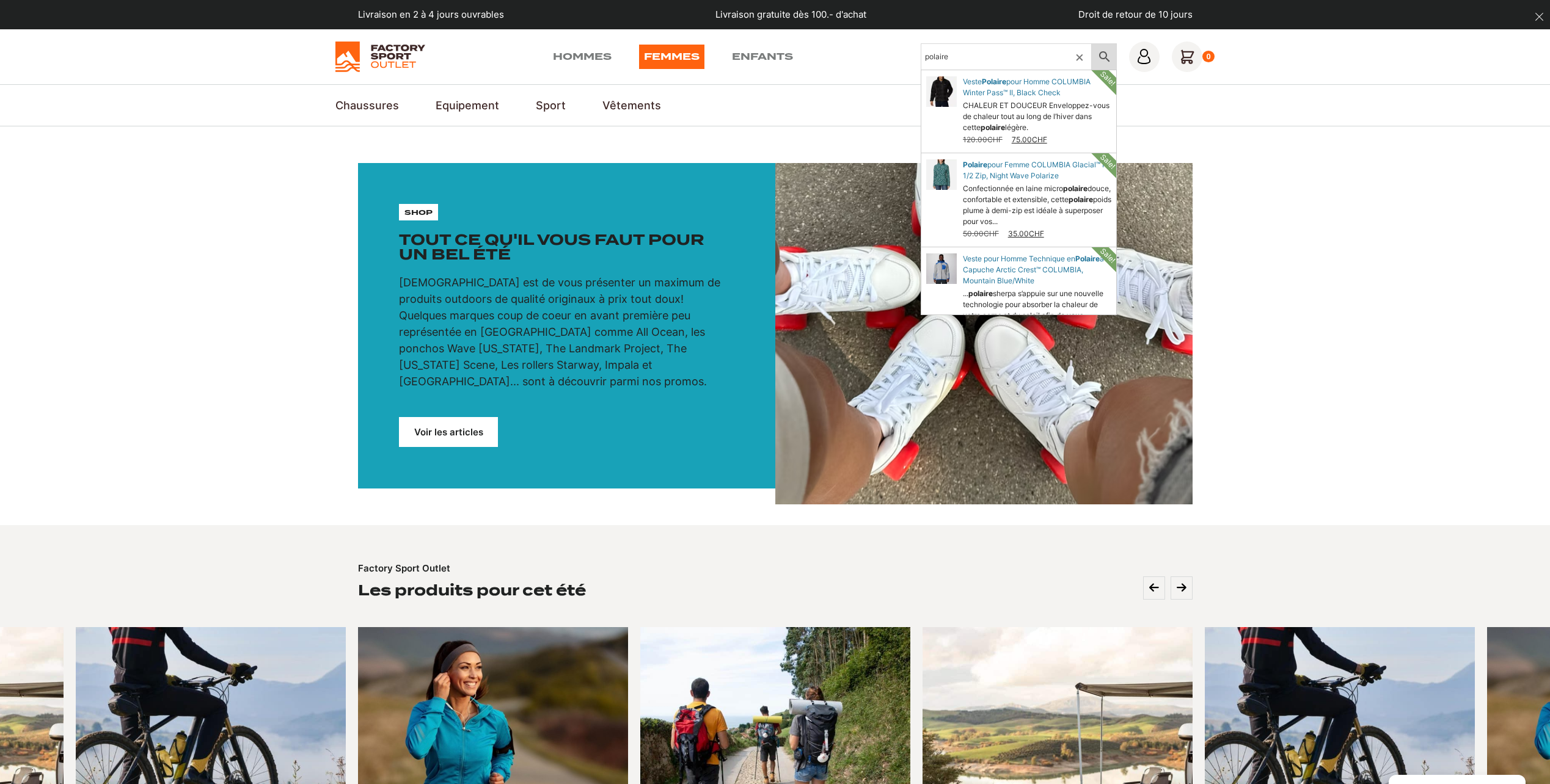
click at [1105, 59] on icon at bounding box center [1104, 57] width 25 height 15
click at [987, 65] on input "polaire" at bounding box center [1006, 56] width 171 height 27
click at [824, 148] on section "shop Tout ce qu'il vous faut pour un bel été Notre mission est de vous présente…" at bounding box center [775, 326] width 1550 height 399
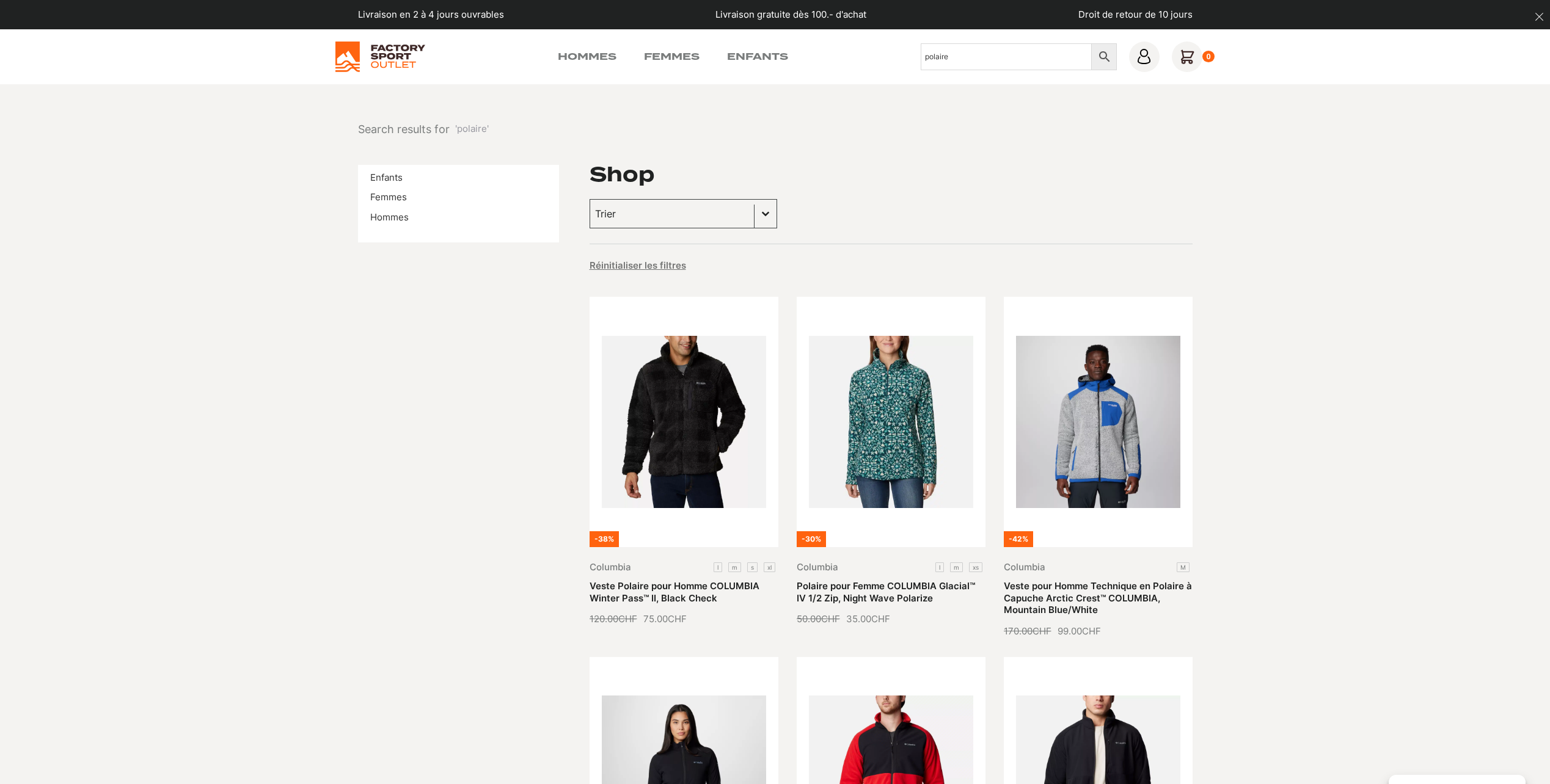
click at [965, 56] on input "polaire" at bounding box center [1006, 56] width 171 height 27
type input "p"
click at [678, 60] on link "Femmes" at bounding box center [671, 57] width 55 height 15
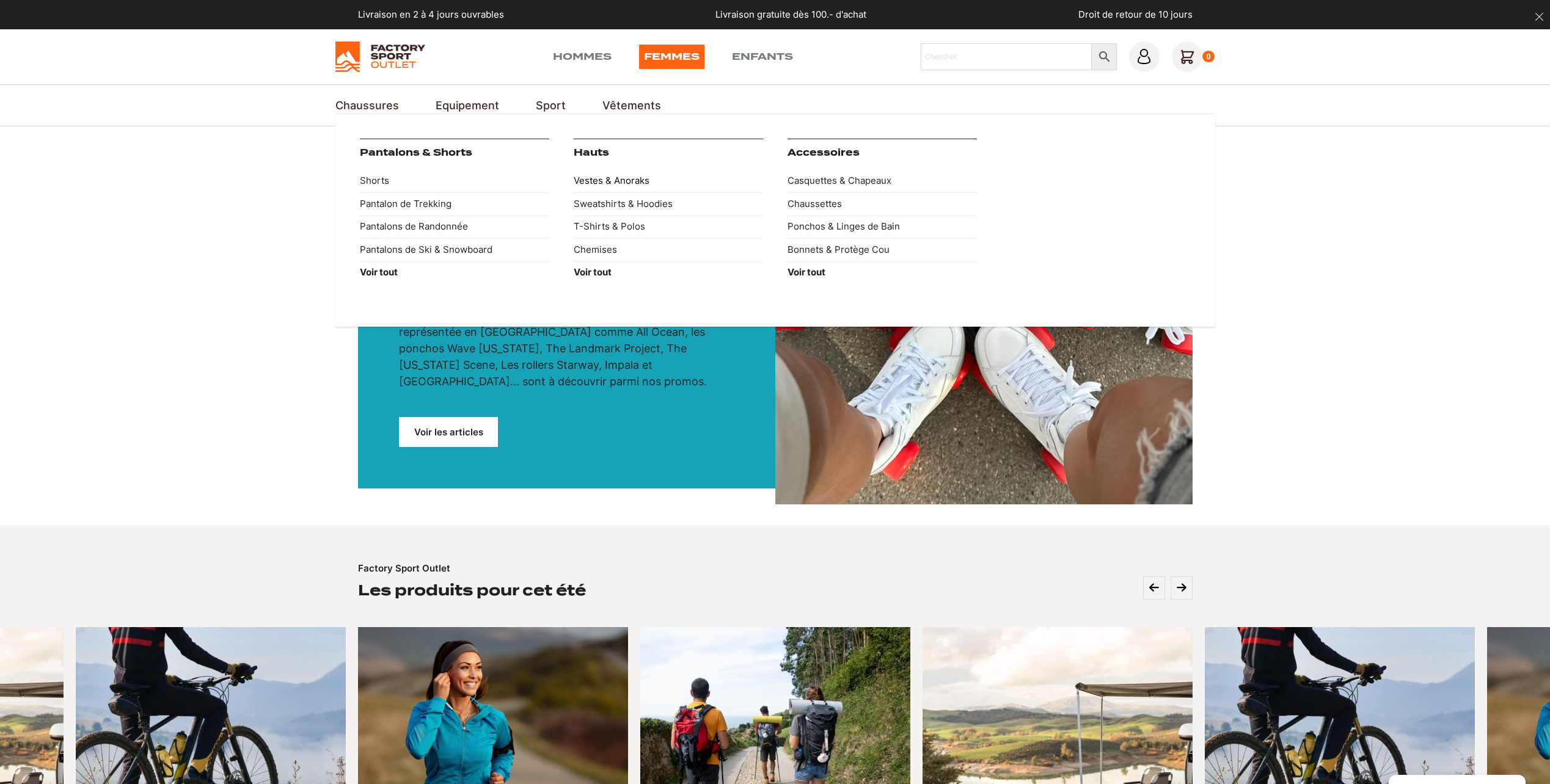
click at [609, 178] on link "Vestes & Anoraks" at bounding box center [668, 181] width 189 height 23
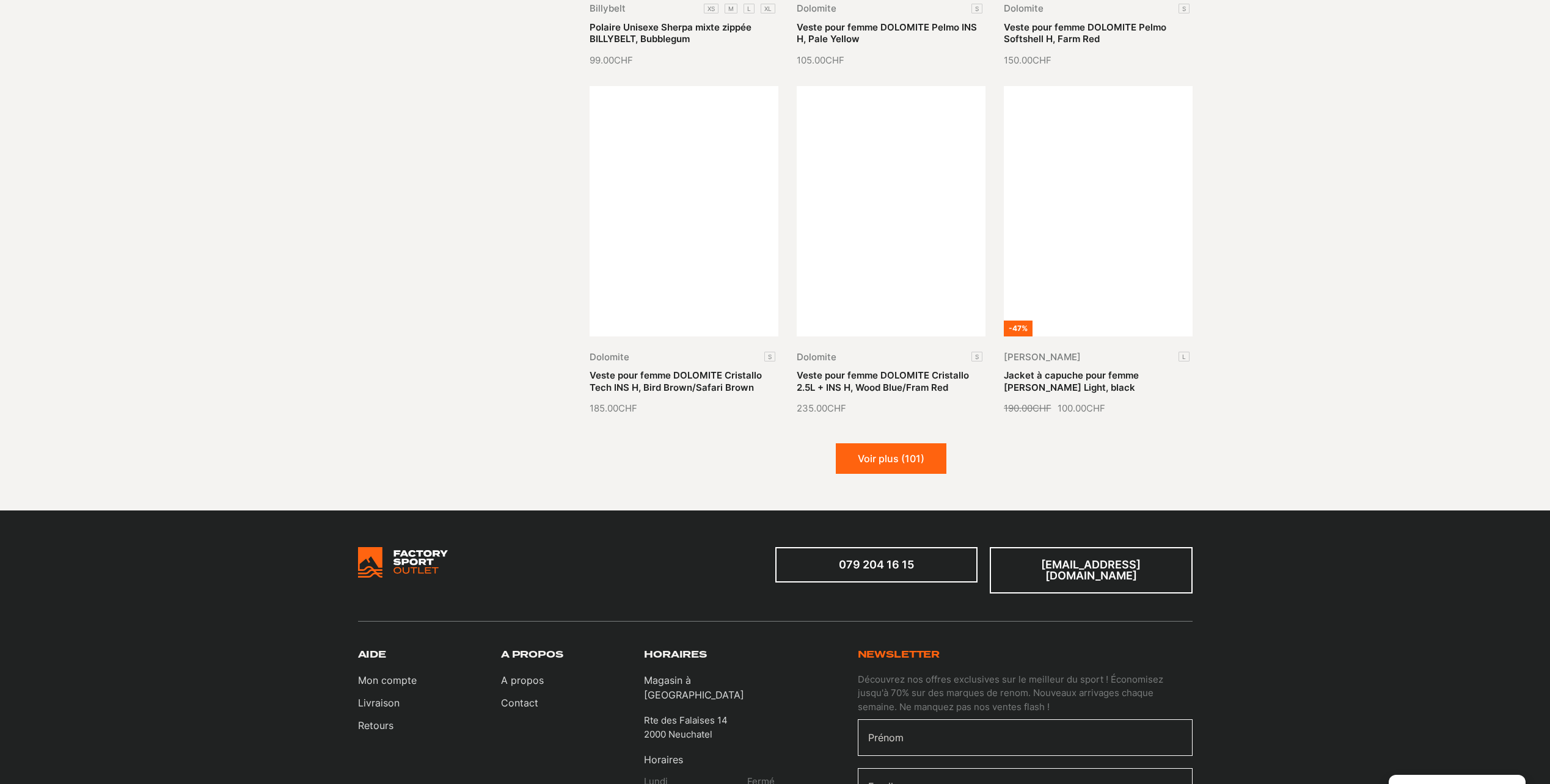
scroll to position [1282, 0]
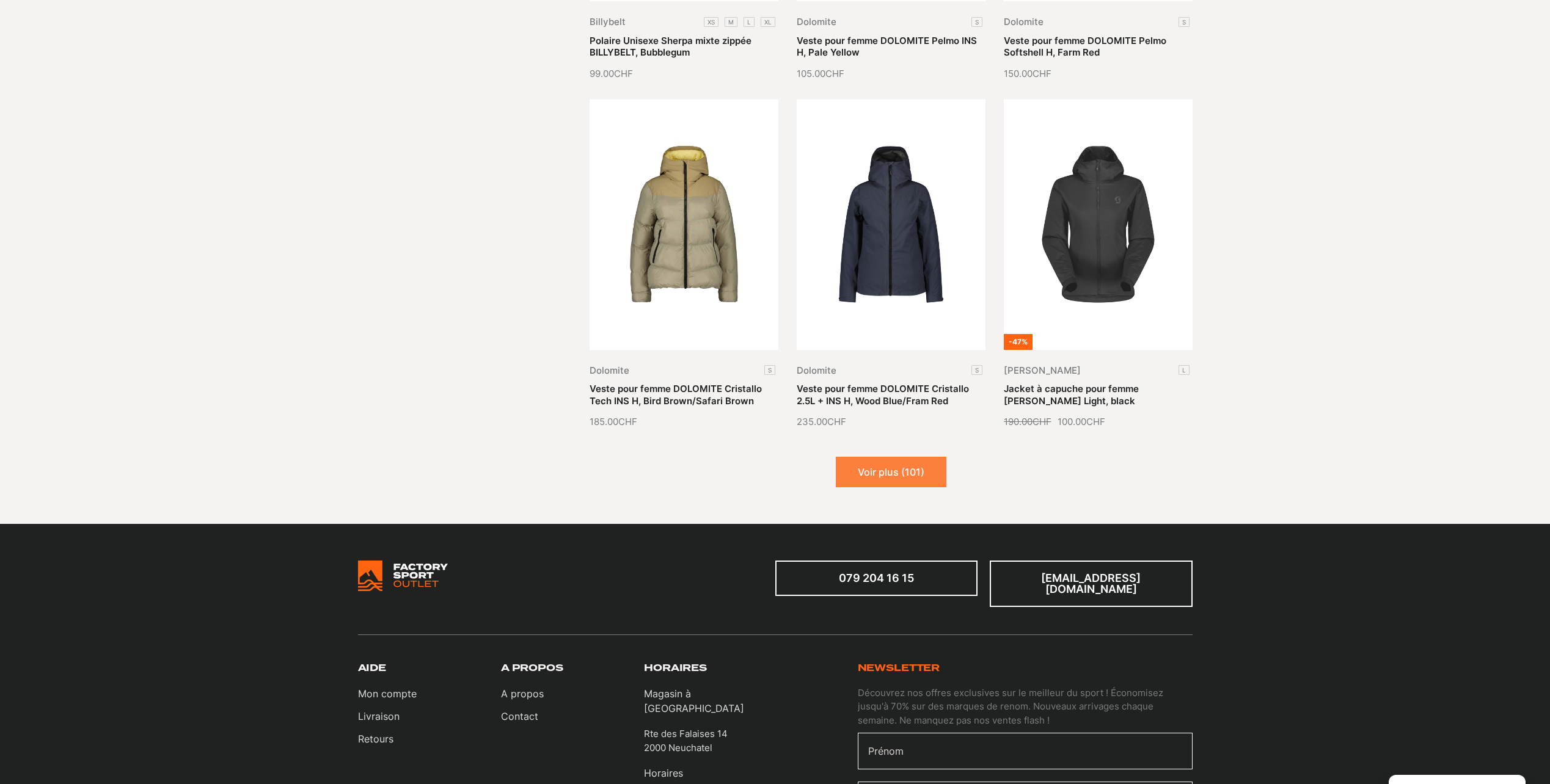
drag, startPoint x: 884, startPoint y: 471, endPoint x: 851, endPoint y: 501, distance: 44.6
click at [884, 471] on button "Voir plus (101)" at bounding box center [891, 472] width 111 height 31
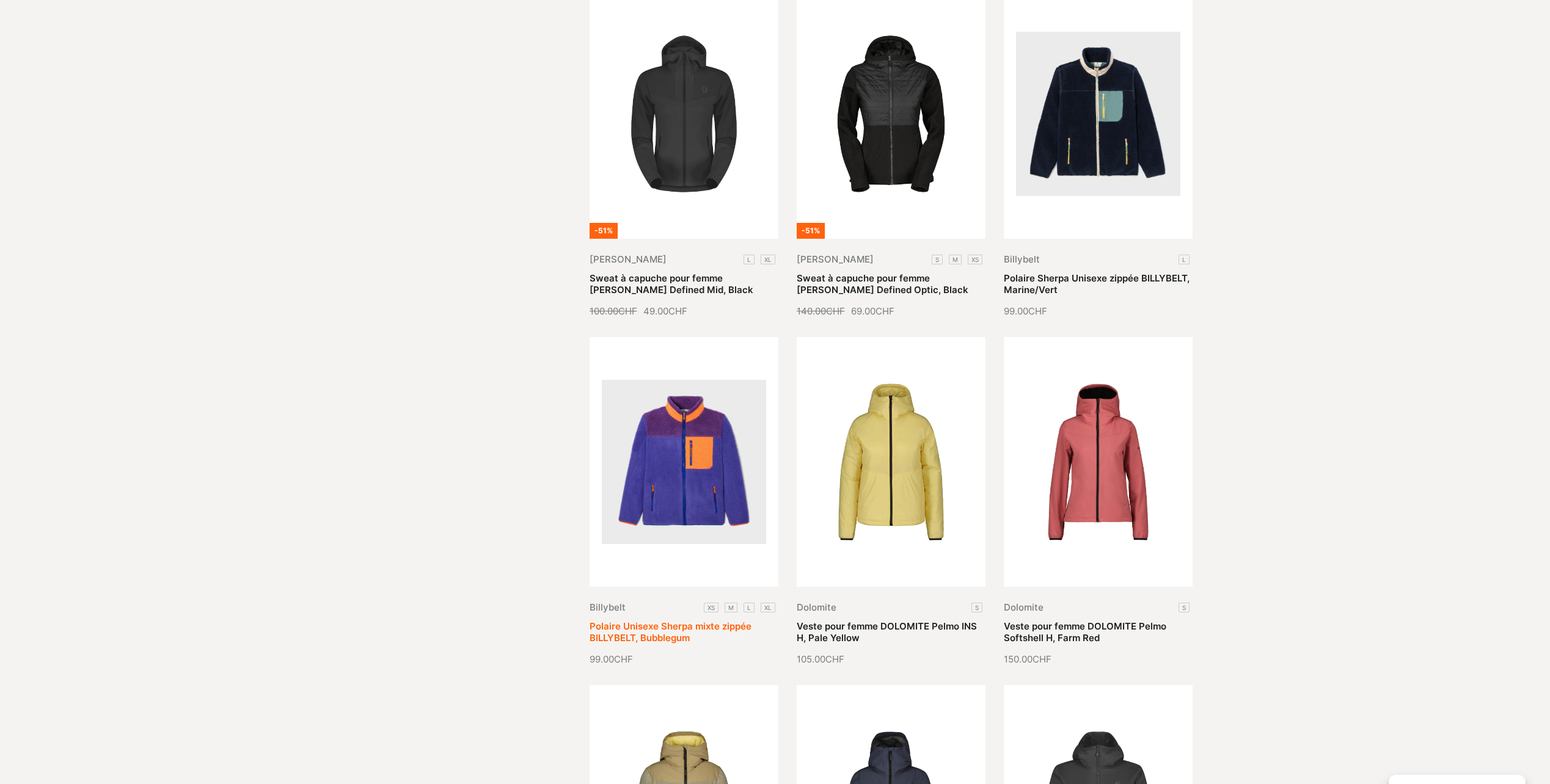
scroll to position [550, 0]
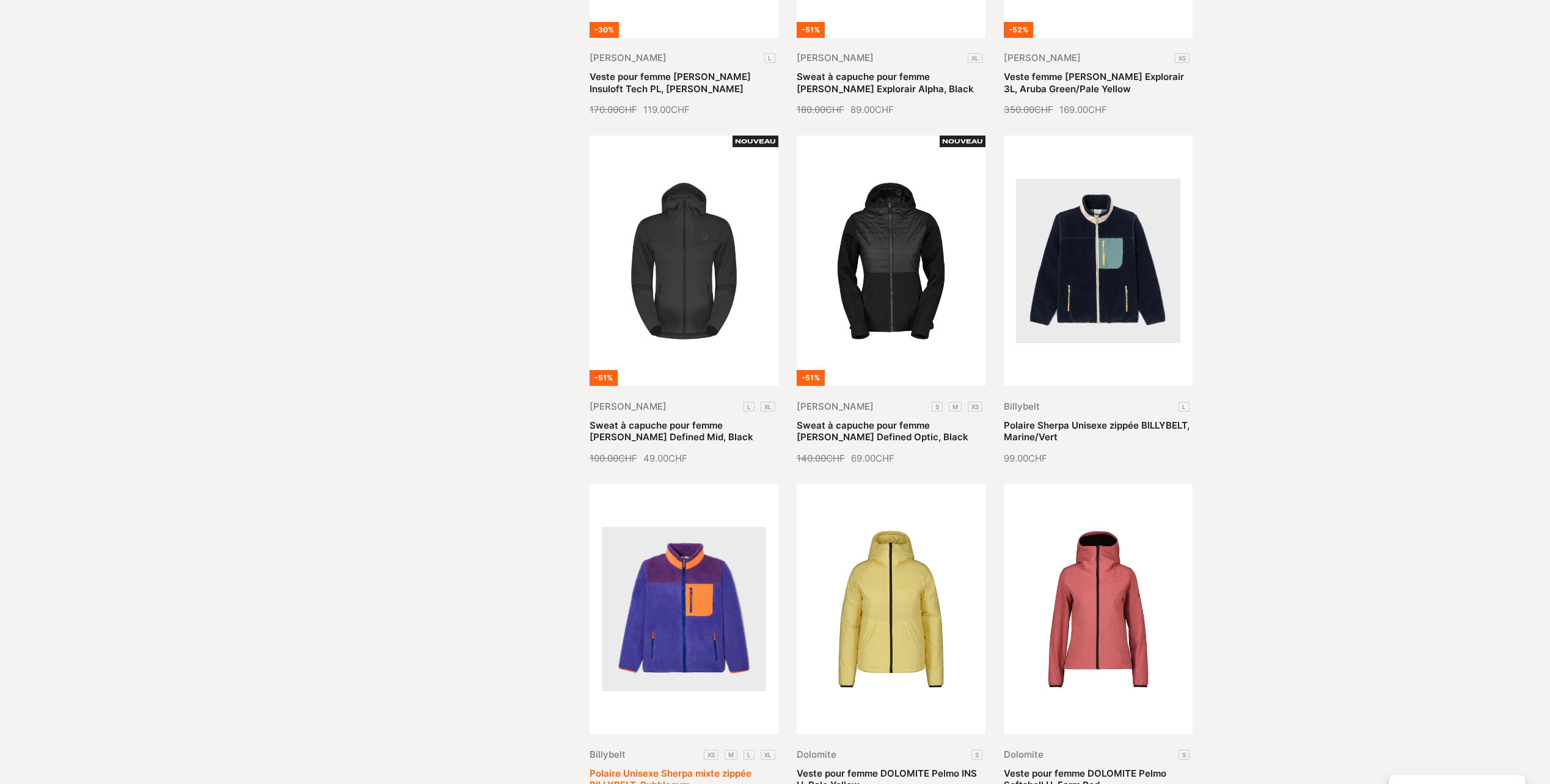
click at [704, 767] on link "Polaire Unisexe Sherpa mixte zippée BILLYBELT, Bubblegum" at bounding box center [670, 778] width 162 height 23
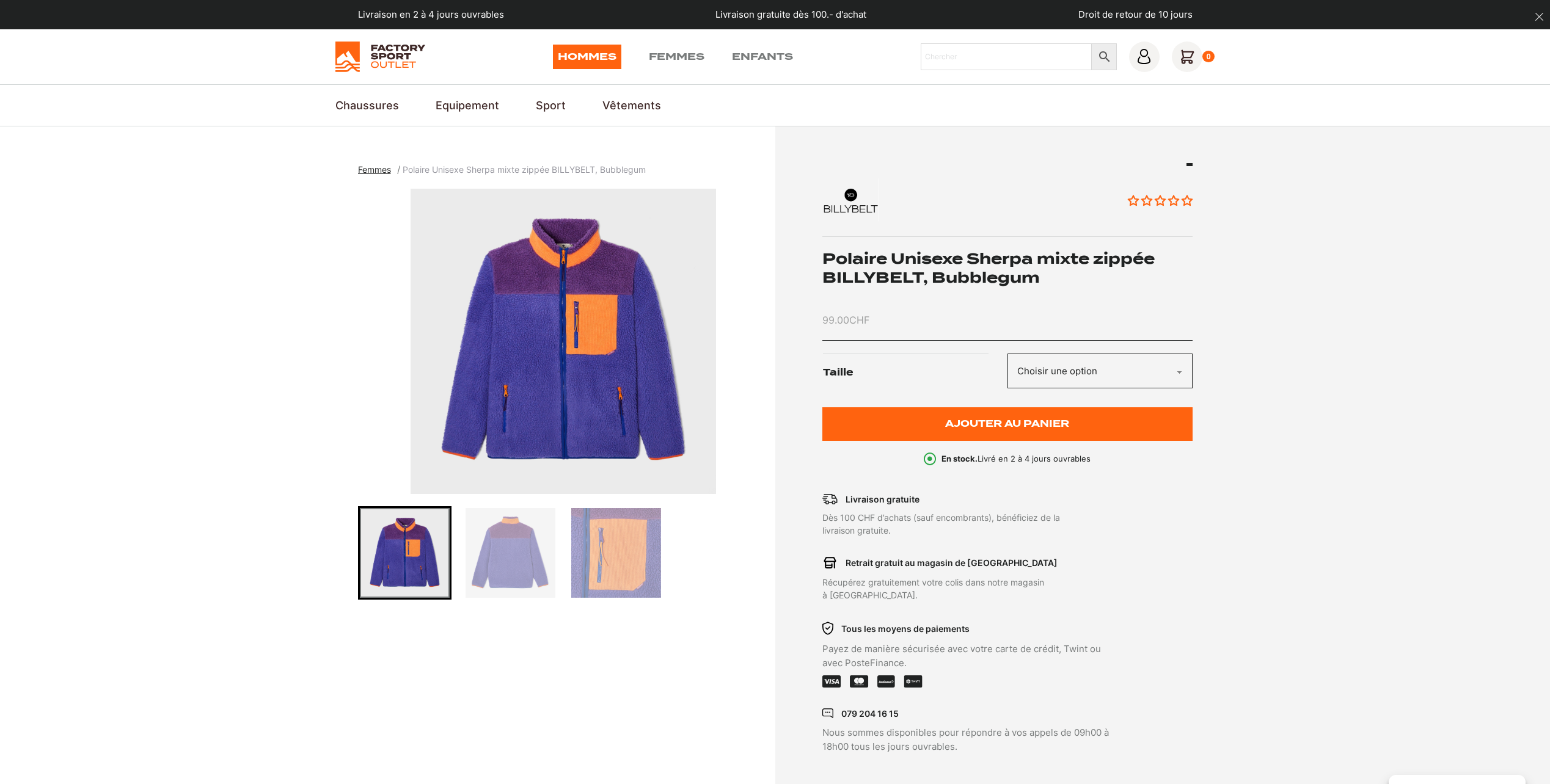
click at [510, 553] on img "Go to slide 2" at bounding box center [511, 553] width 90 height 90
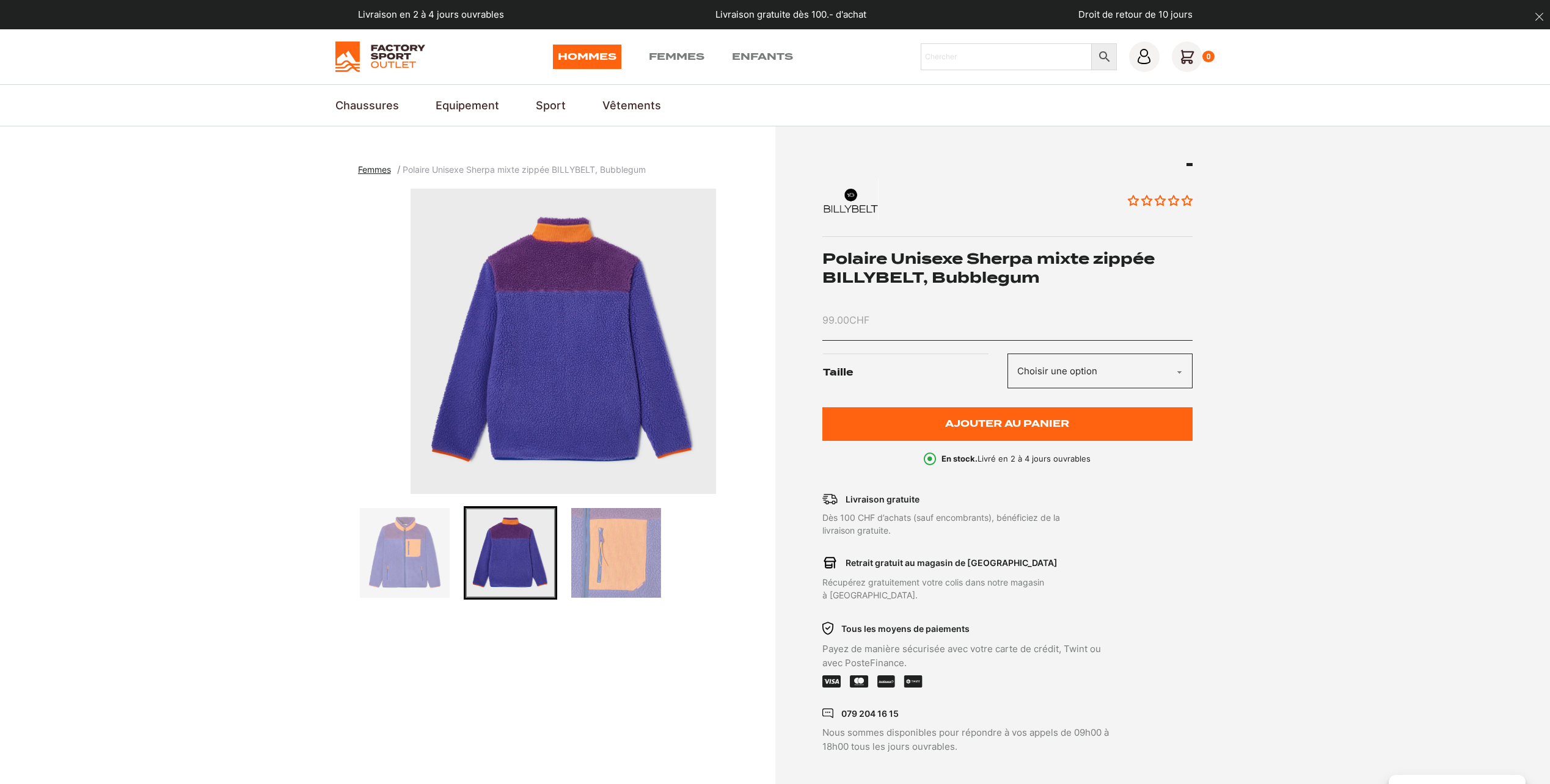
click at [577, 562] on img "Go to slide 3" at bounding box center [617, 553] width 90 height 90
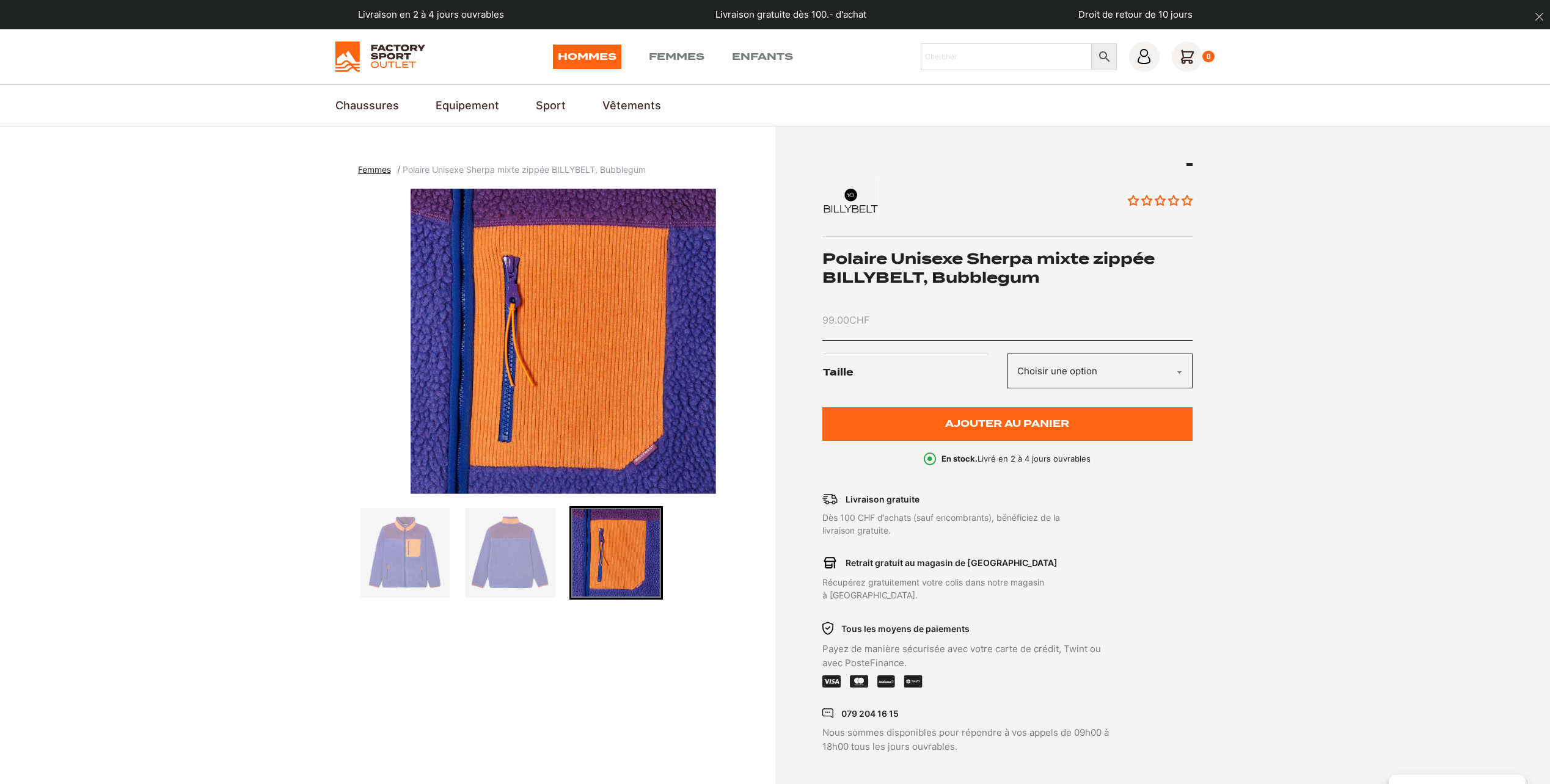
click at [594, 564] on img "Go to slide 3" at bounding box center [617, 553] width 90 height 90
click at [1090, 352] on div "Aucun avis Polaire Unisexe Sherpa mixte zippée BILLYBELT, Bubblegum 99.00 CHF T…" at bounding box center [1006, 314] width 370 height 303
click at [1089, 365] on select "Choisir une option XS M L XL" at bounding box center [1100, 370] width 186 height 35
